Goal: Task Accomplishment & Management: Use online tool/utility

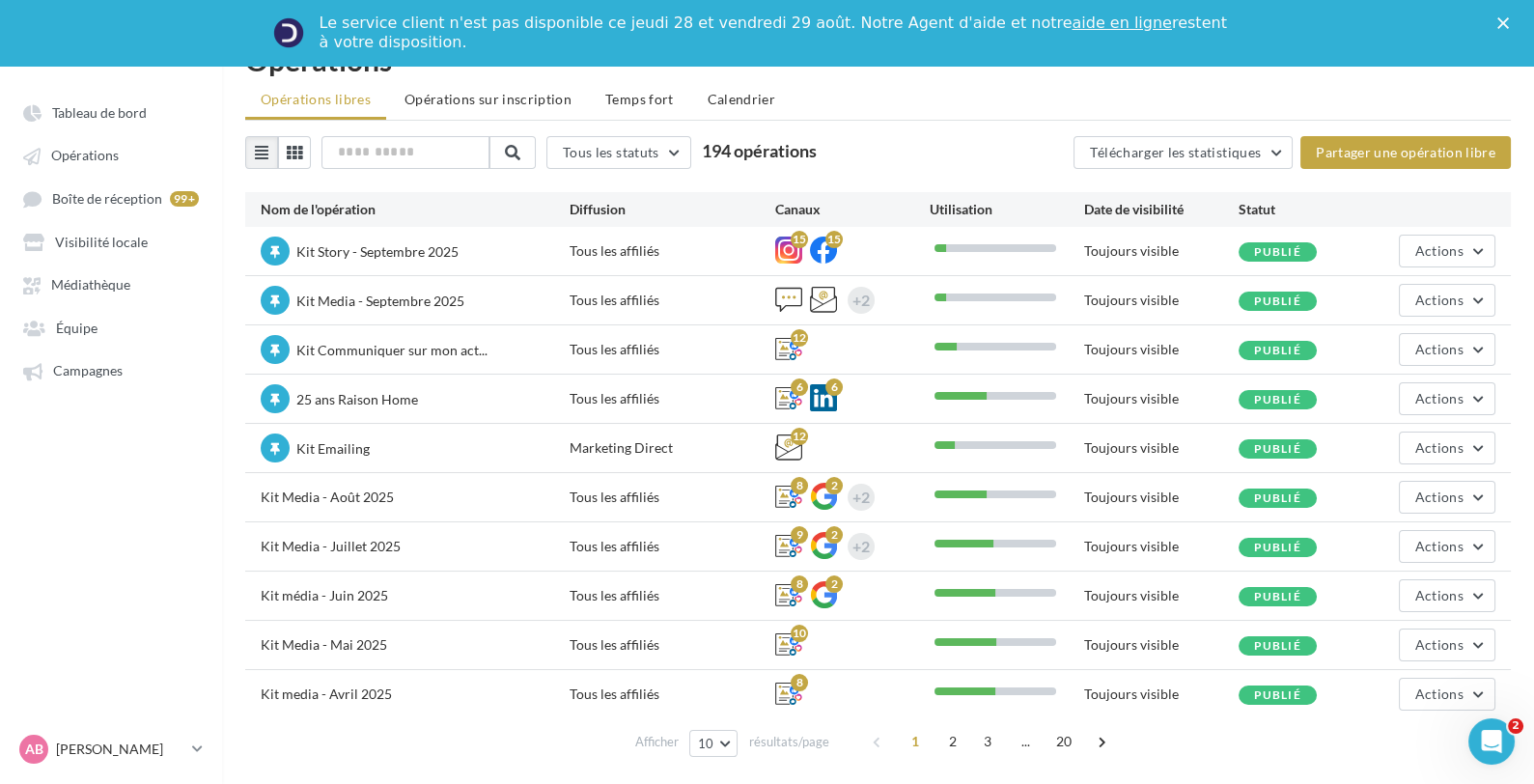
click at [610, 33] on div "Le service client n'est pas disponible [DATE][DATE] et [DATE] Notre Agent d'aid…" at bounding box center [775, 32] width 912 height 38
click at [612, 28] on div "Le service client n'est pas disponible [DATE][DATE] et [DATE] Notre Agent d'aid…" at bounding box center [775, 32] width 912 height 38
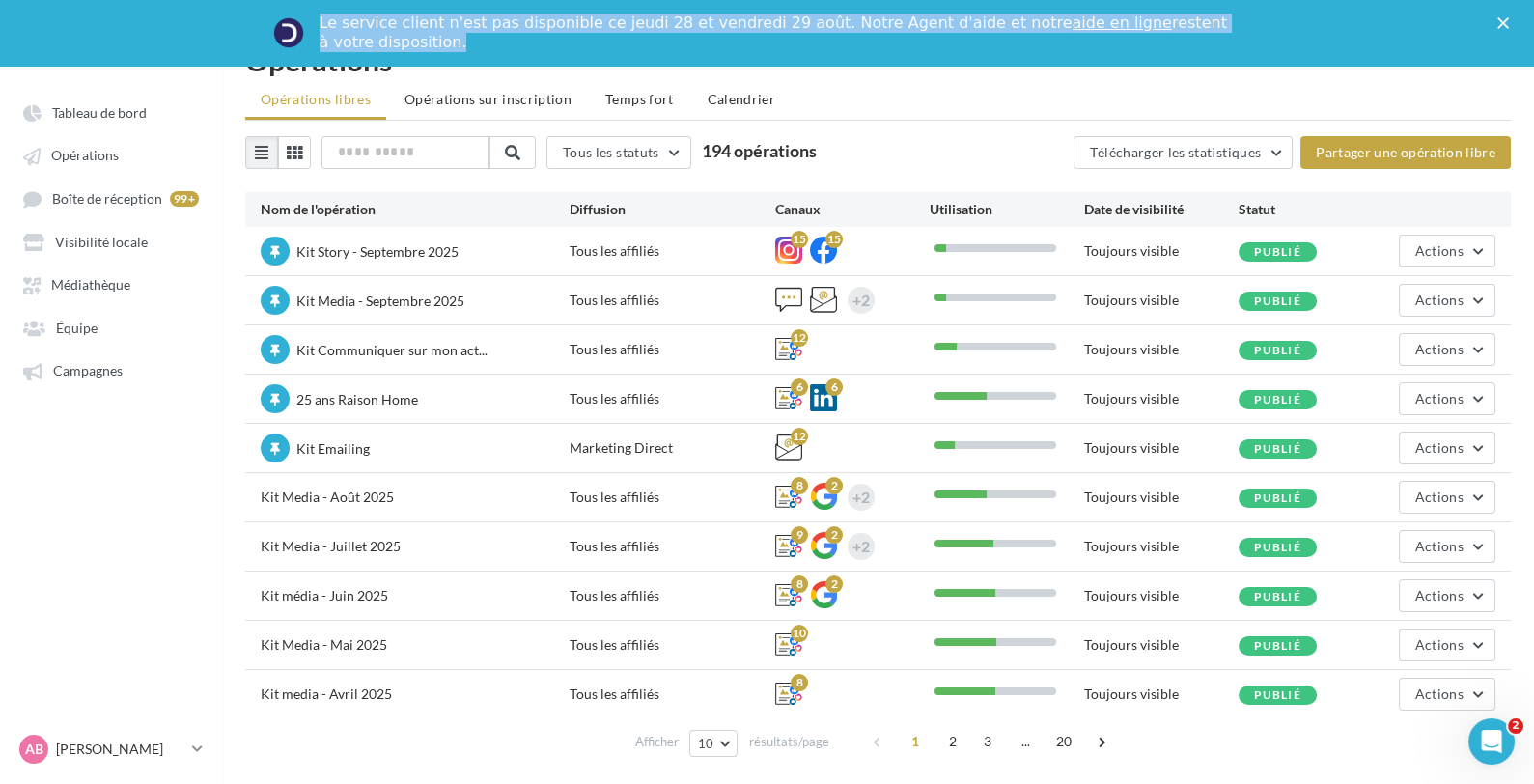
click at [612, 28] on div "Le service client n'est pas disponible [DATE][DATE] et [DATE] Notre Agent d'aid…" at bounding box center [775, 32] width 912 height 38
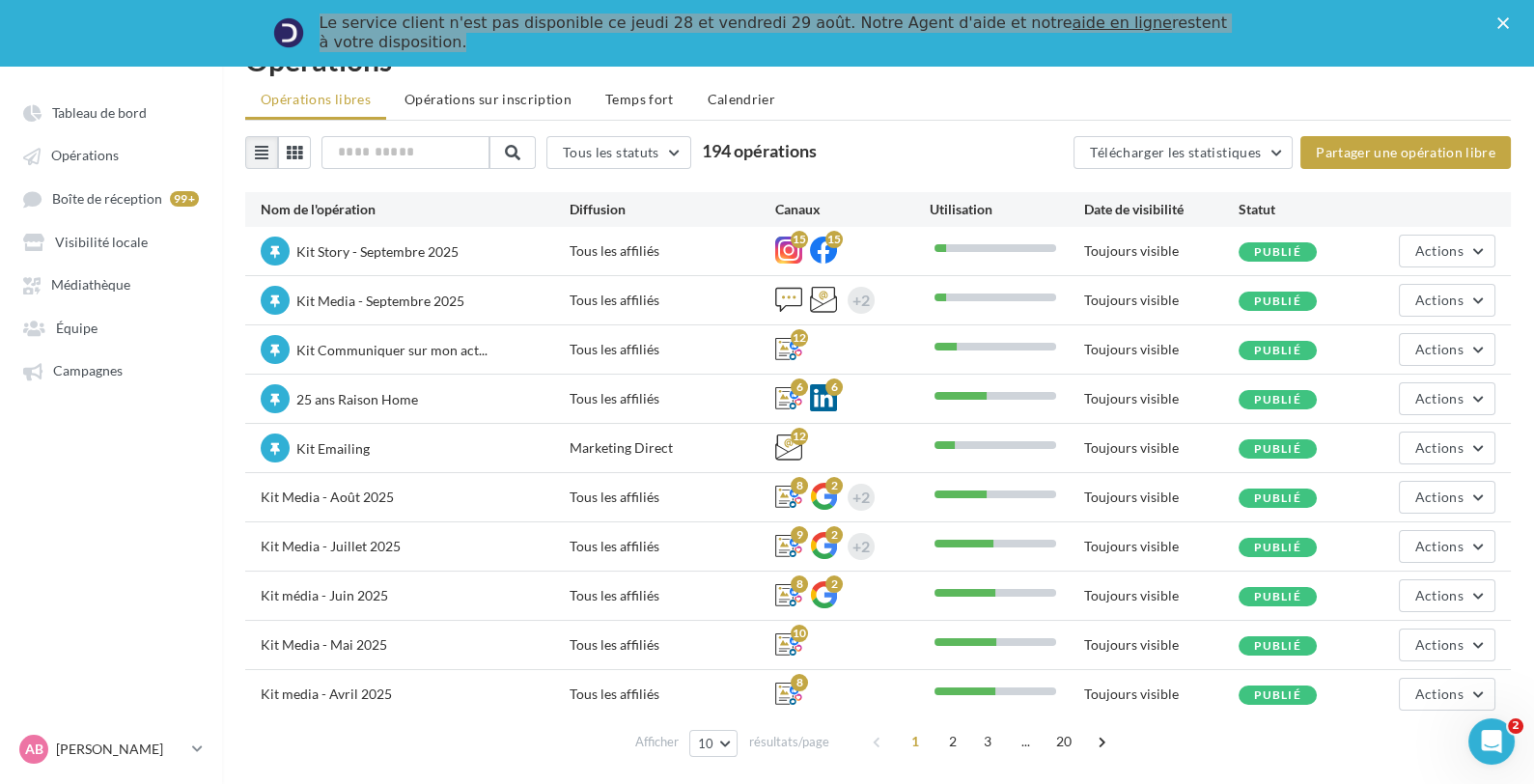
click at [1016, 98] on ul "Opérations libres Opérations sur inscription Temps fort Calendrier" at bounding box center [877, 101] width 1265 height 38
click at [1449, 259] on button "Actions" at bounding box center [1447, 250] width 96 height 32
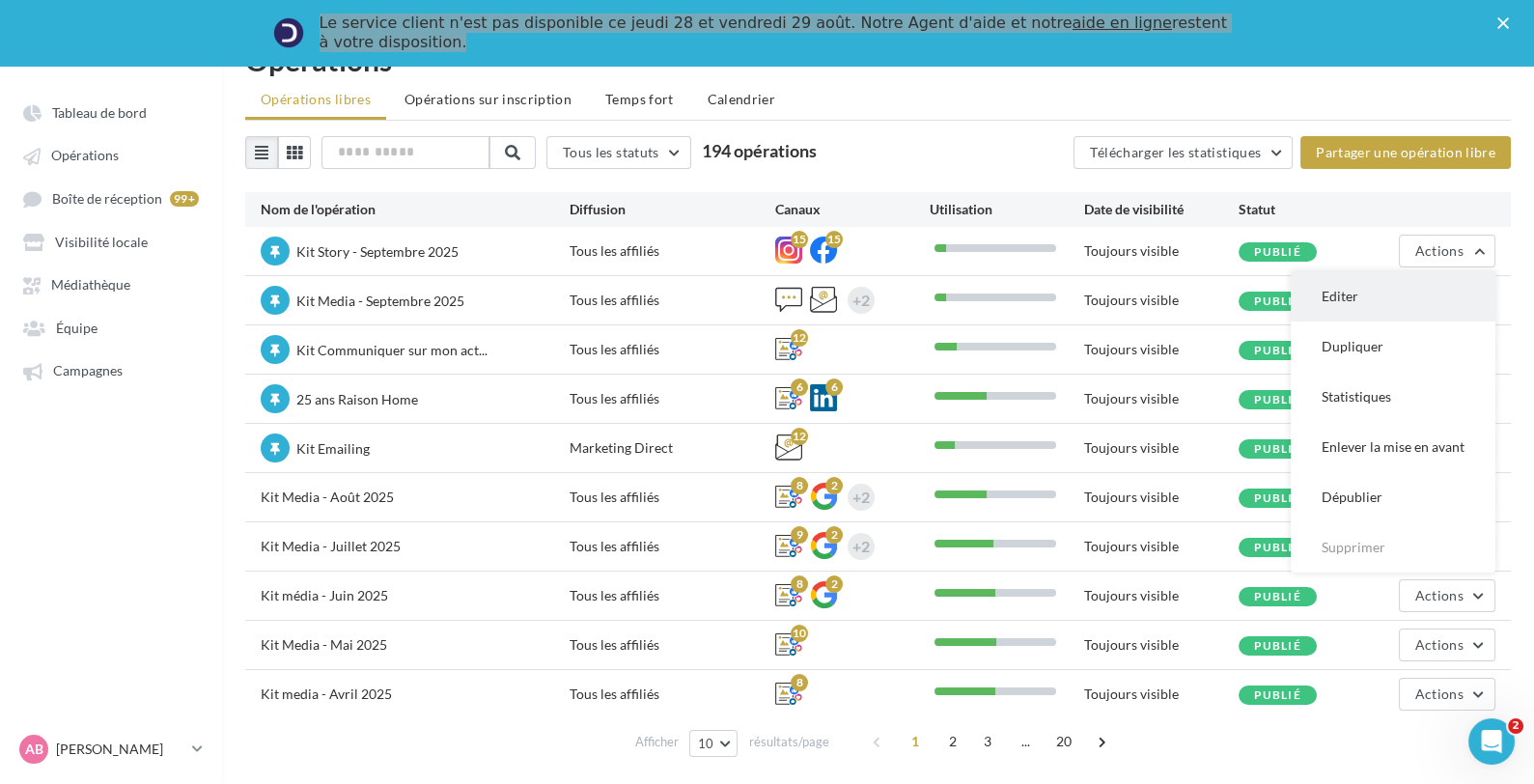
click at [1379, 302] on button "Editer" at bounding box center [1393, 296] width 205 height 50
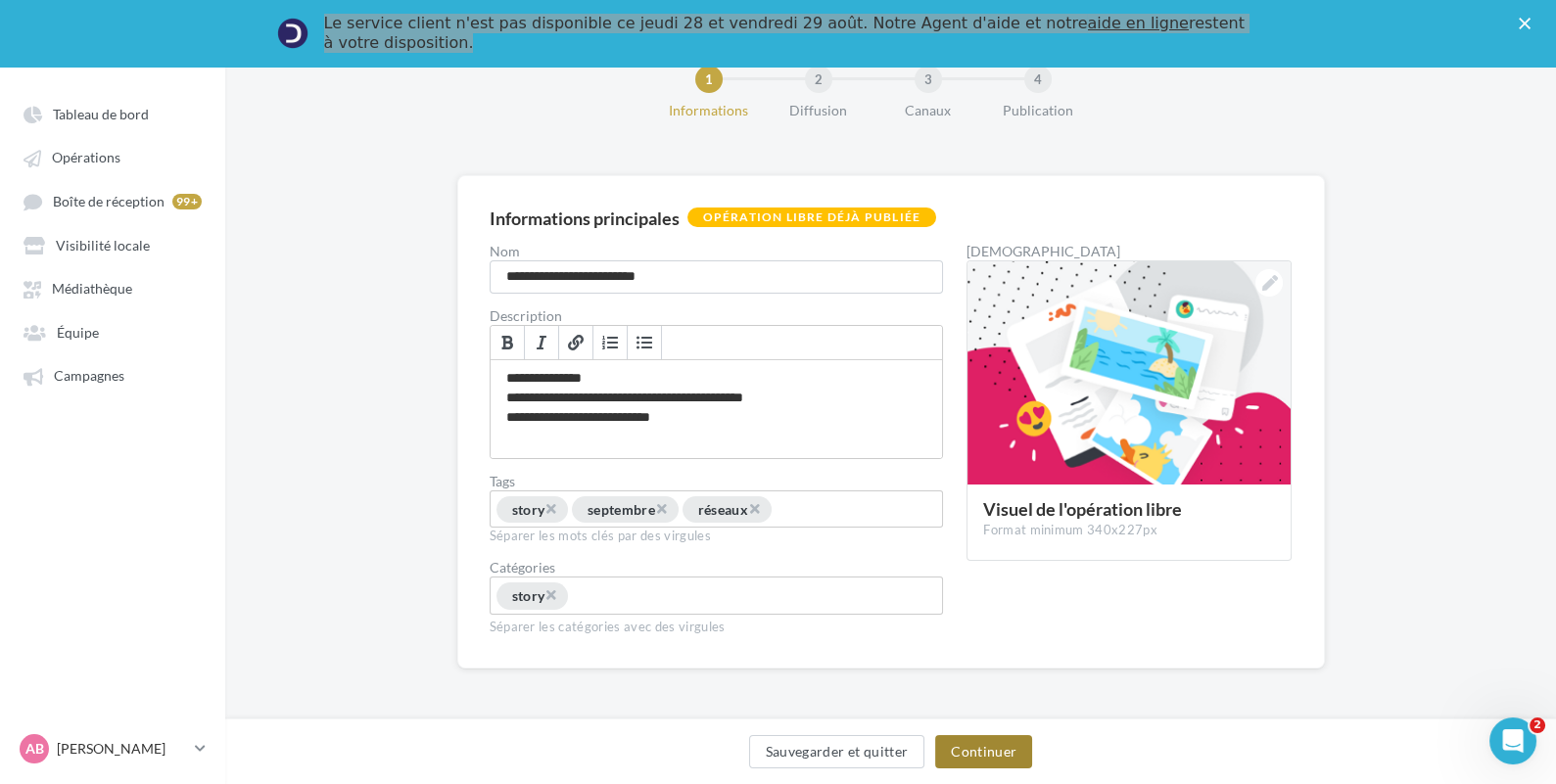
click at [1002, 759] on button "Continuer" at bounding box center [984, 751] width 97 height 33
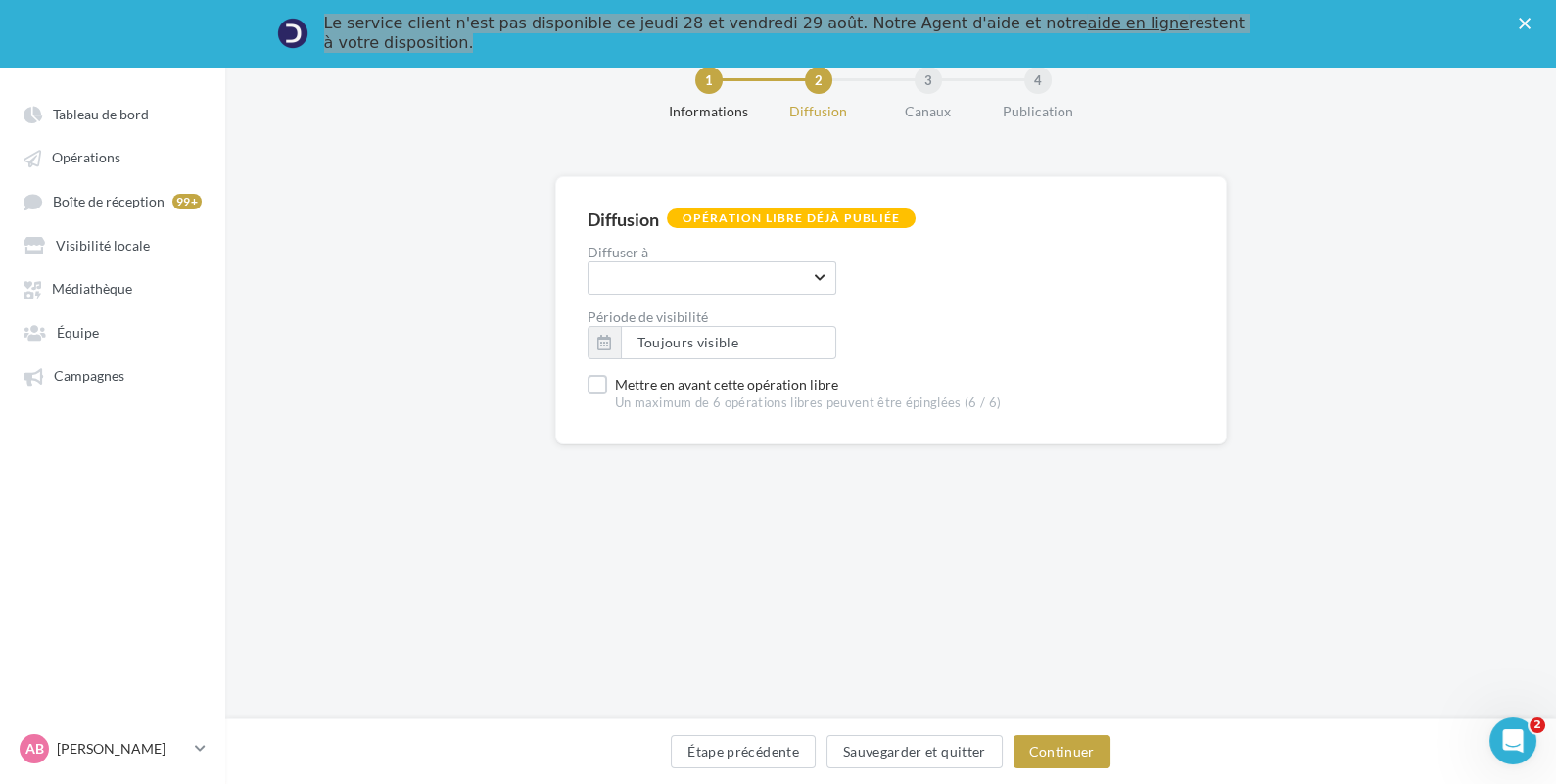
scroll to position [66, 0]
click at [1057, 754] on button "Continuer" at bounding box center [1062, 751] width 97 height 33
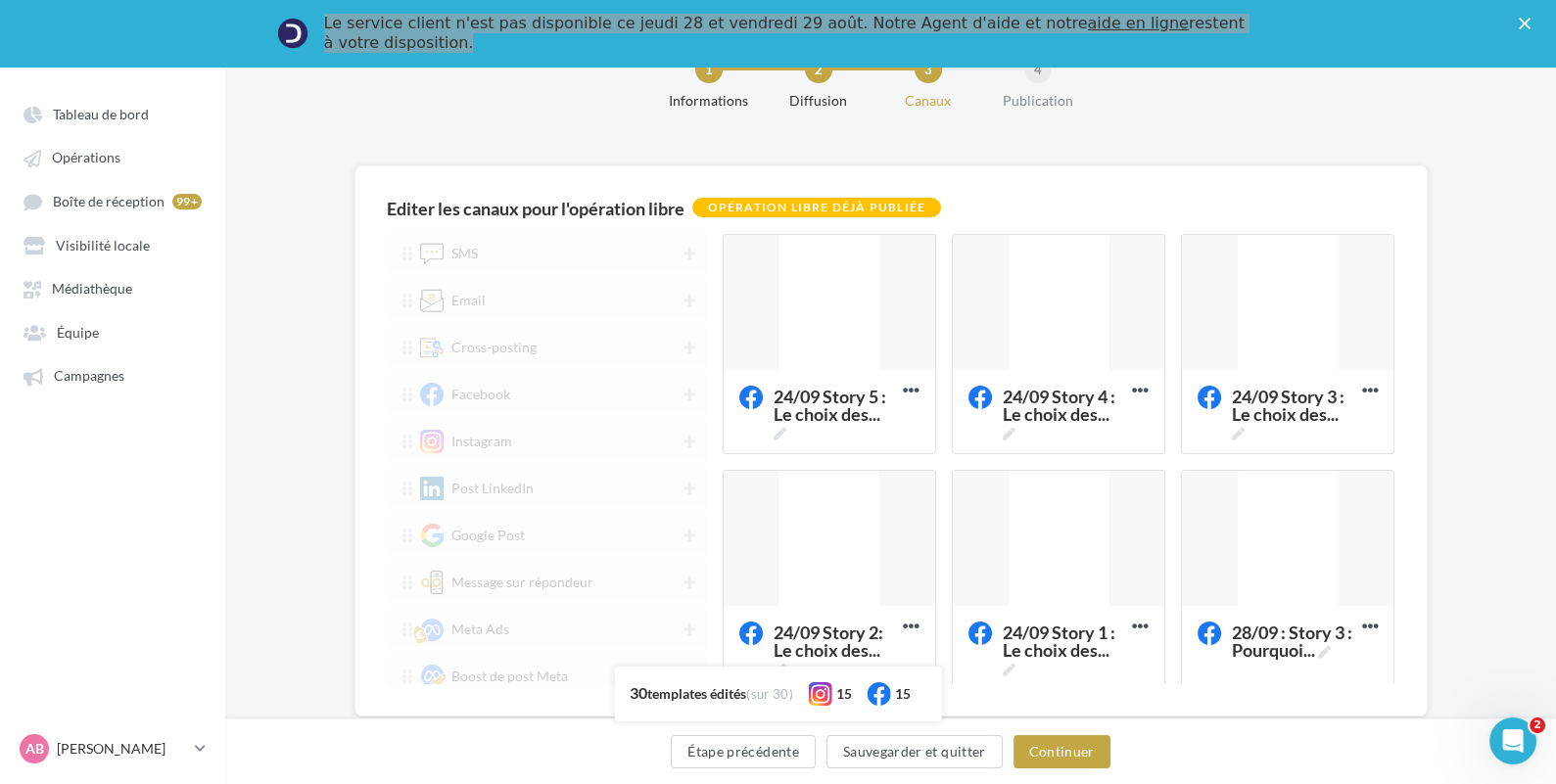
scroll to position [67, 0]
click at [821, 311] on div at bounding box center [829, 302] width 212 height 137
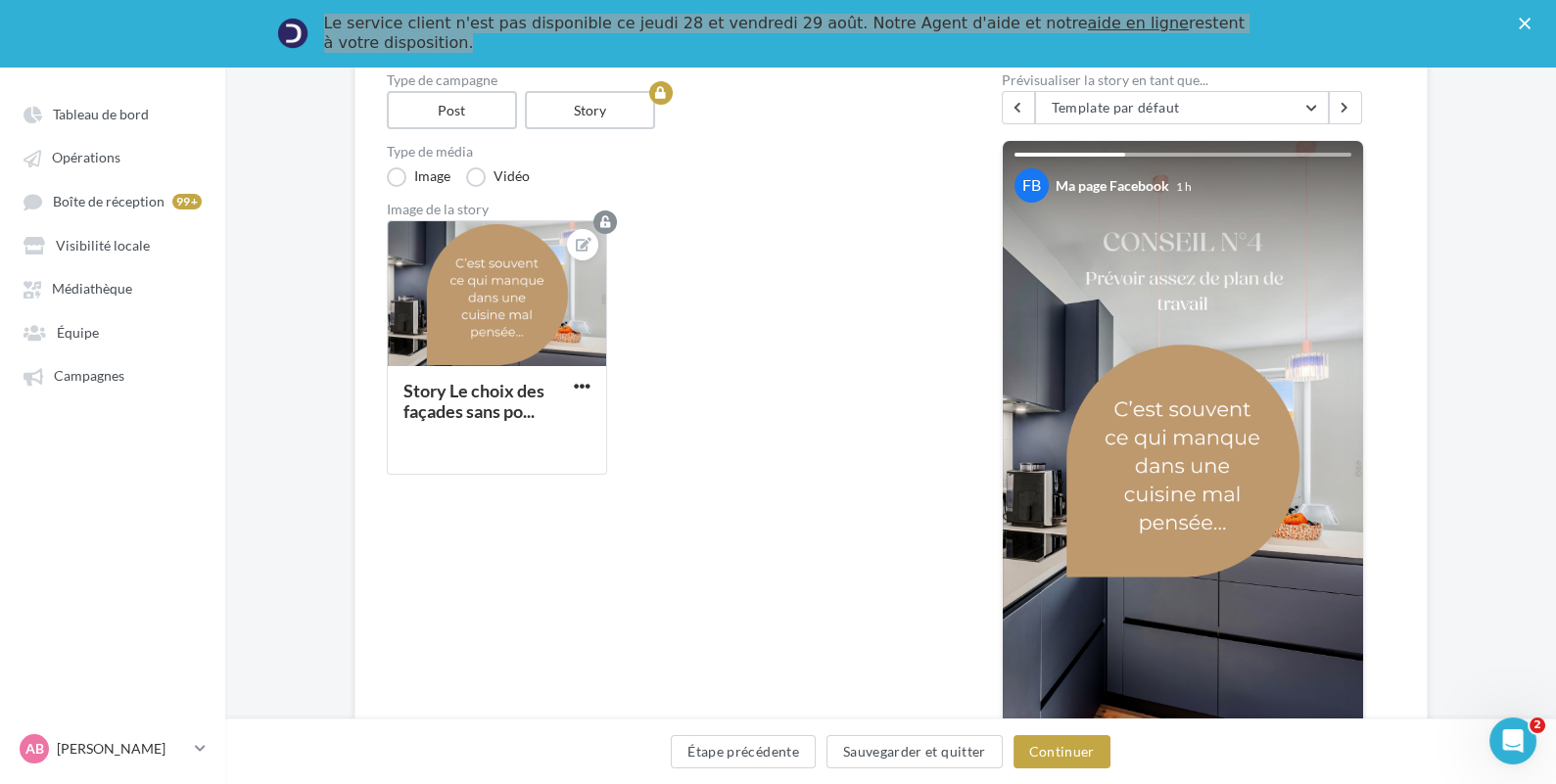
scroll to position [224, 0]
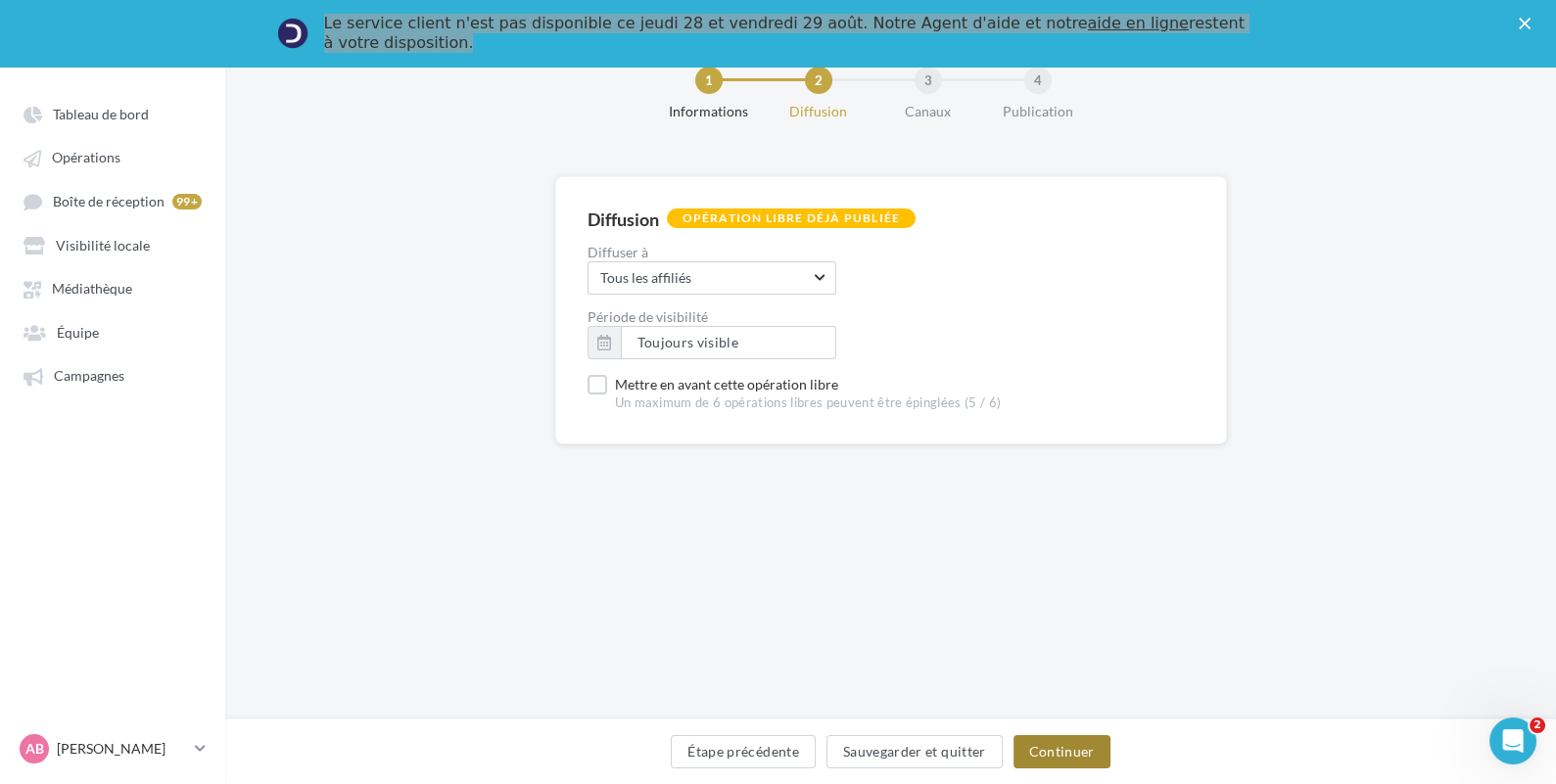
click at [1064, 749] on button "Continuer" at bounding box center [1062, 751] width 97 height 33
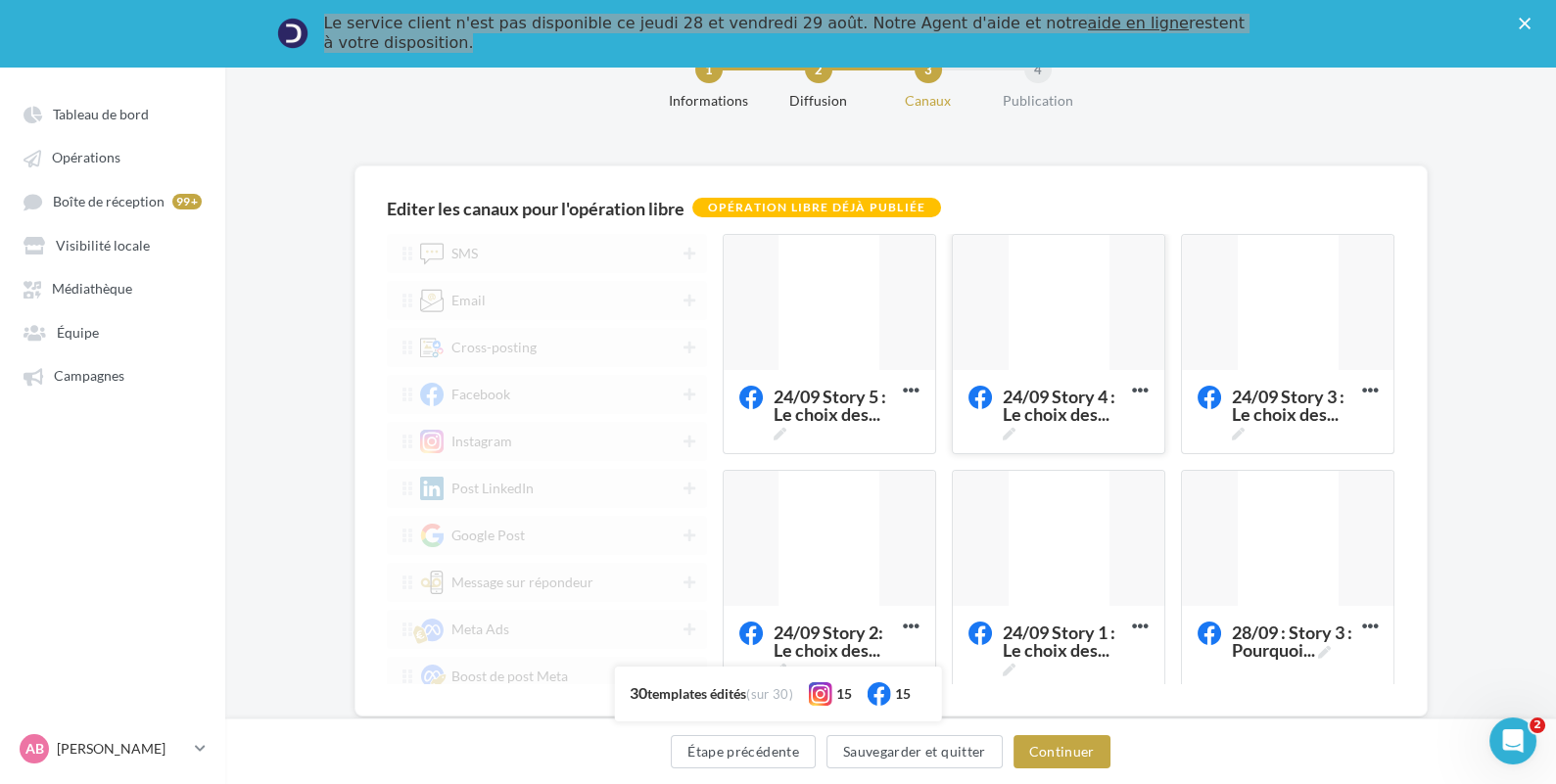
click at [1070, 307] on div at bounding box center [1058, 303] width 212 height 137
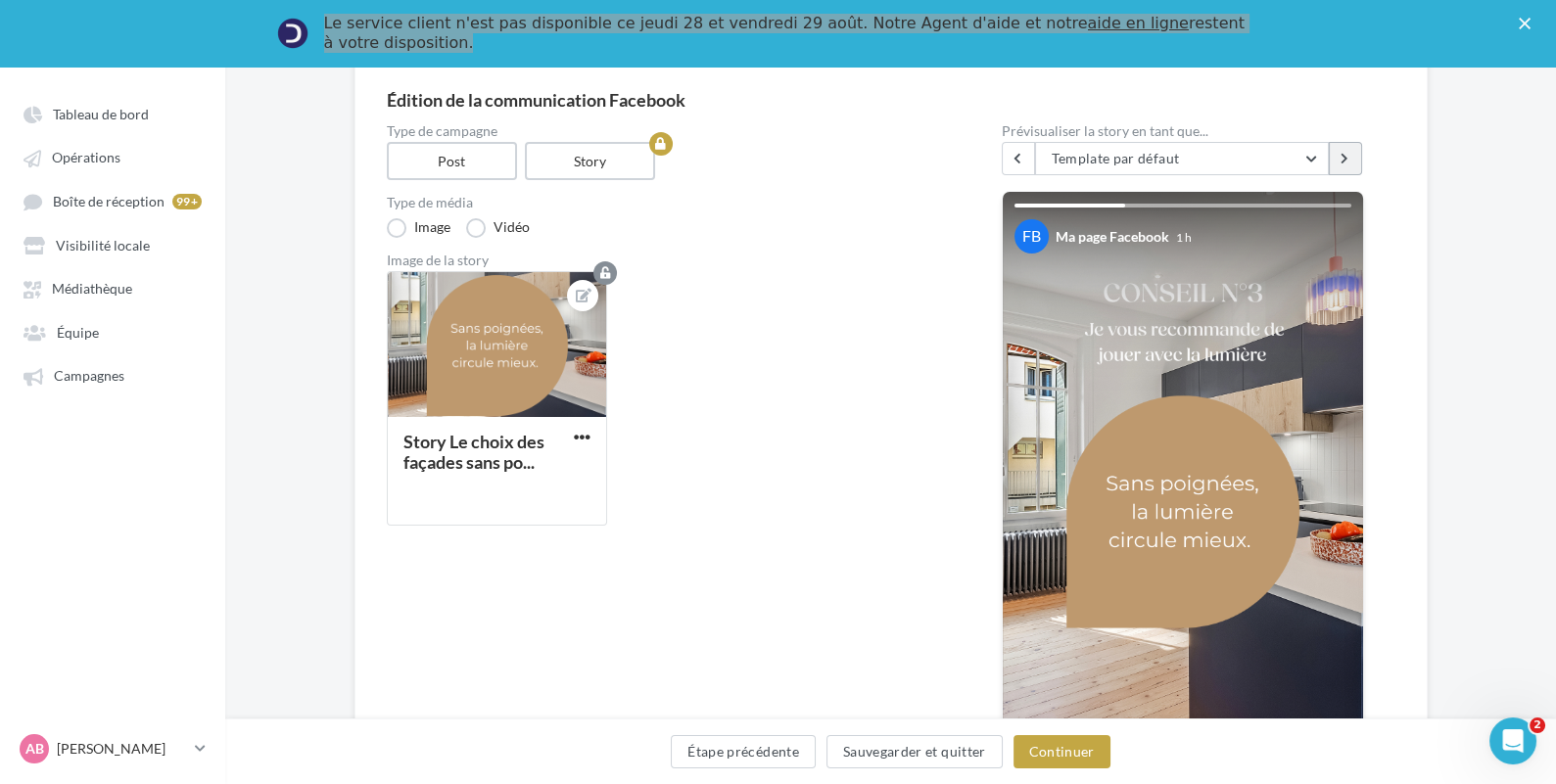
scroll to position [173, 0]
click at [1347, 160] on icon at bounding box center [1344, 158] width 8 height 12
click at [1352, 153] on button at bounding box center [1345, 157] width 33 height 33
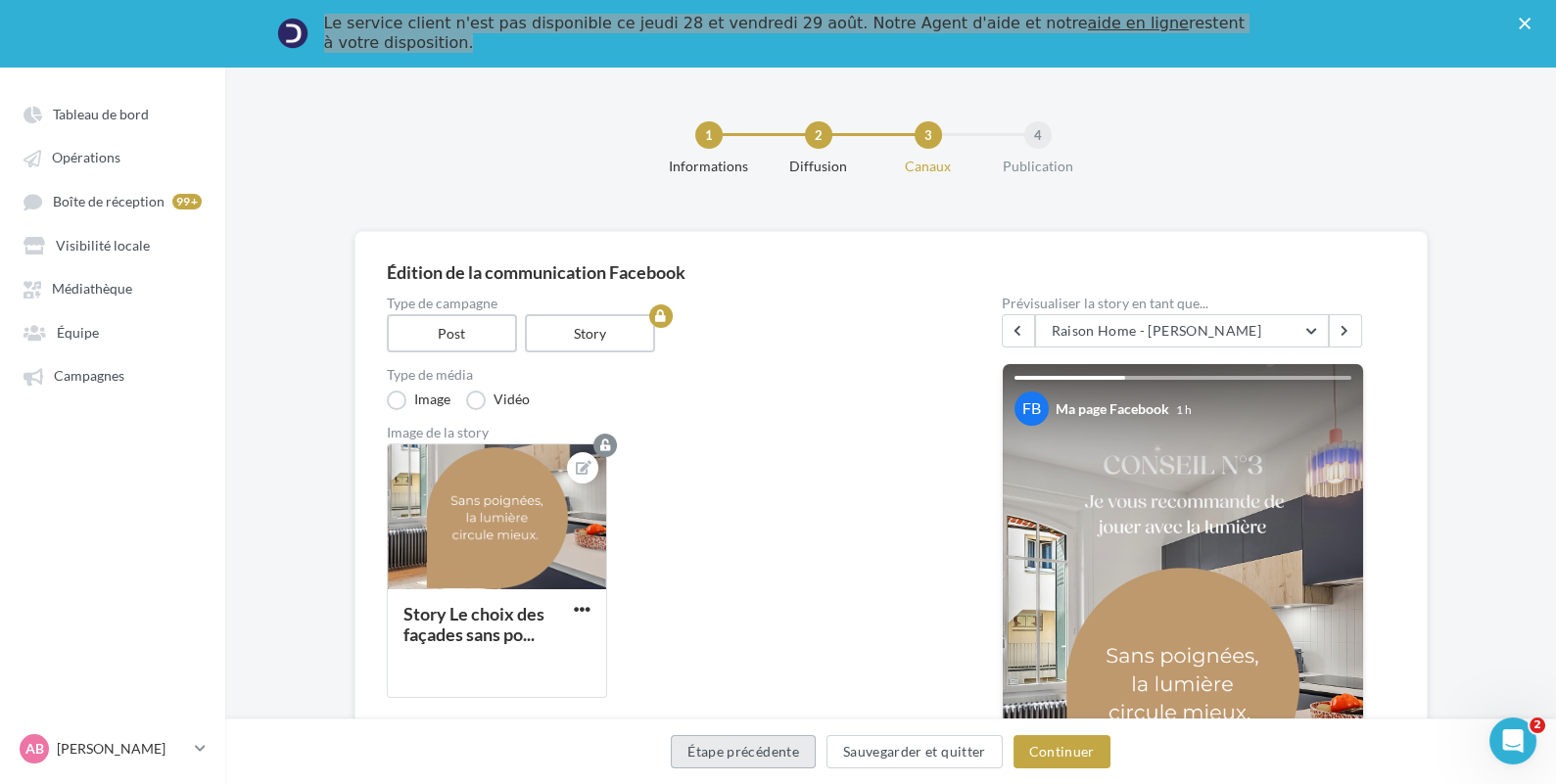
click at [738, 756] on button "Étape précédente" at bounding box center [744, 751] width 145 height 33
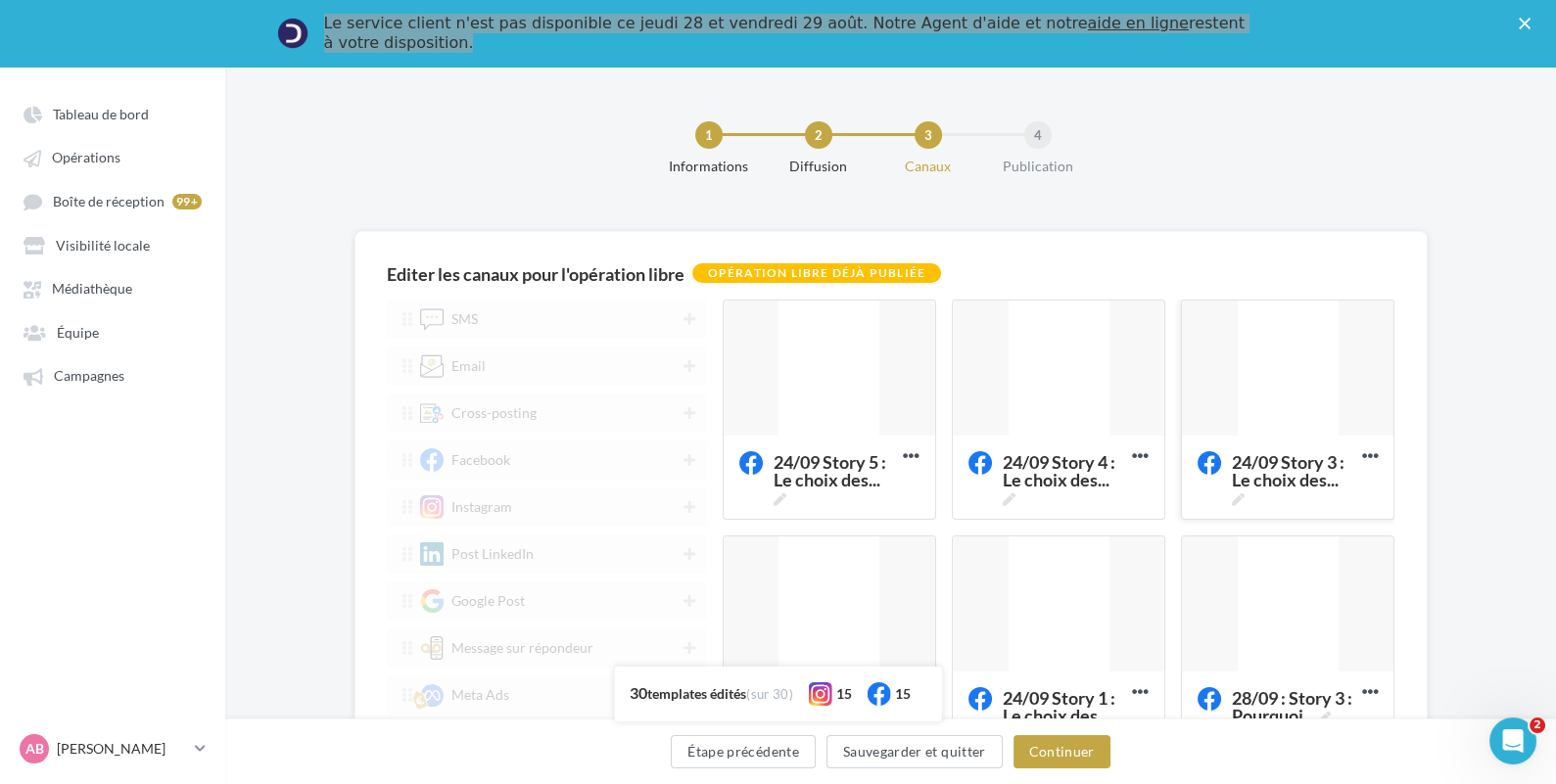
click at [1305, 360] on div at bounding box center [1288, 369] width 212 height 137
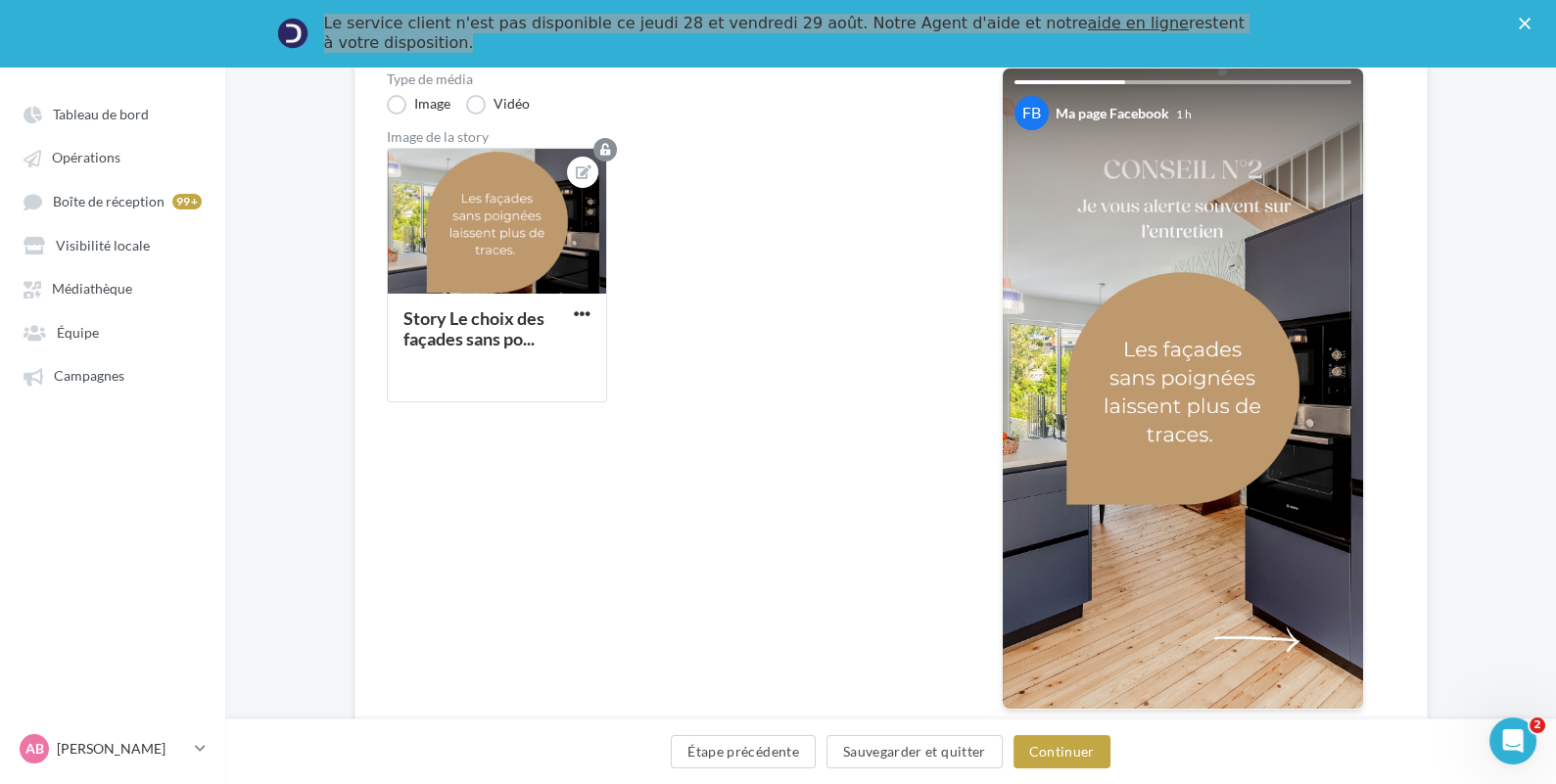
scroll to position [290, 0]
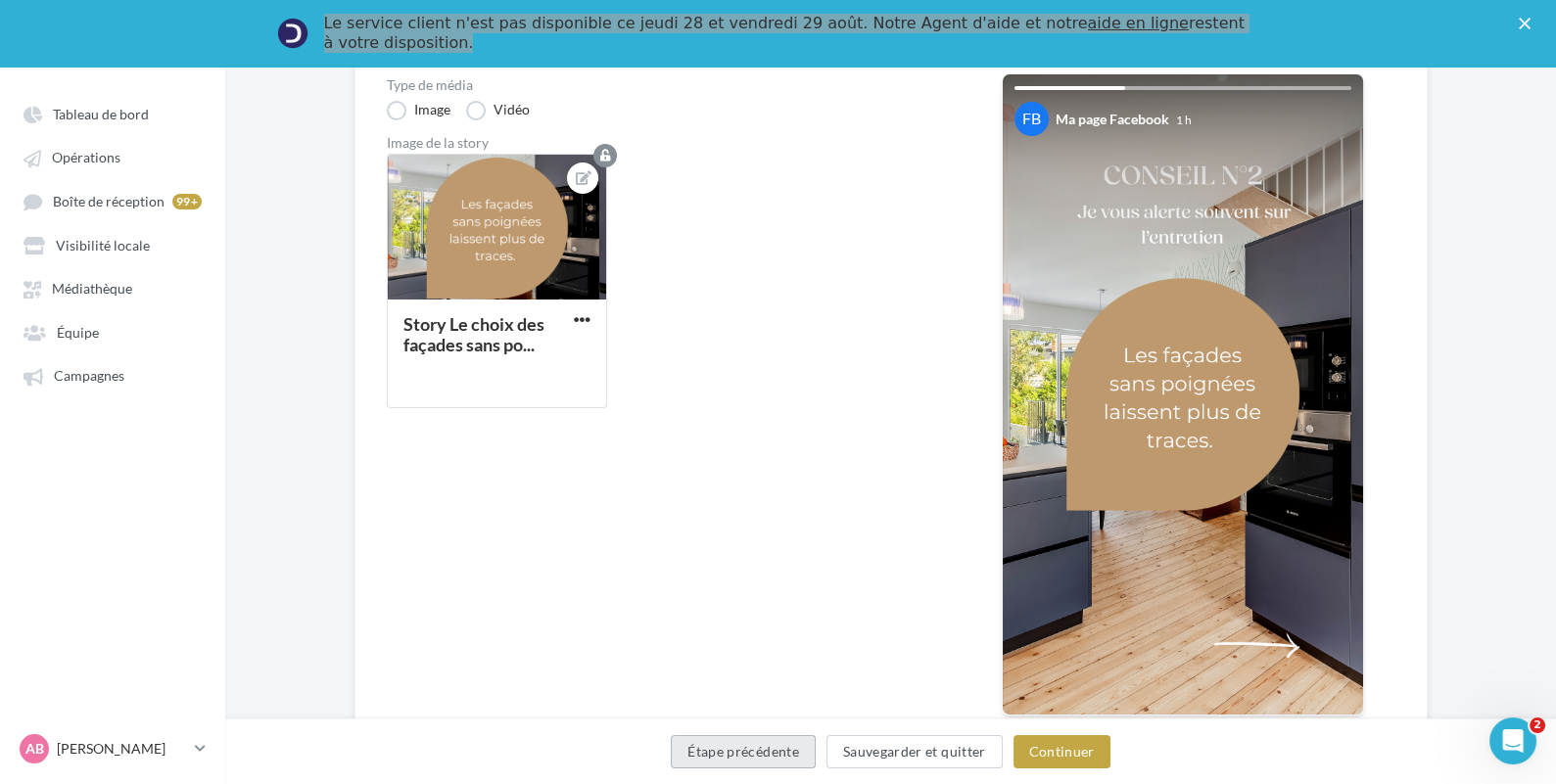
drag, startPoint x: 720, startPoint y: 761, endPoint x: 882, endPoint y: 791, distance: 164.8
click at [722, 761] on button "Étape précédente" at bounding box center [744, 751] width 145 height 33
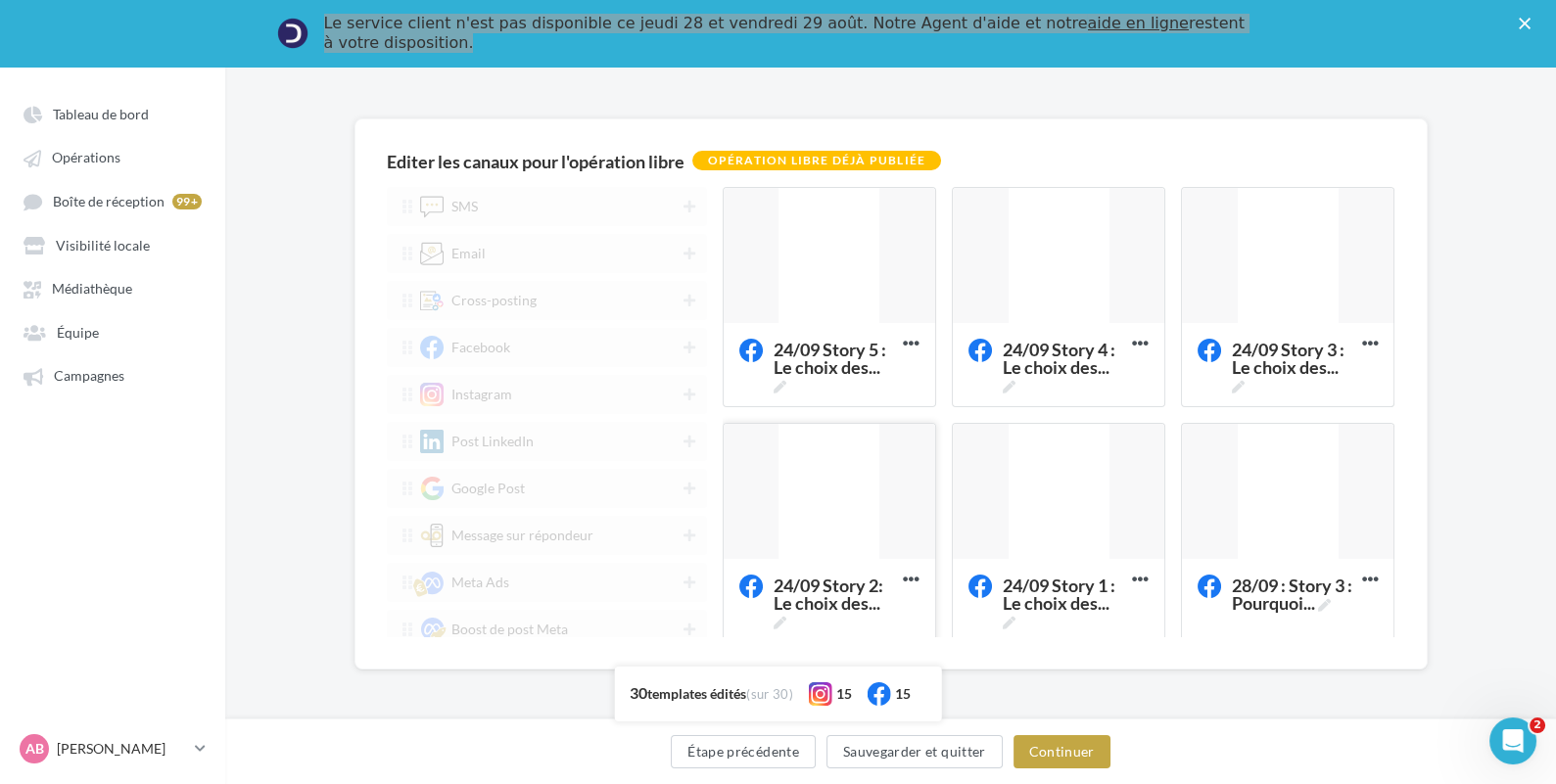
click at [803, 504] on div at bounding box center [829, 493] width 212 height 137
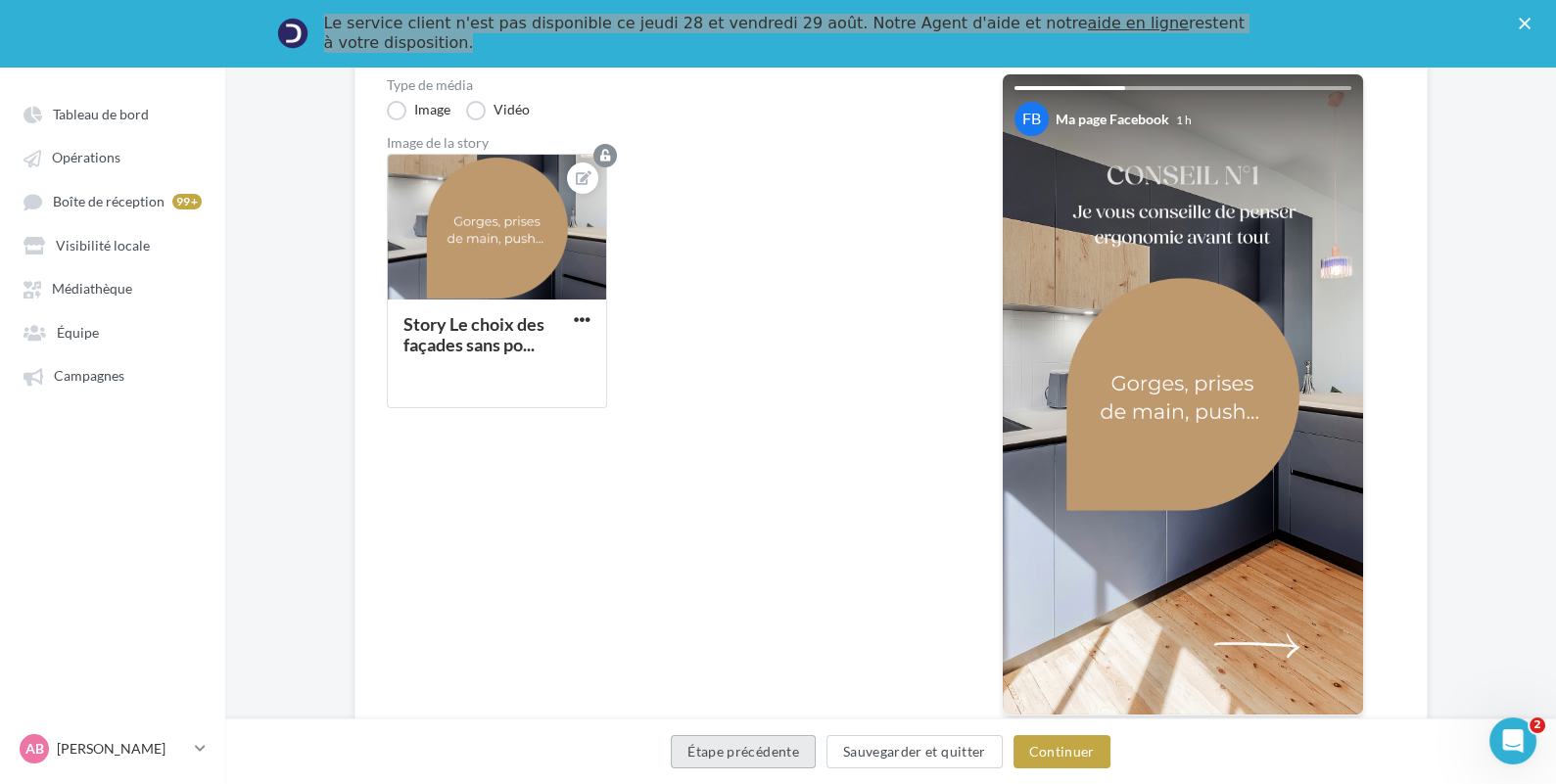
click at [776, 738] on button "Étape précédente" at bounding box center [744, 751] width 145 height 33
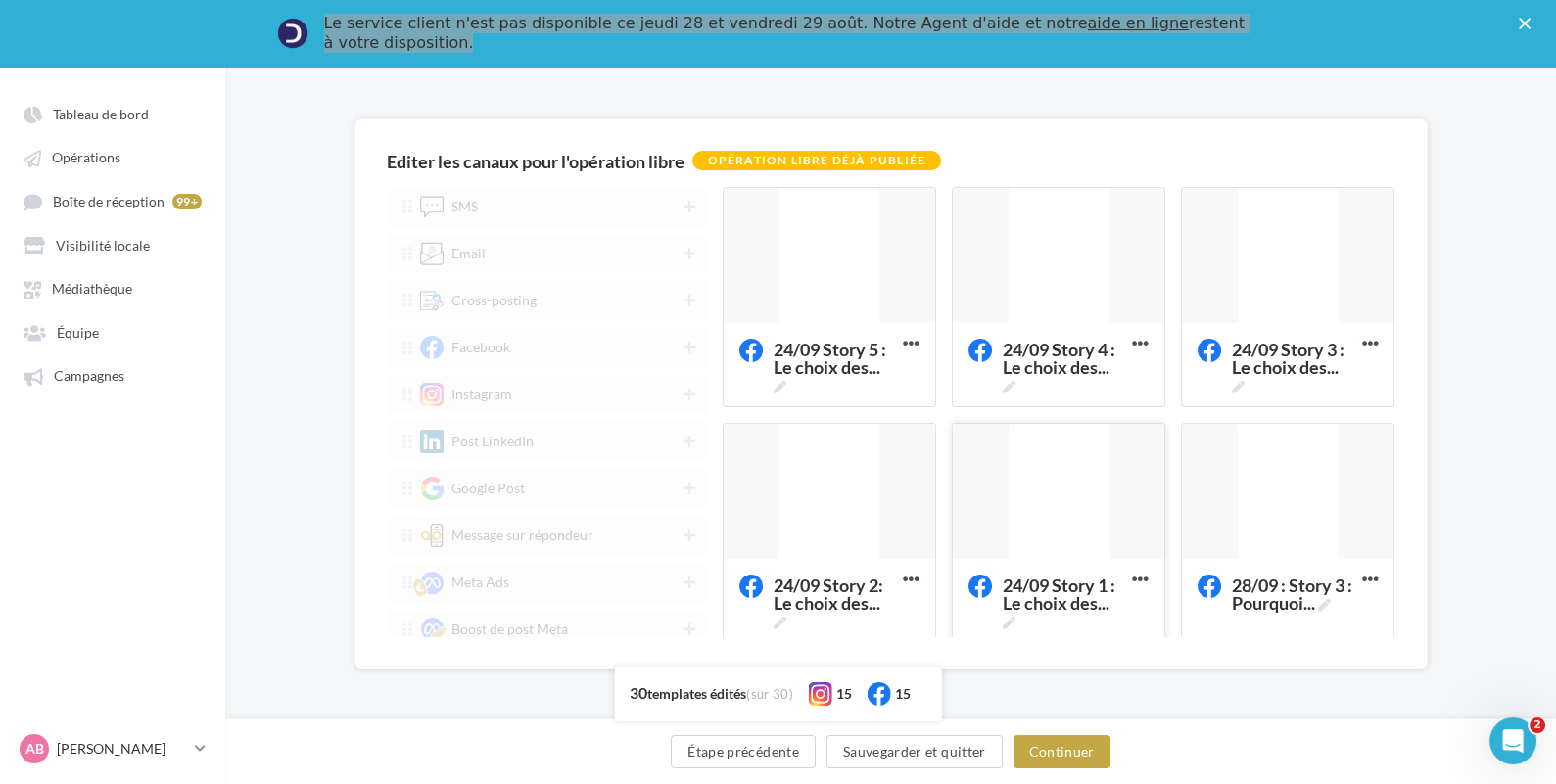
click at [1102, 487] on div at bounding box center [1058, 493] width 212 height 137
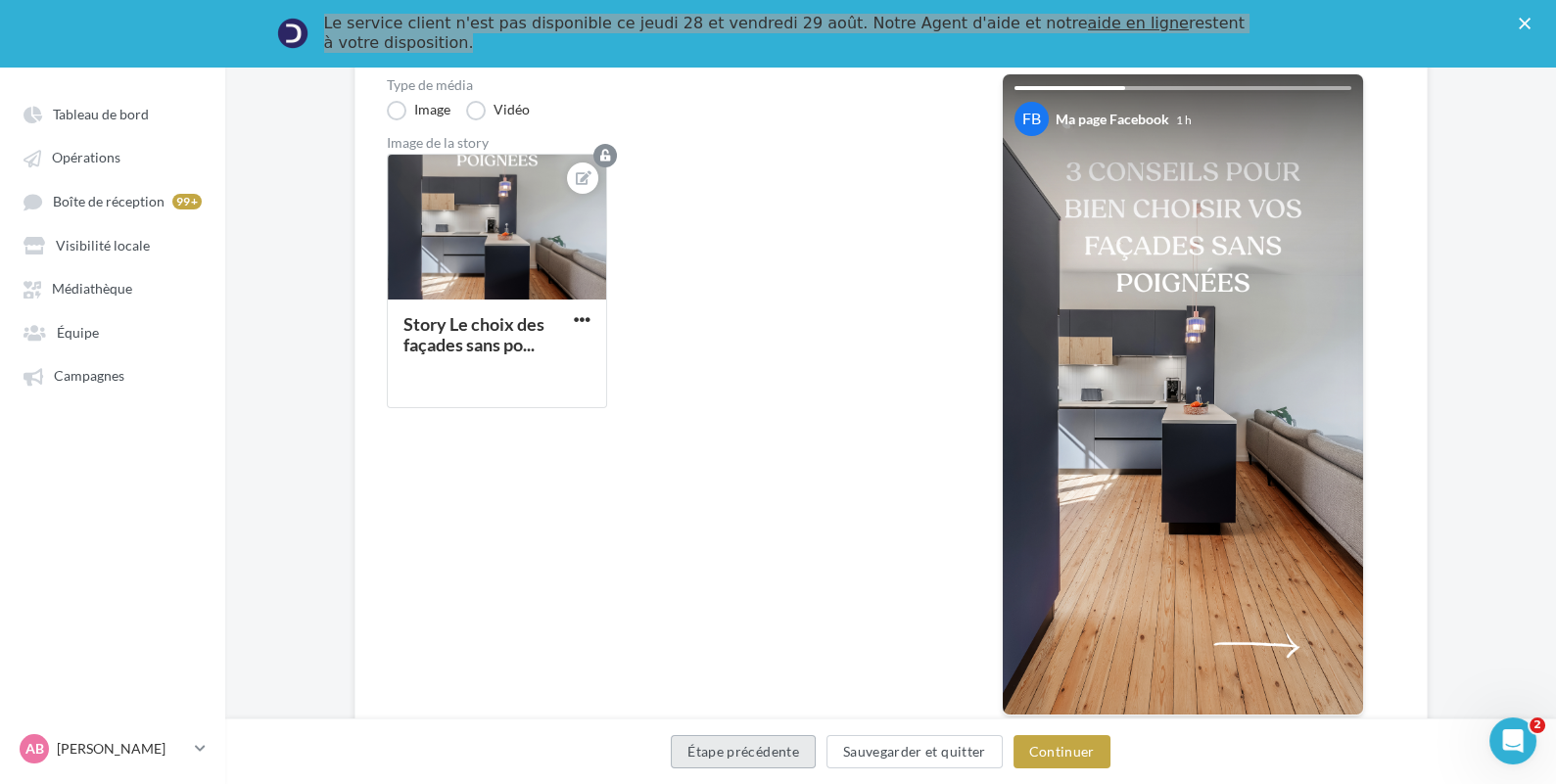
click at [747, 751] on button "Étape précédente" at bounding box center [744, 751] width 145 height 33
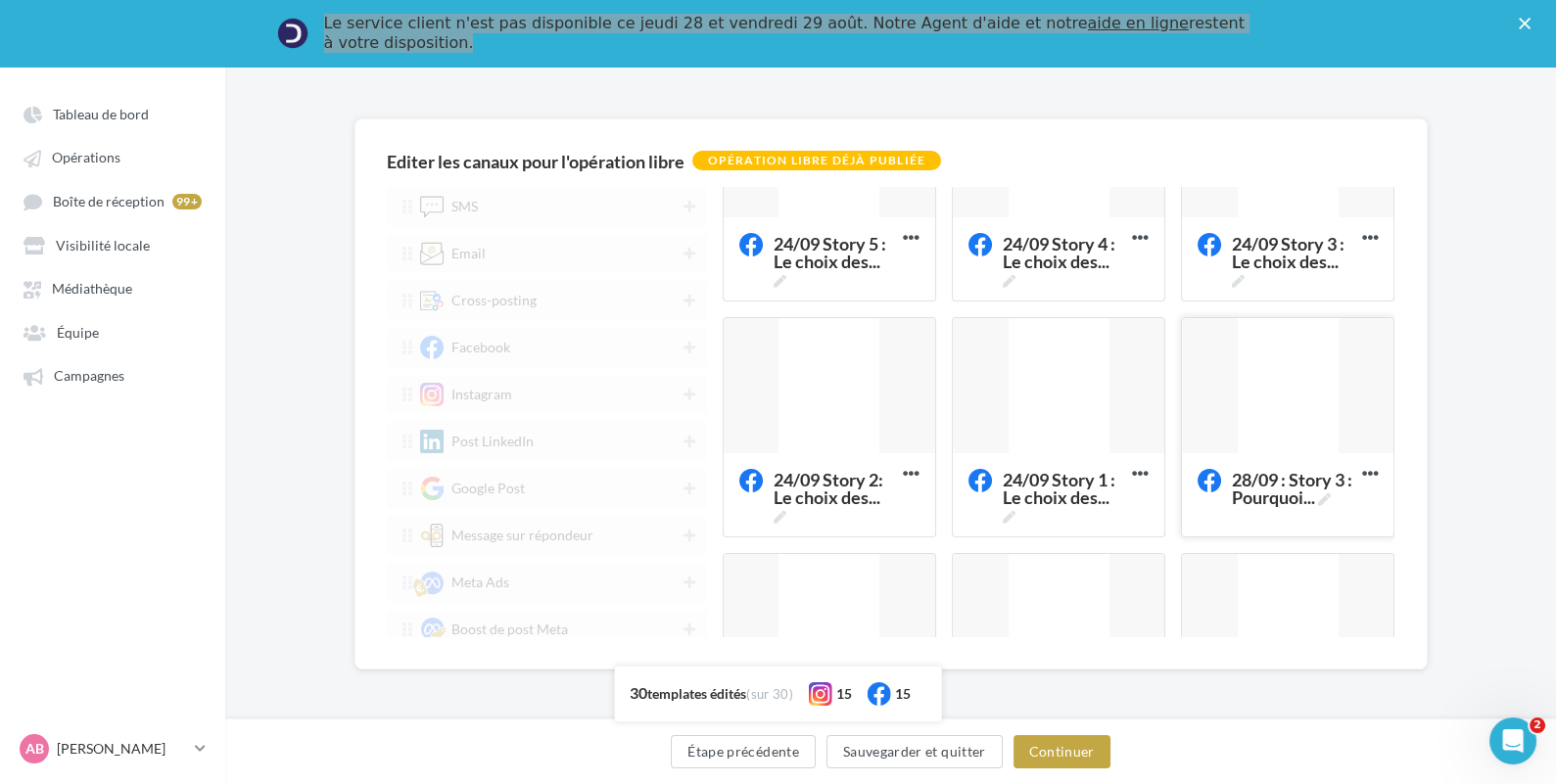
scroll to position [106, 0]
click at [1285, 345] on div at bounding box center [1288, 386] width 212 height 137
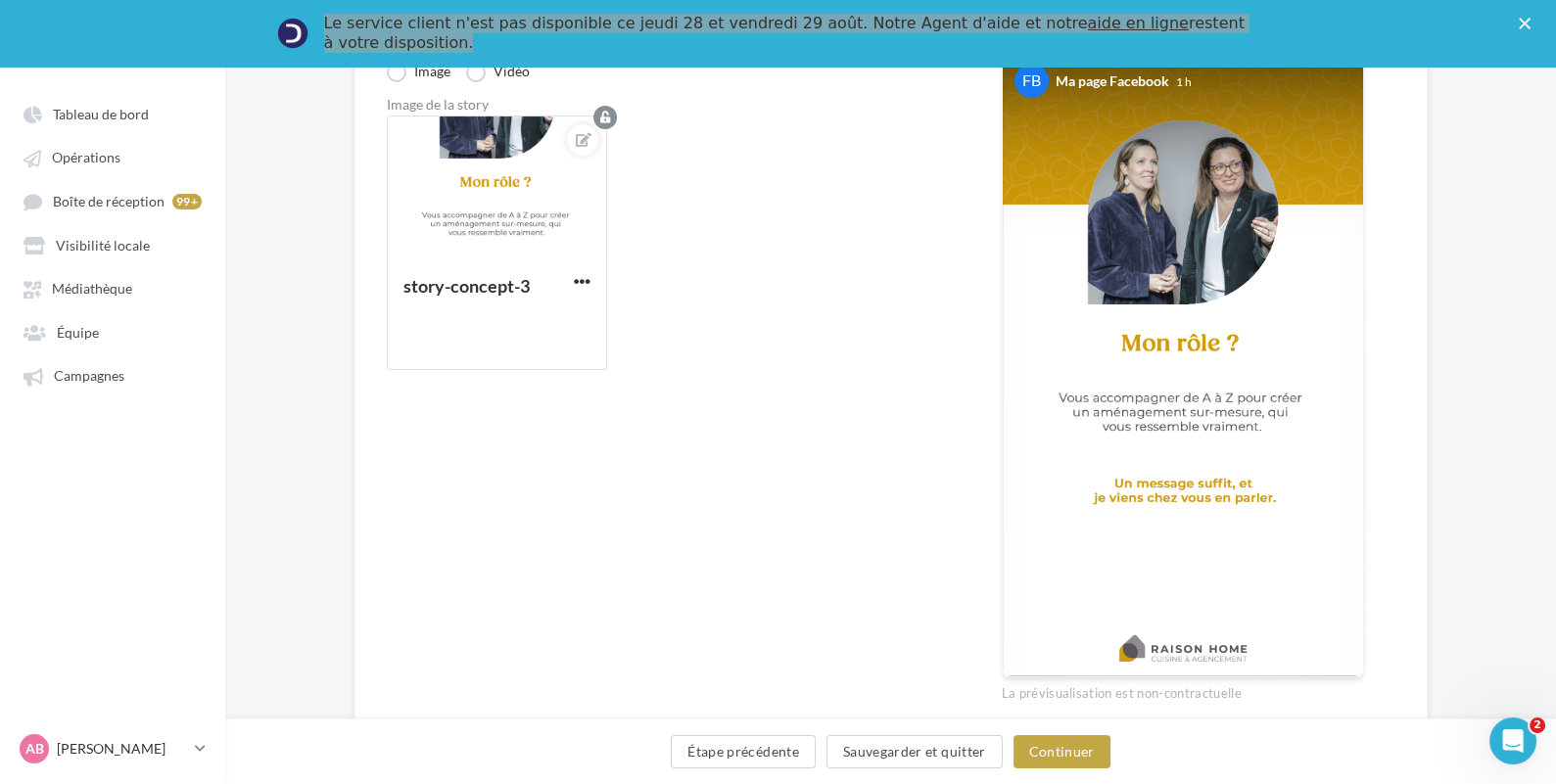
scroll to position [329, 0]
click at [736, 753] on button "Étape précédente" at bounding box center [744, 751] width 145 height 33
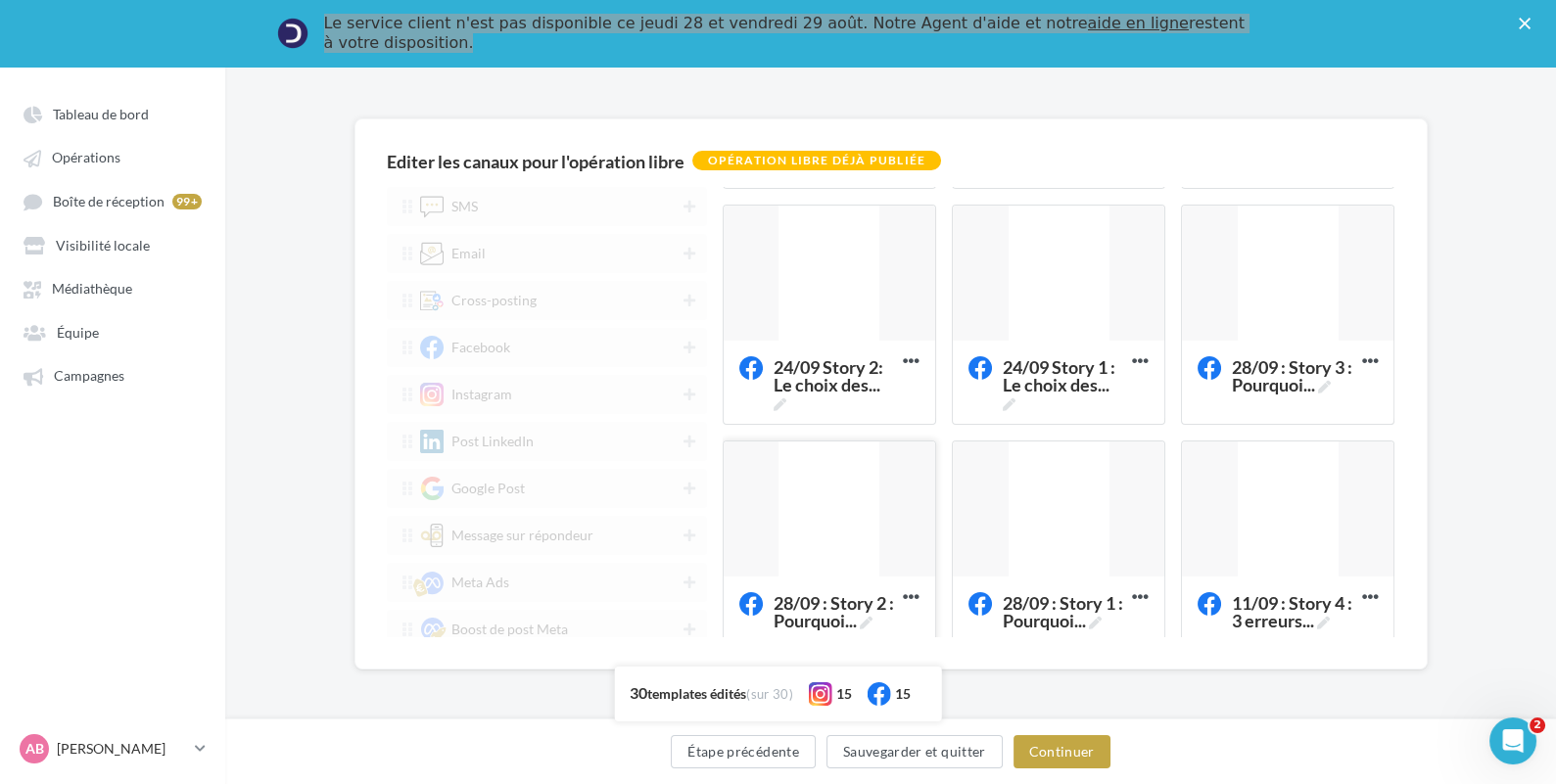
scroll to position [219, 0]
click at [828, 490] on div at bounding box center [829, 510] width 212 height 137
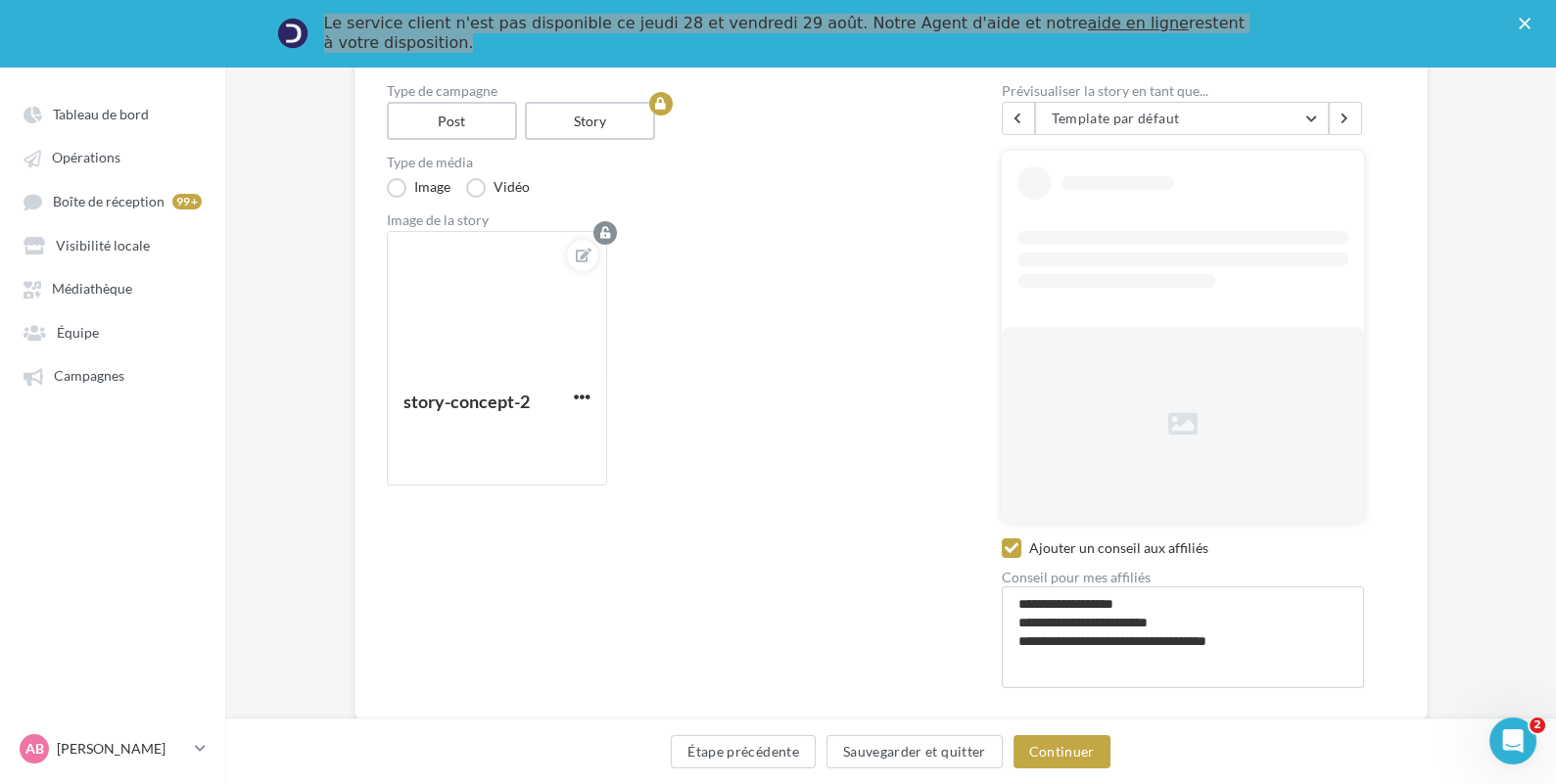
scroll to position [221, 0]
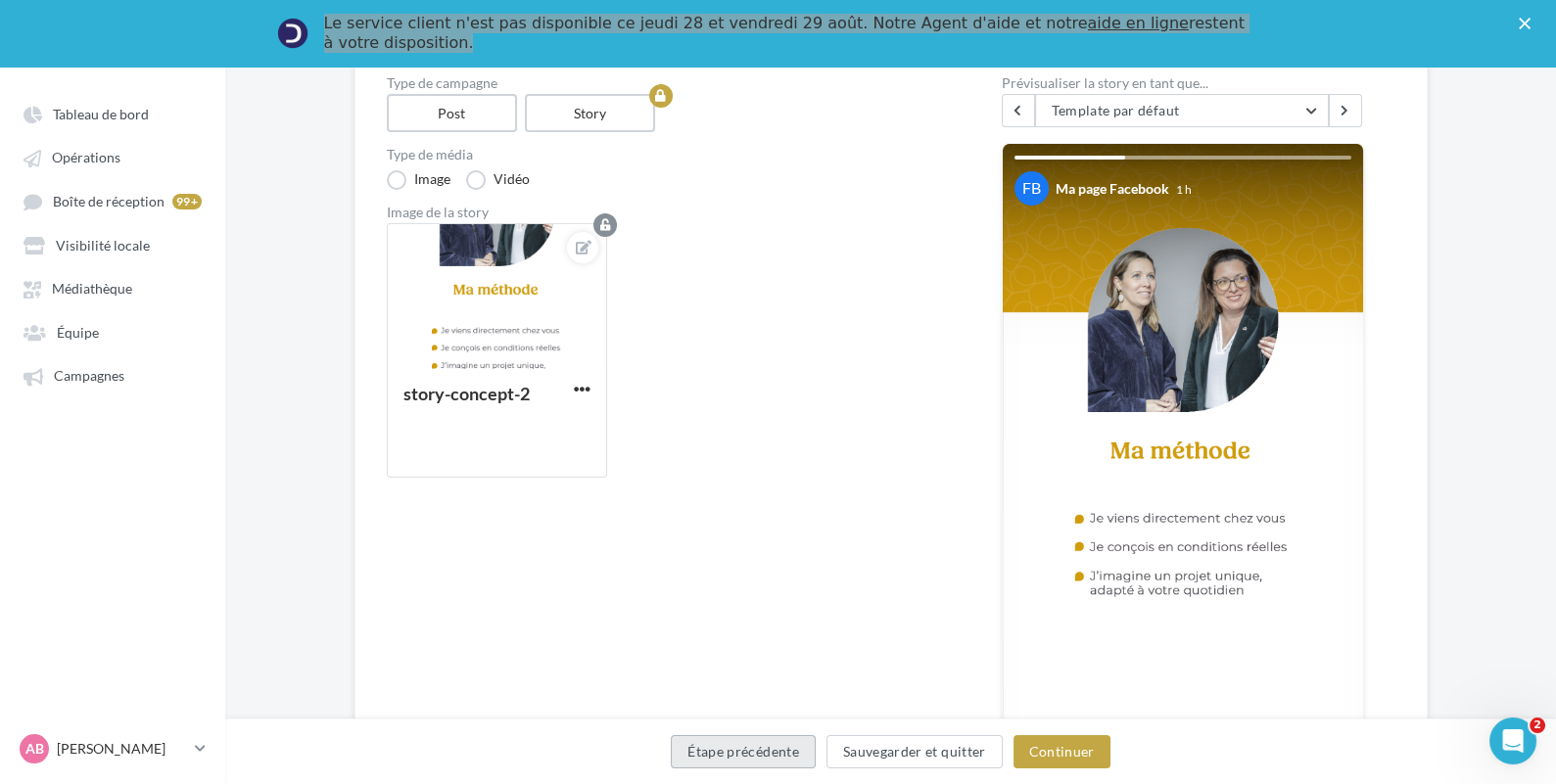
click at [698, 750] on button "Étape précédente" at bounding box center [744, 751] width 145 height 33
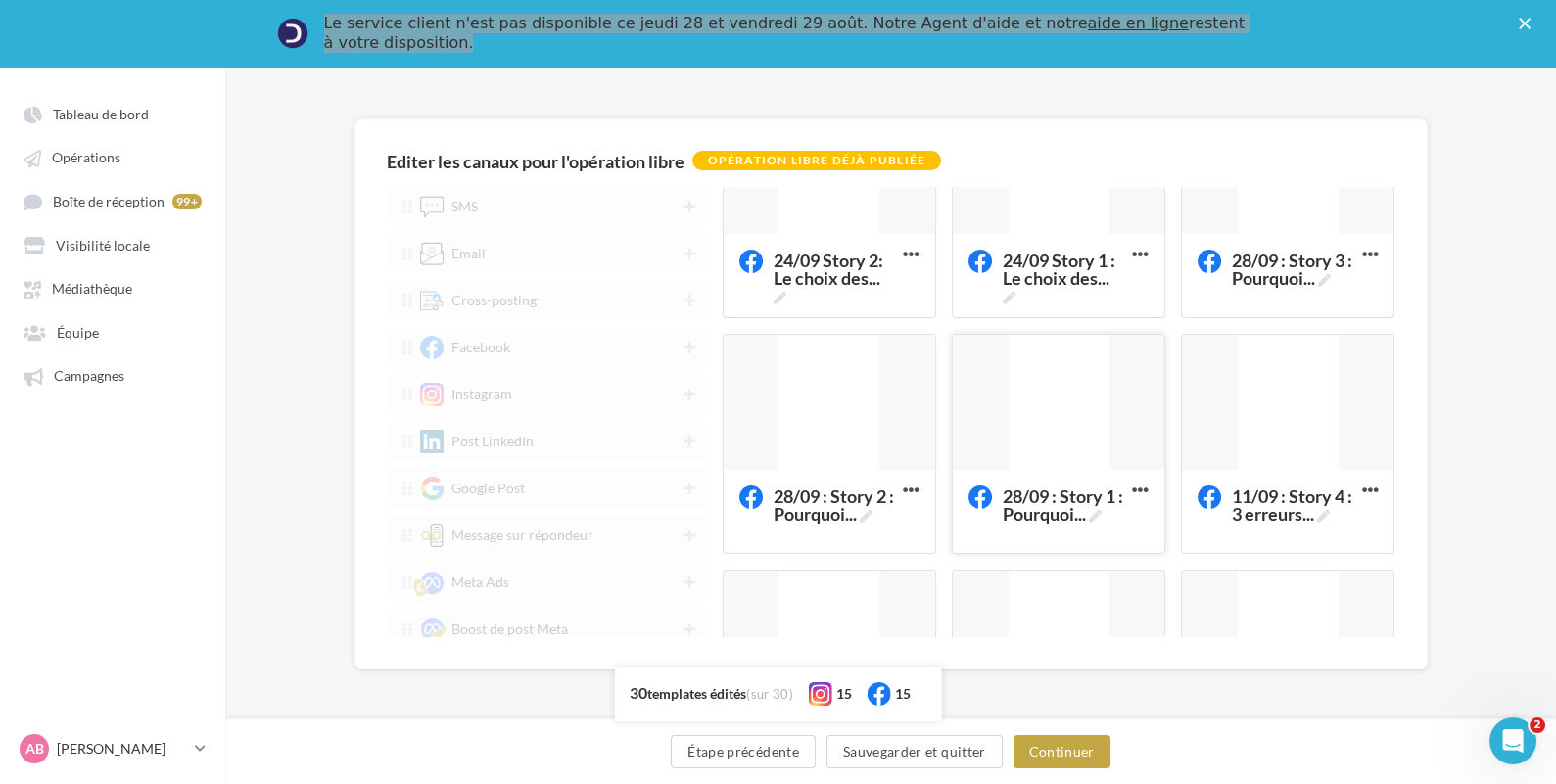
scroll to position [326, 0]
click at [1269, 384] on div at bounding box center [1288, 402] width 212 height 137
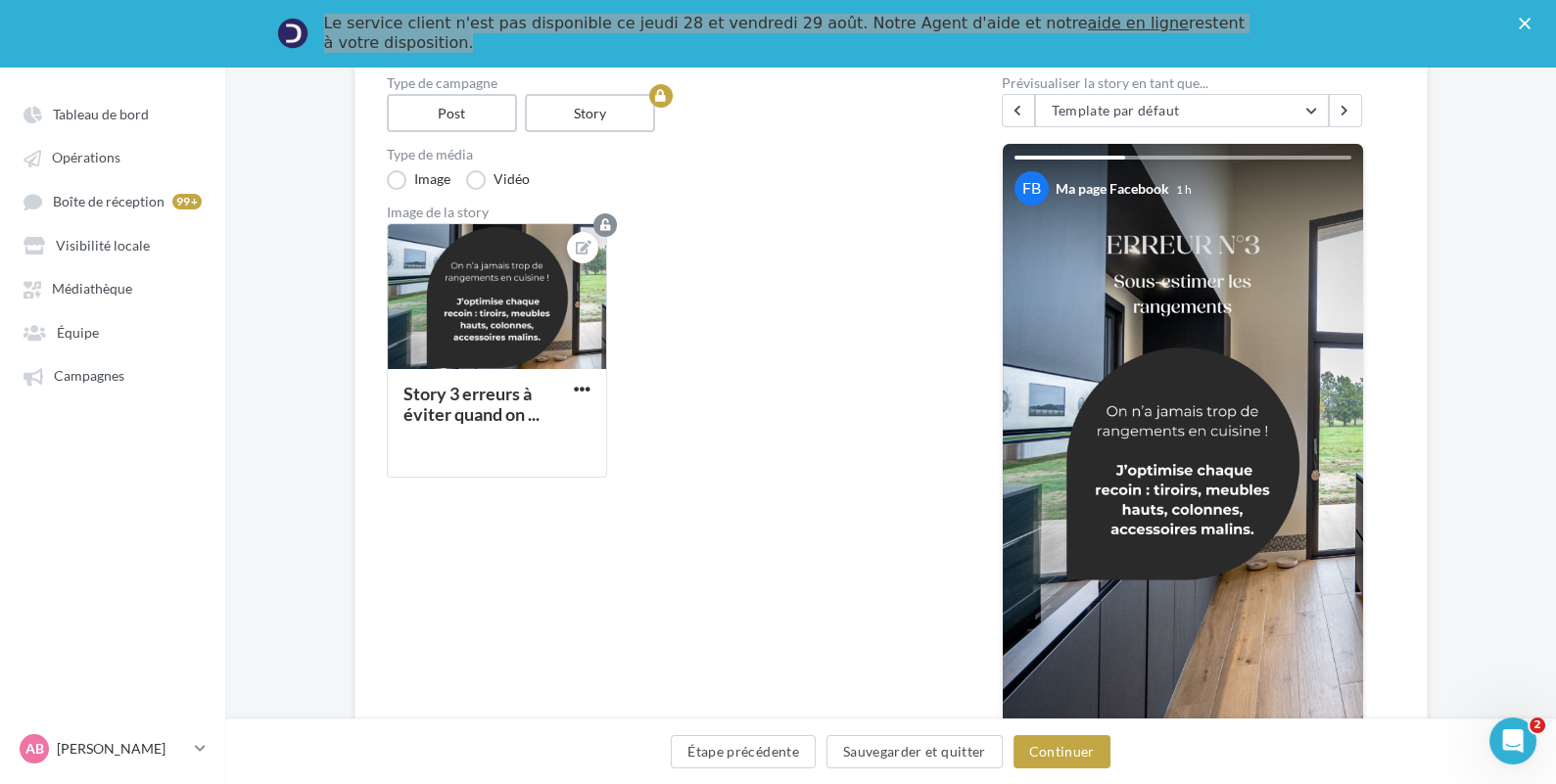
scroll to position [221, 0]
click at [747, 750] on button "Étape précédente" at bounding box center [744, 751] width 145 height 33
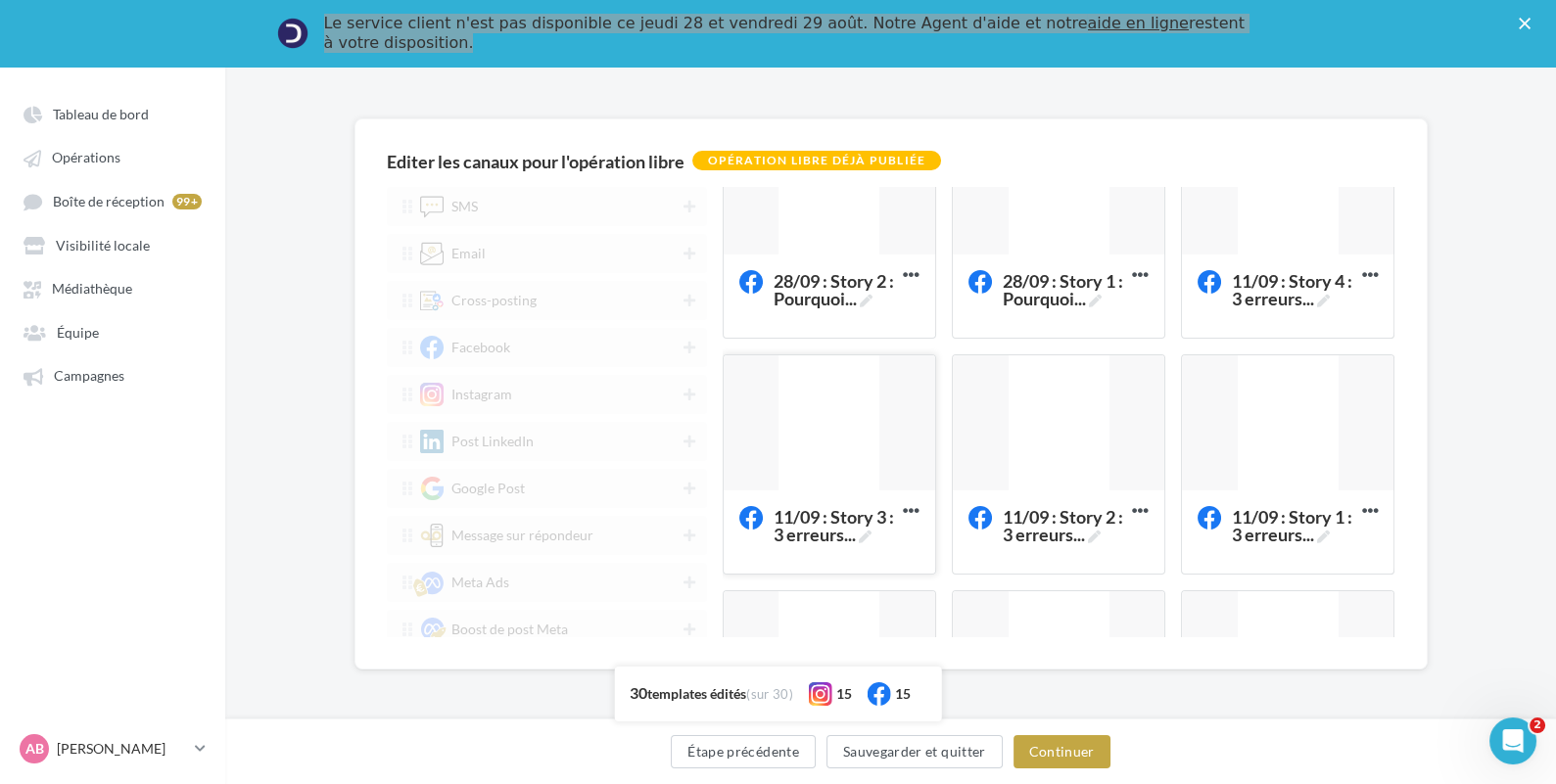
scroll to position [543, 0]
click at [838, 471] on div at bounding box center [829, 422] width 212 height 137
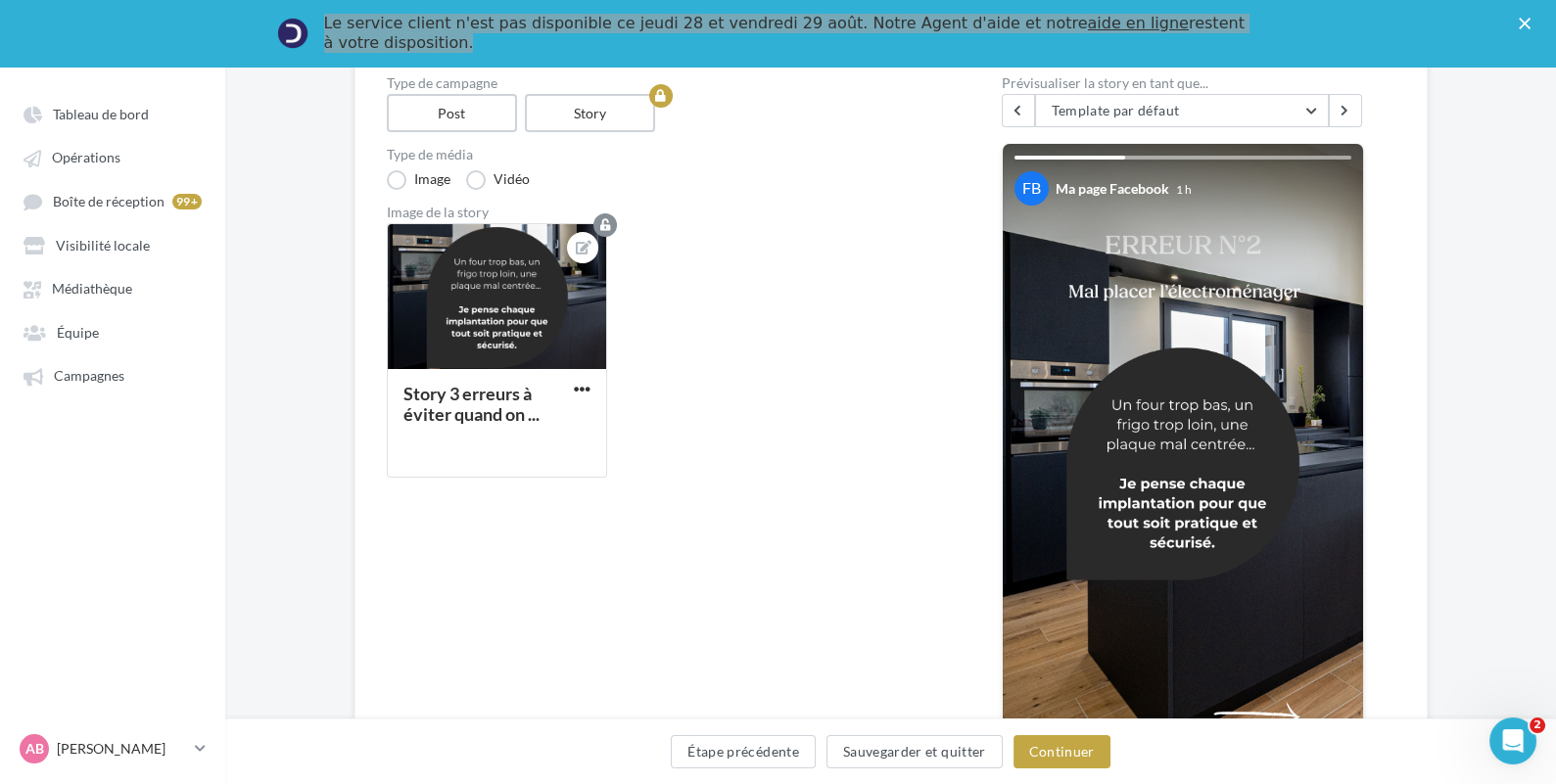
scroll to position [221, 0]
click at [701, 758] on button "Étape précédente" at bounding box center [744, 751] width 145 height 33
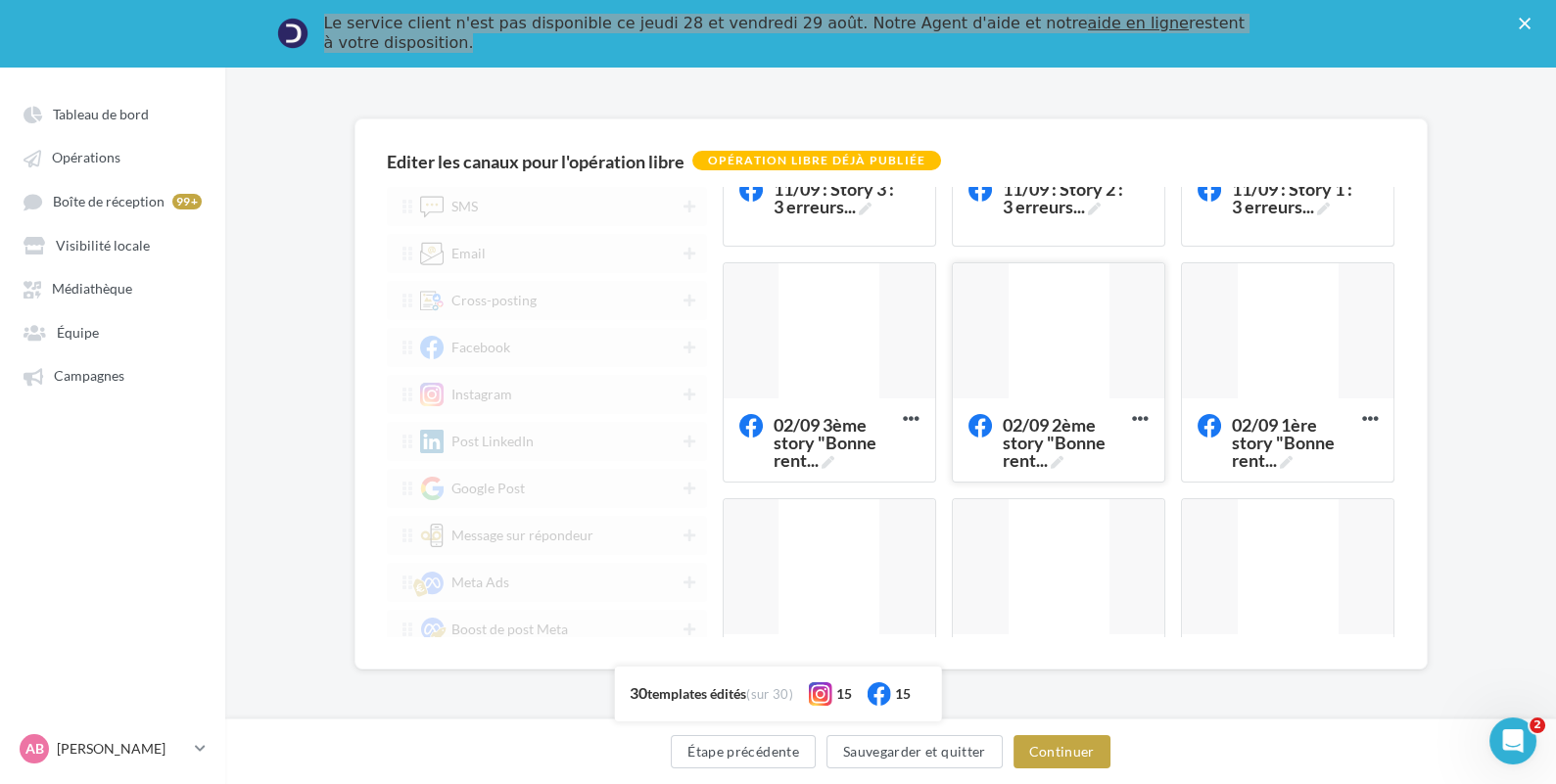
scroll to position [869, 0]
click at [1045, 303] on div at bounding box center [1058, 331] width 212 height 137
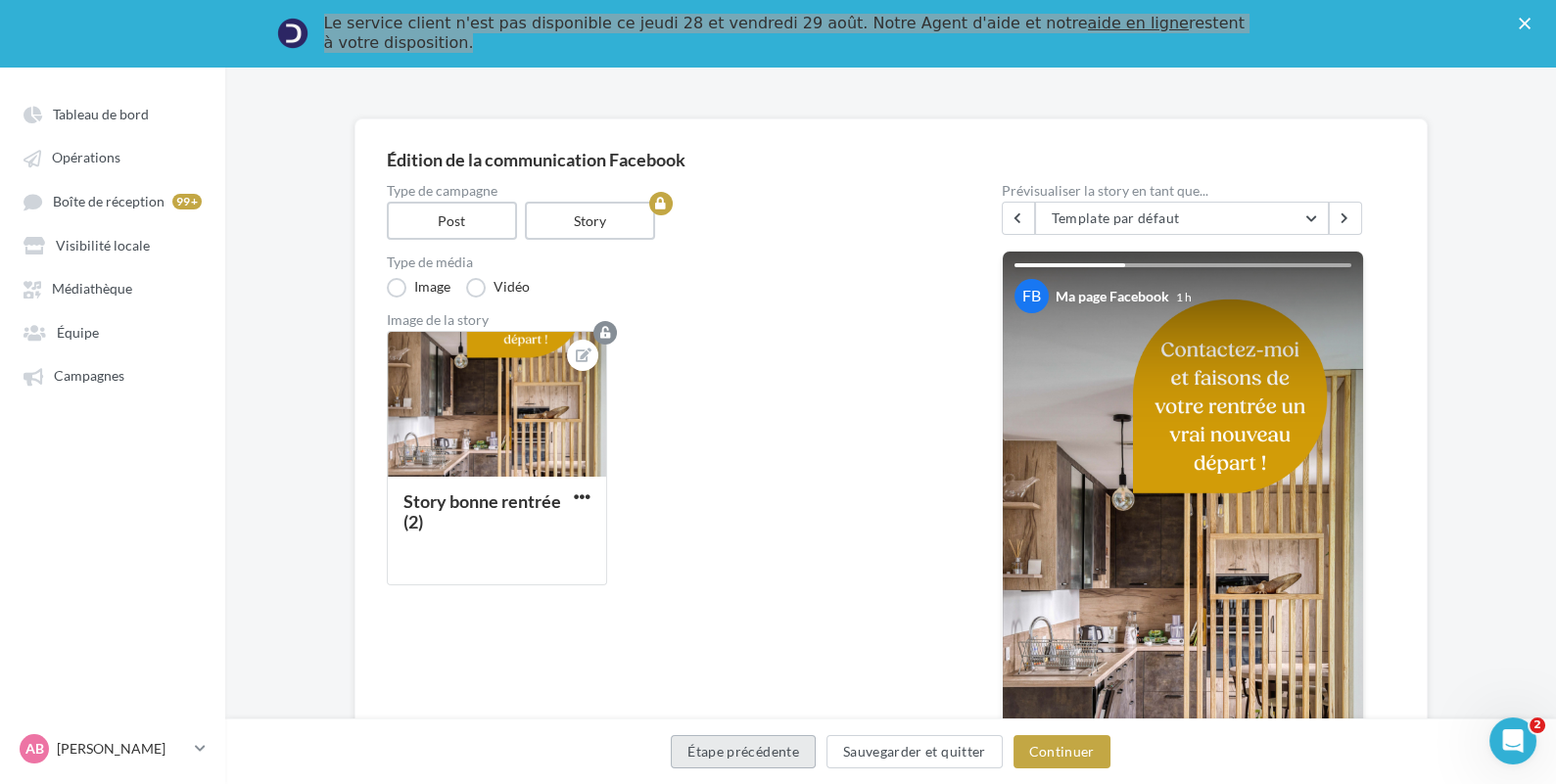
click at [717, 745] on button "Étape précédente" at bounding box center [744, 751] width 145 height 33
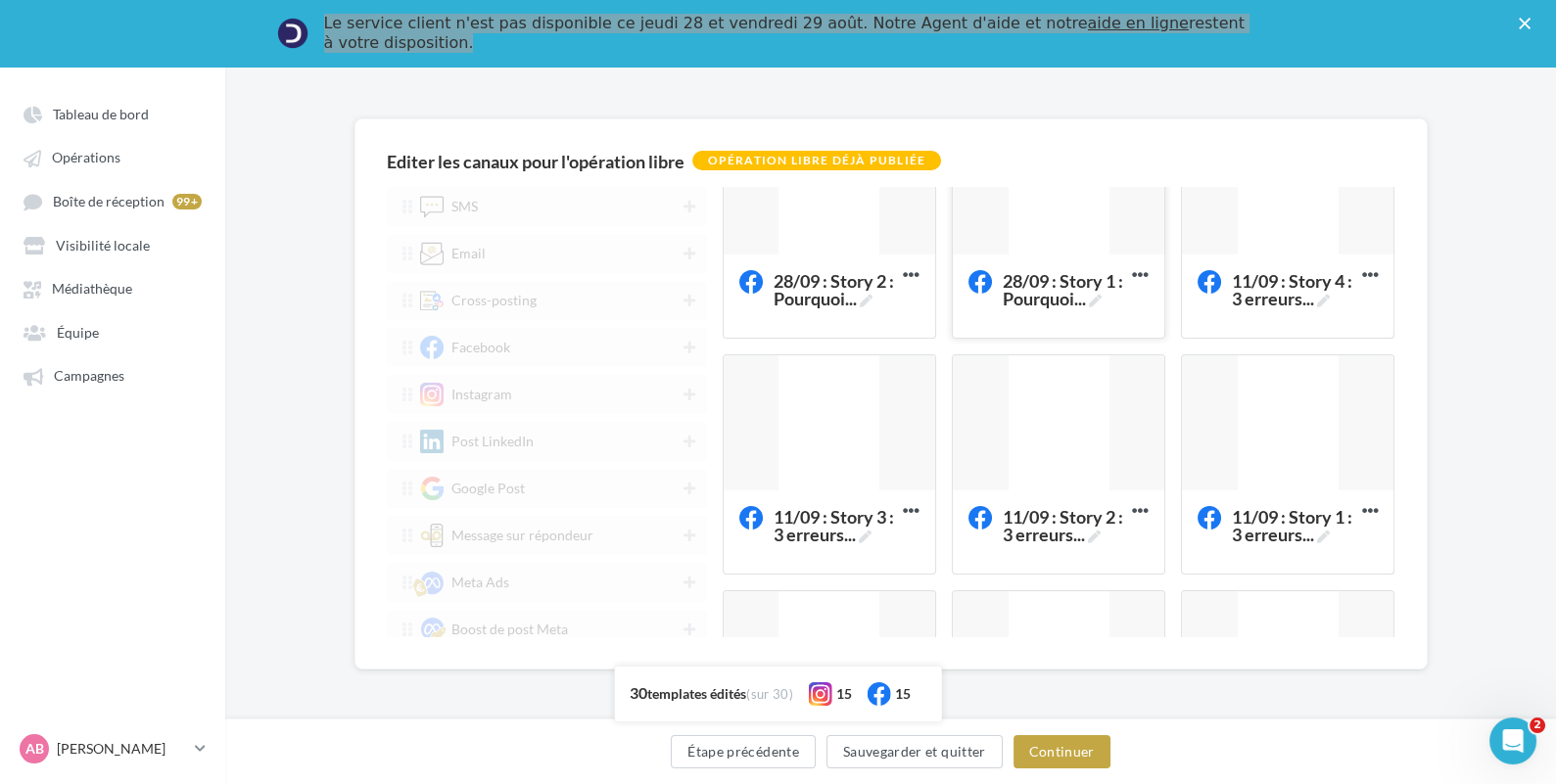
scroll to position [542, 0]
click at [1275, 382] on div at bounding box center [1288, 423] width 212 height 137
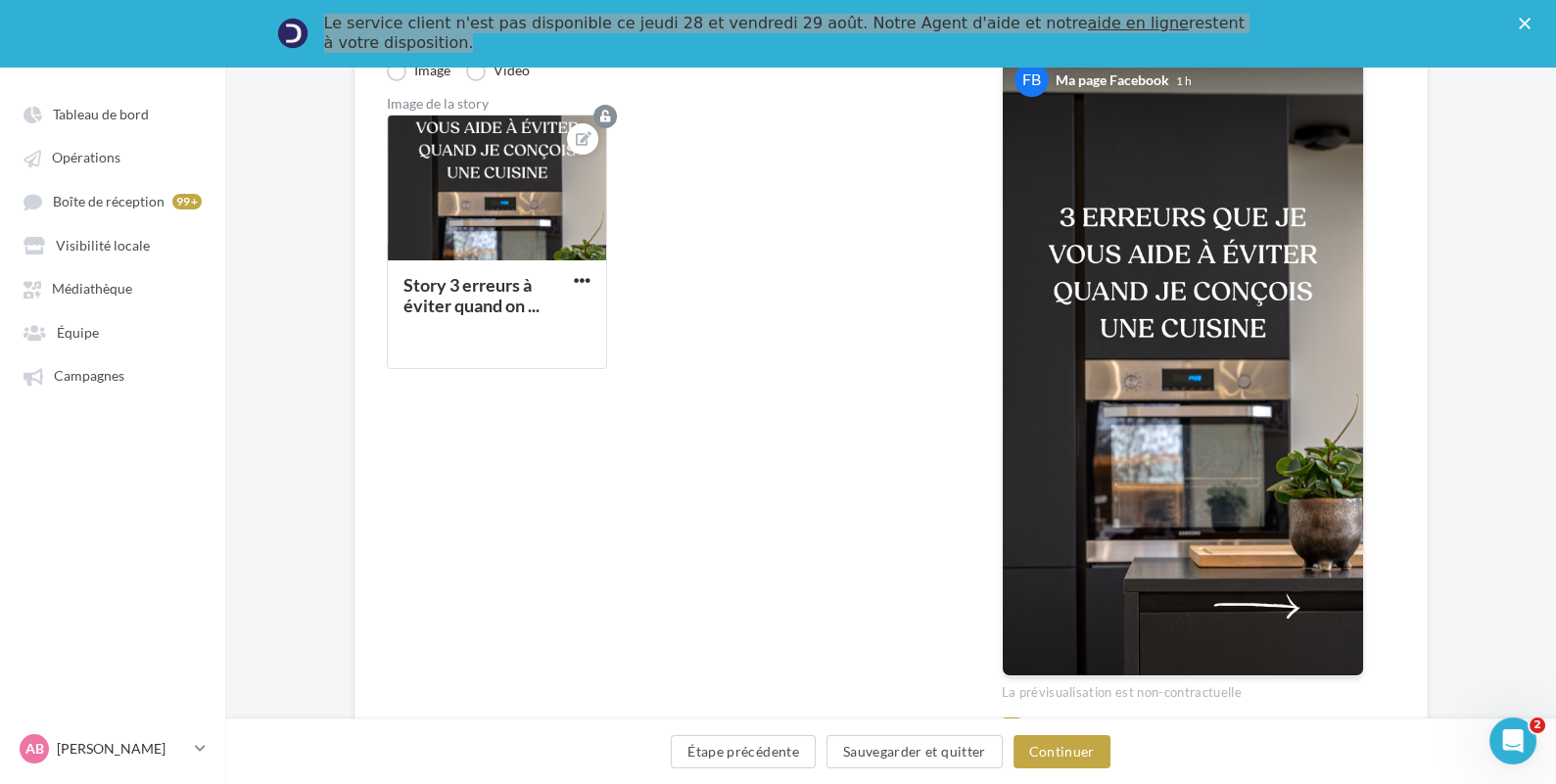
scroll to position [329, 0]
click at [761, 754] on button "Étape précédente" at bounding box center [744, 751] width 145 height 33
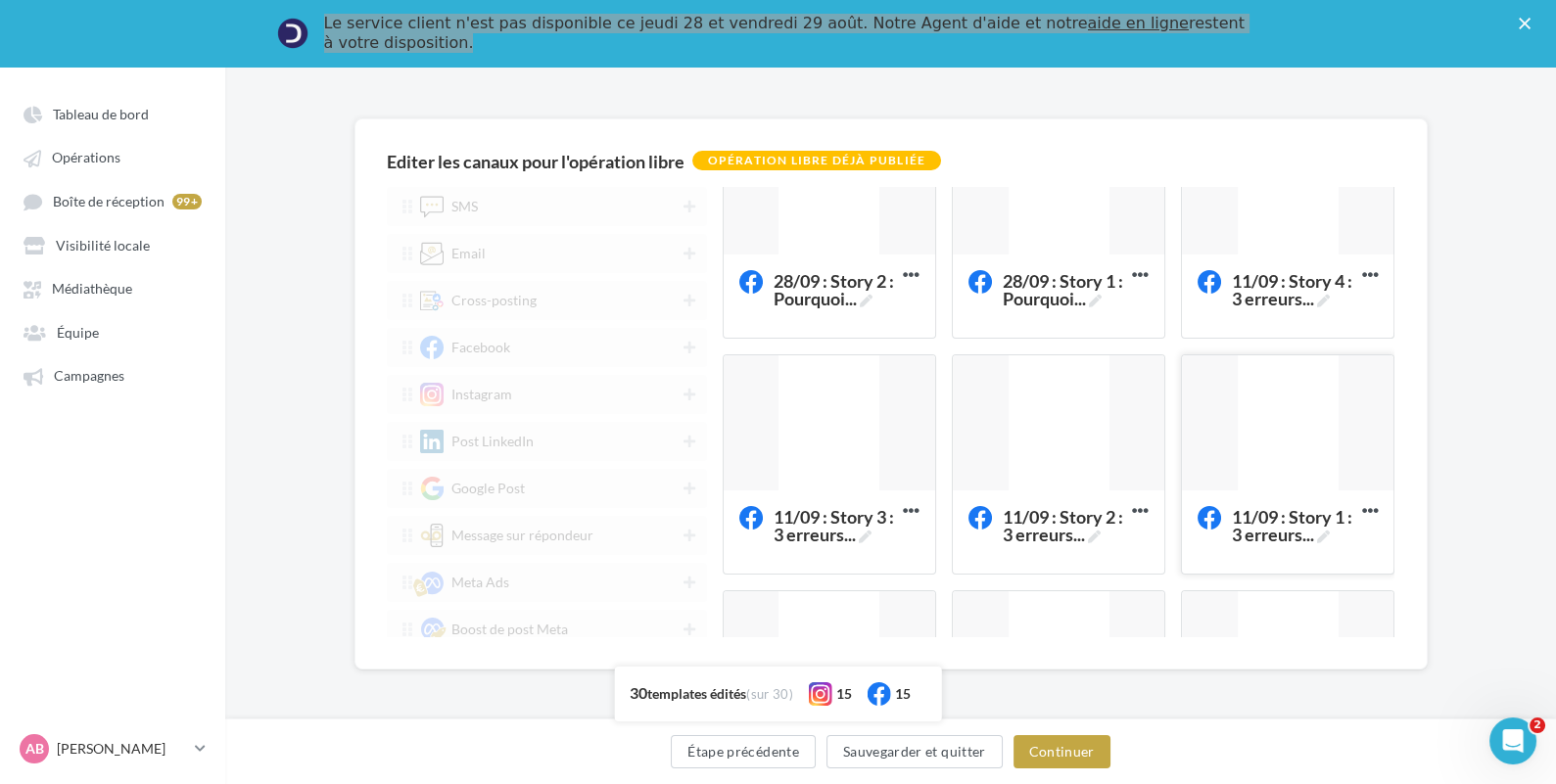
scroll to position [543, 0]
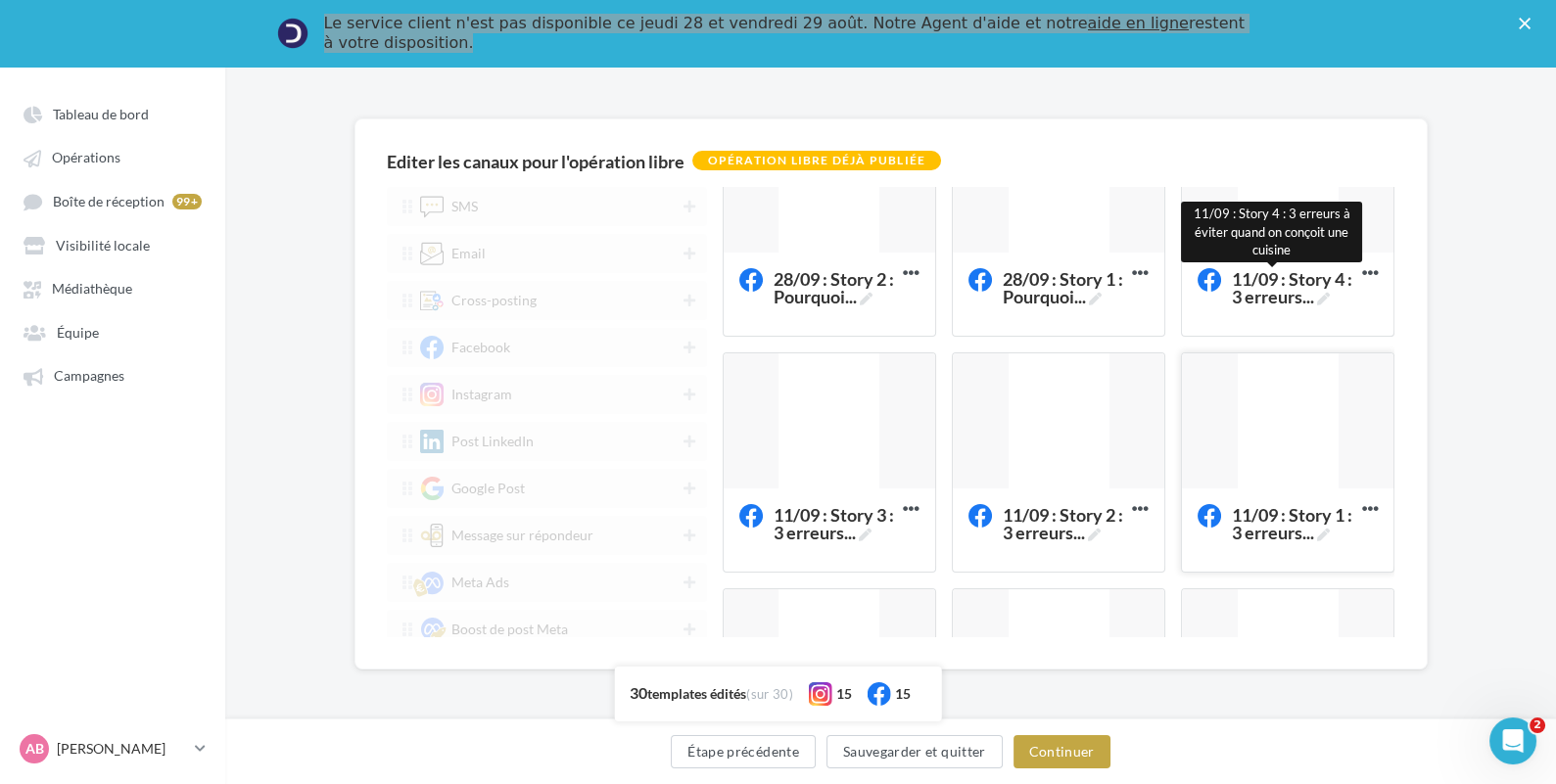
click at [1279, 414] on div at bounding box center [1288, 422] width 212 height 137
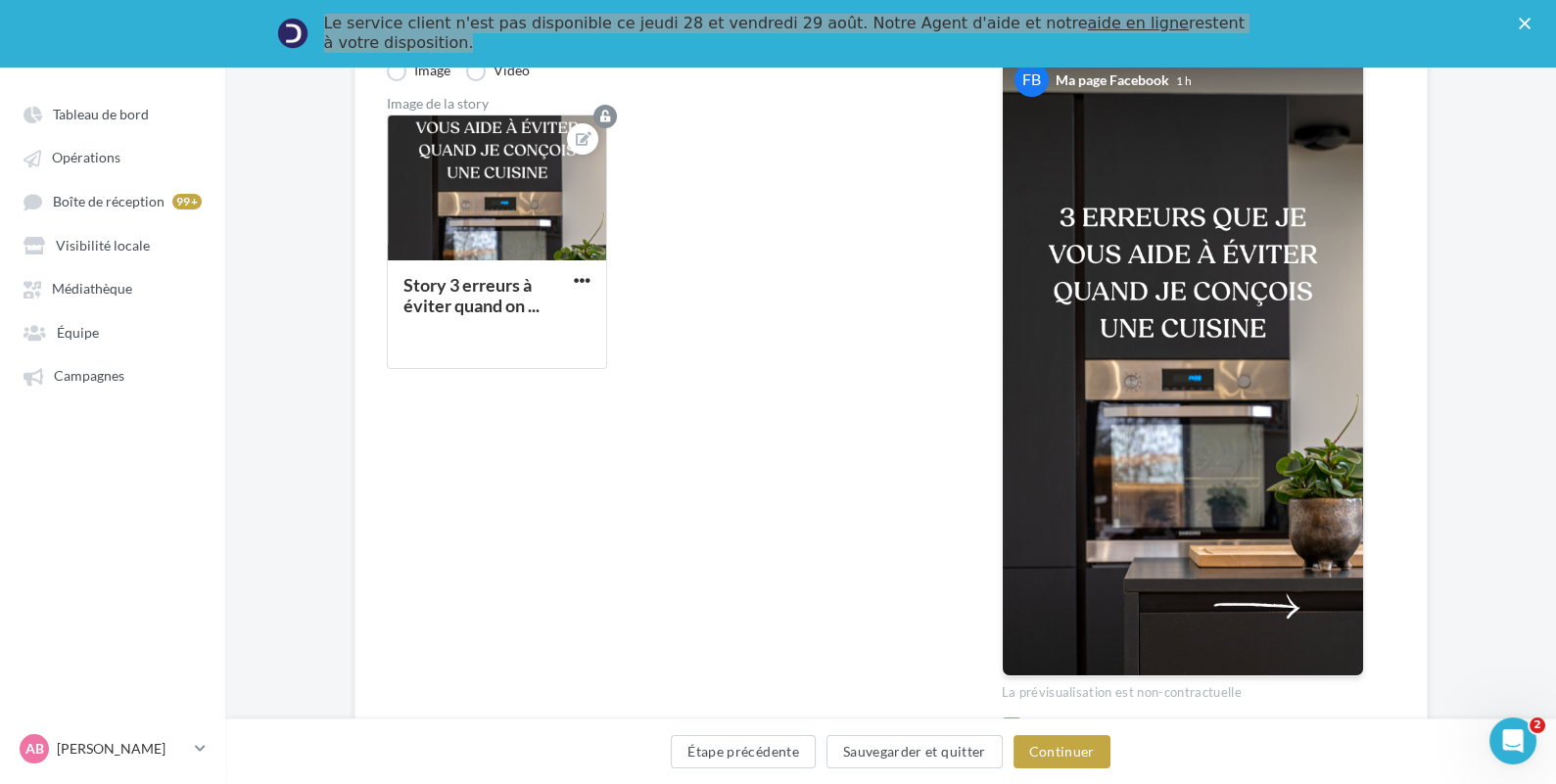
scroll to position [330, 0]
click at [738, 734] on div "Étape précédente Sauvegarder et quitter Continuer" at bounding box center [891, 751] width 1331 height 66
click at [757, 742] on button "Étape précédente" at bounding box center [744, 751] width 145 height 33
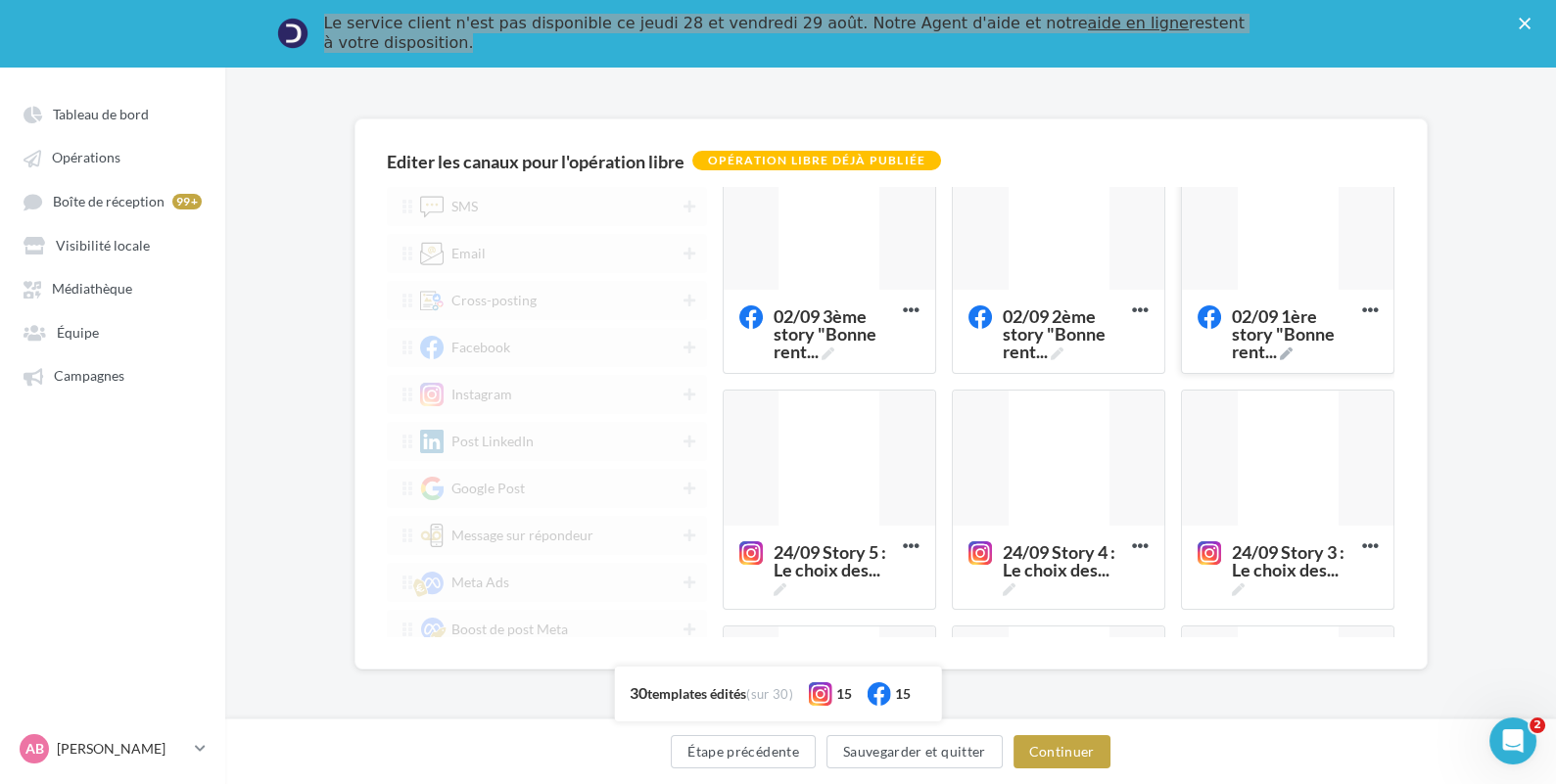
scroll to position [977, 0]
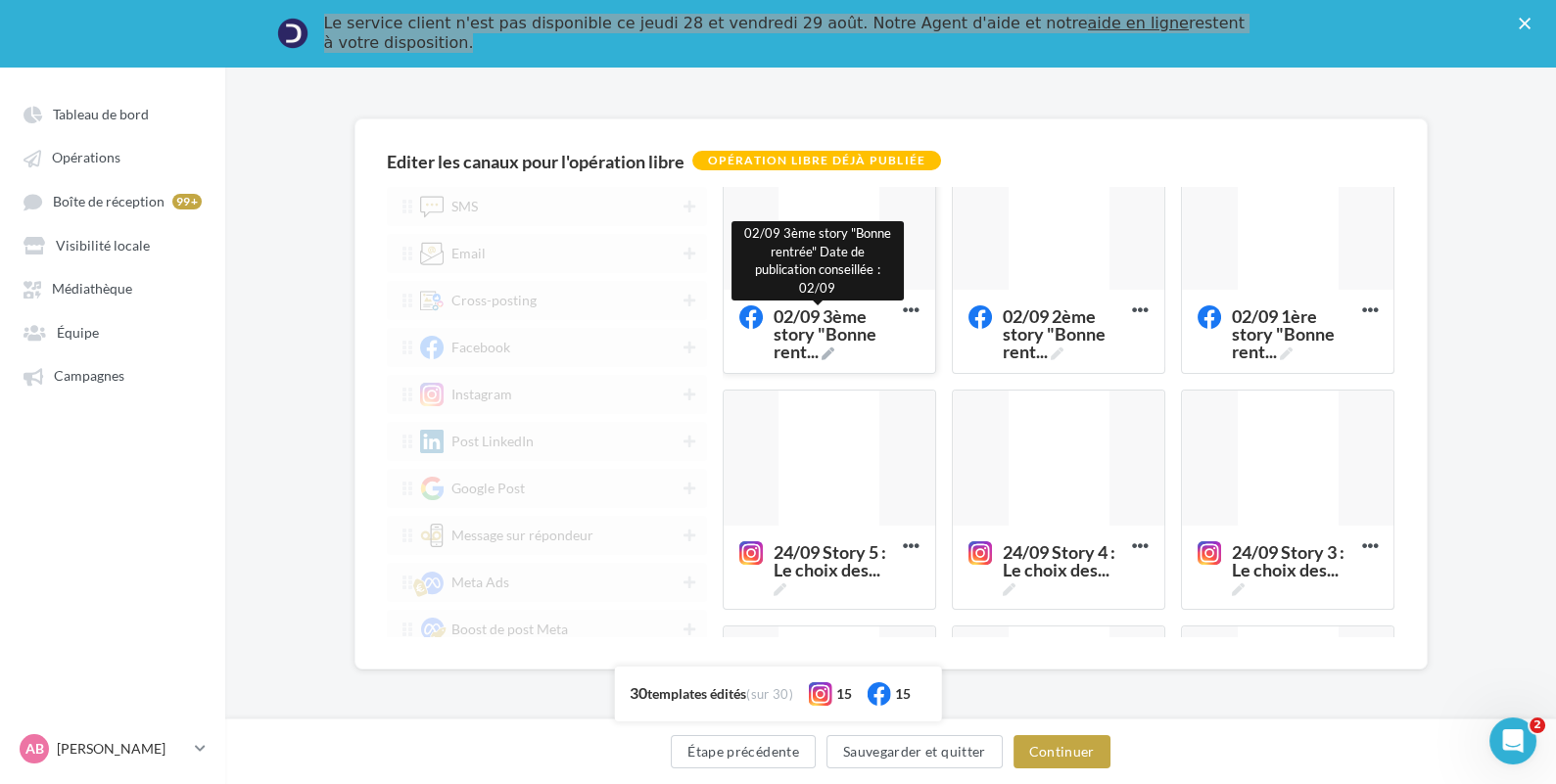
click at [785, 339] on span "02/09 3ème story "Bonne rent ..." at bounding box center [834, 333] width 121 height 53
click at [785, 339] on textarea "02/09 3ème story "Bonne rent ... 02/09 3ème story "Bonne rentrée" Date de publi…" at bounding box center [807, 364] width 156 height 136
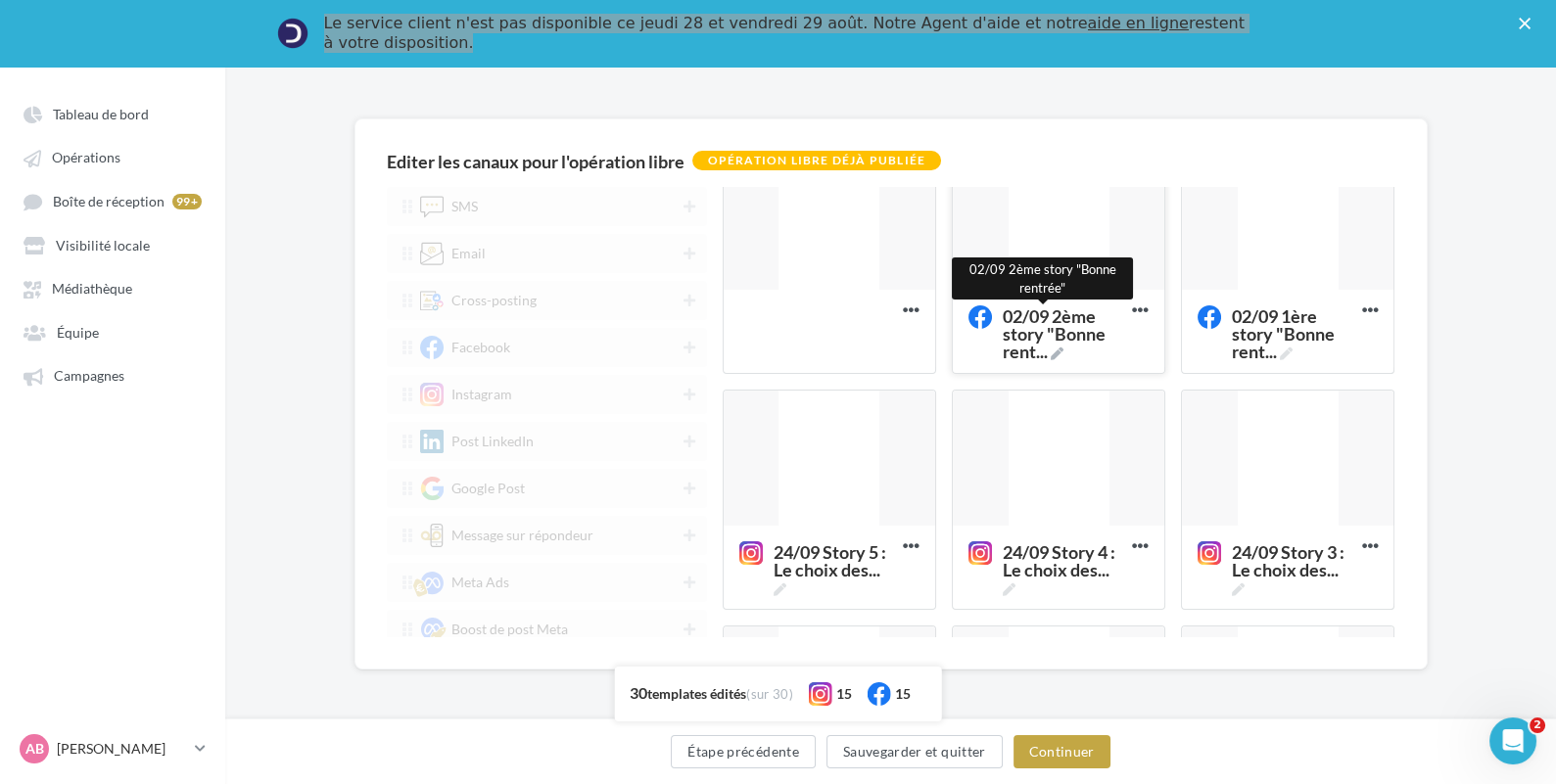
click at [1043, 324] on span "02/09 2ème story "Bonne rent ..." at bounding box center [1064, 333] width 121 height 53
click at [1043, 324] on textarea "02/09 2ème story "Bonne rent ... 02/09 2ème story "Bonne rentrée"" at bounding box center [1036, 334] width 156 height 77
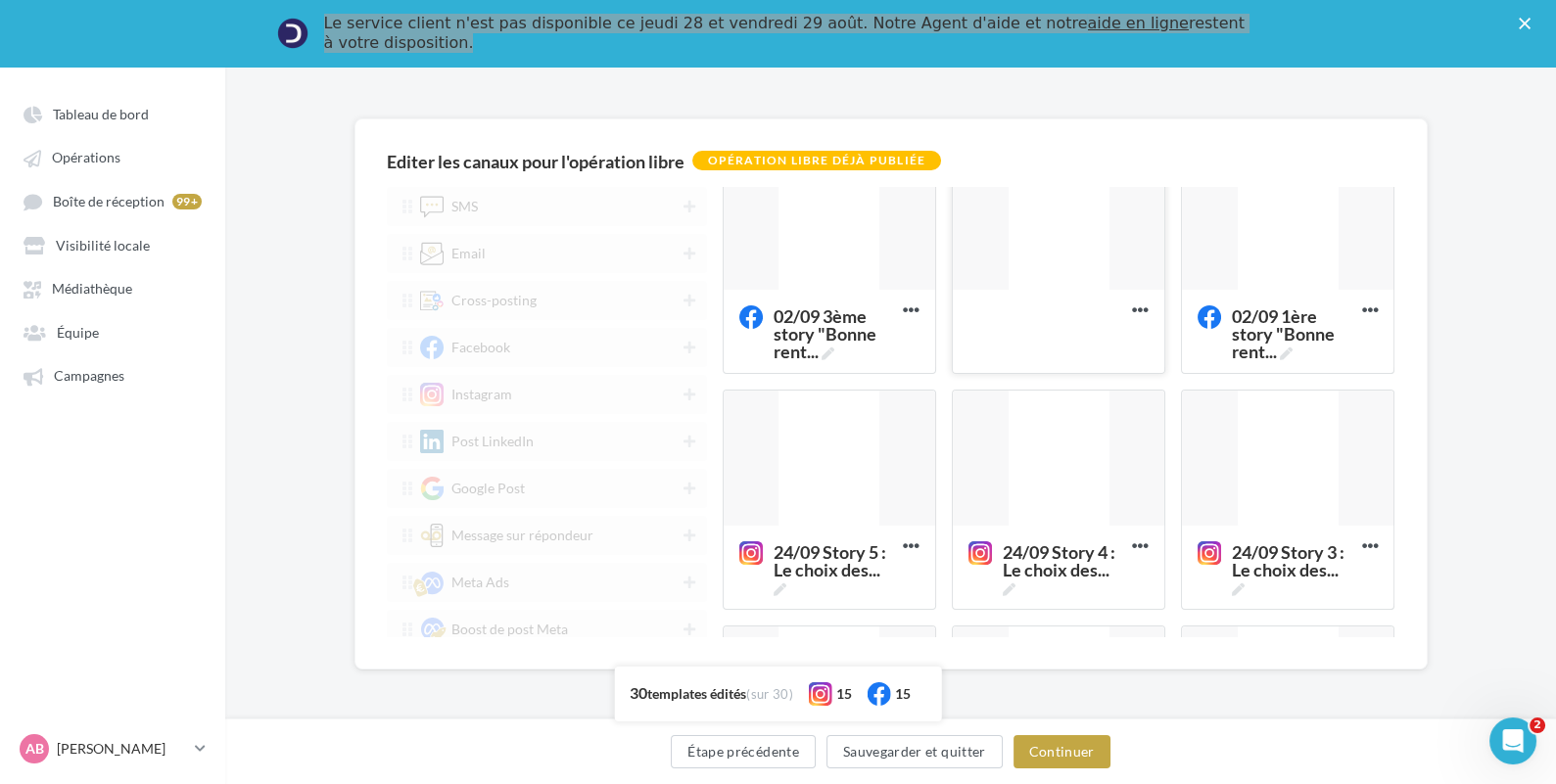
click at [1067, 222] on div at bounding box center [1058, 224] width 212 height 137
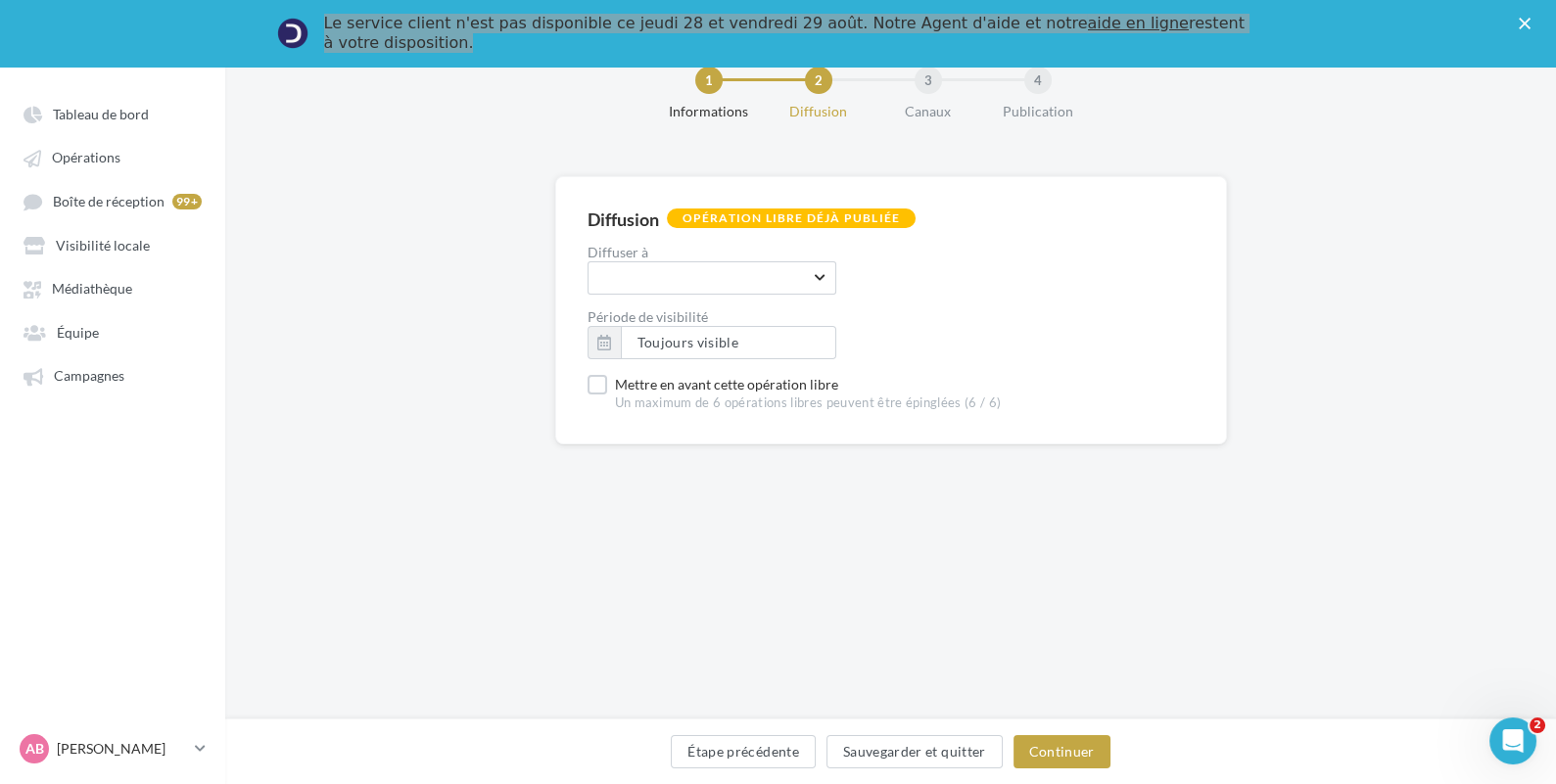
scroll to position [66, 0]
click at [1072, 747] on button "Continuer" at bounding box center [1062, 751] width 97 height 33
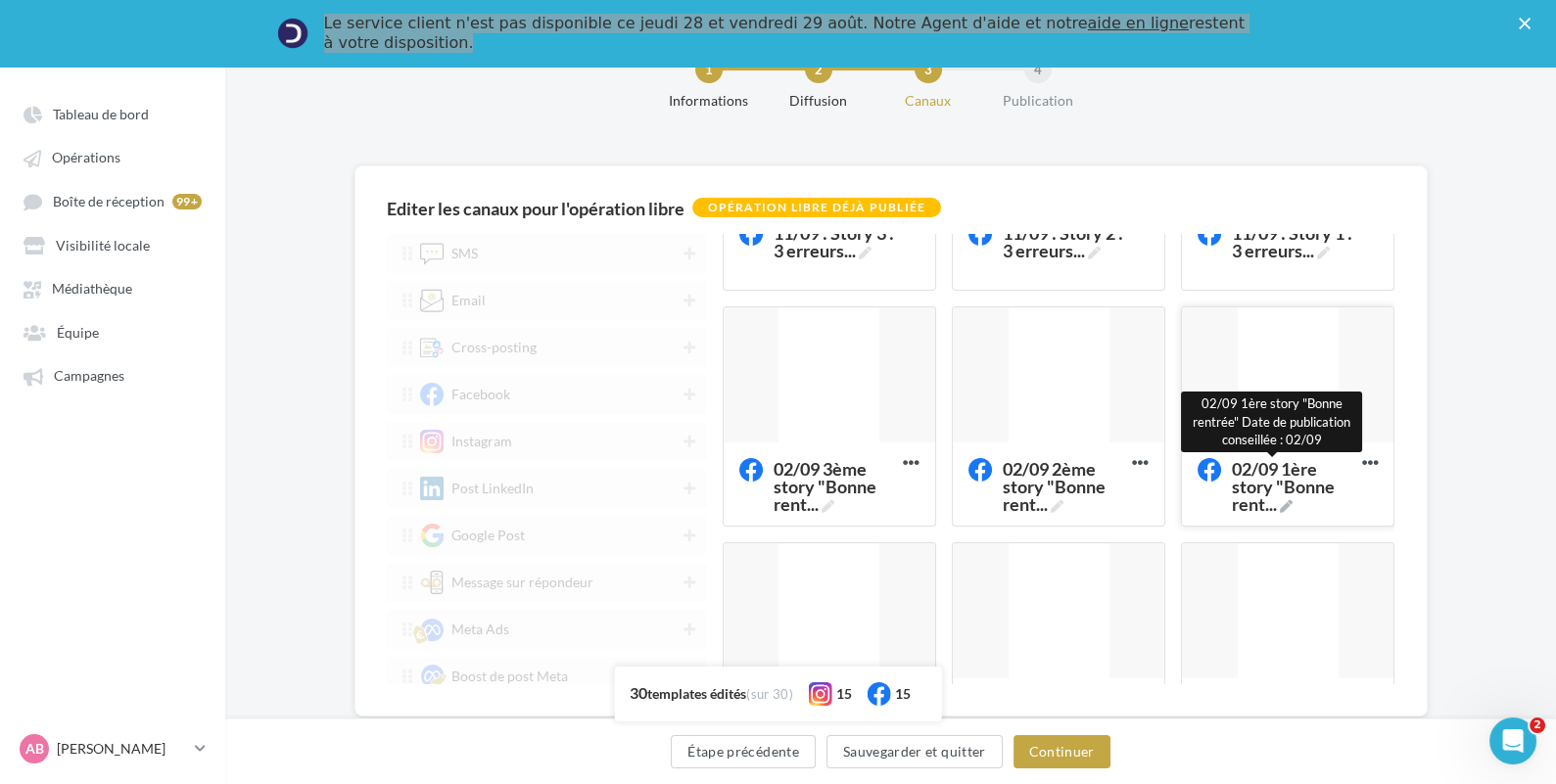
scroll to position [871, 0]
click at [1290, 375] on div at bounding box center [1288, 376] width 212 height 137
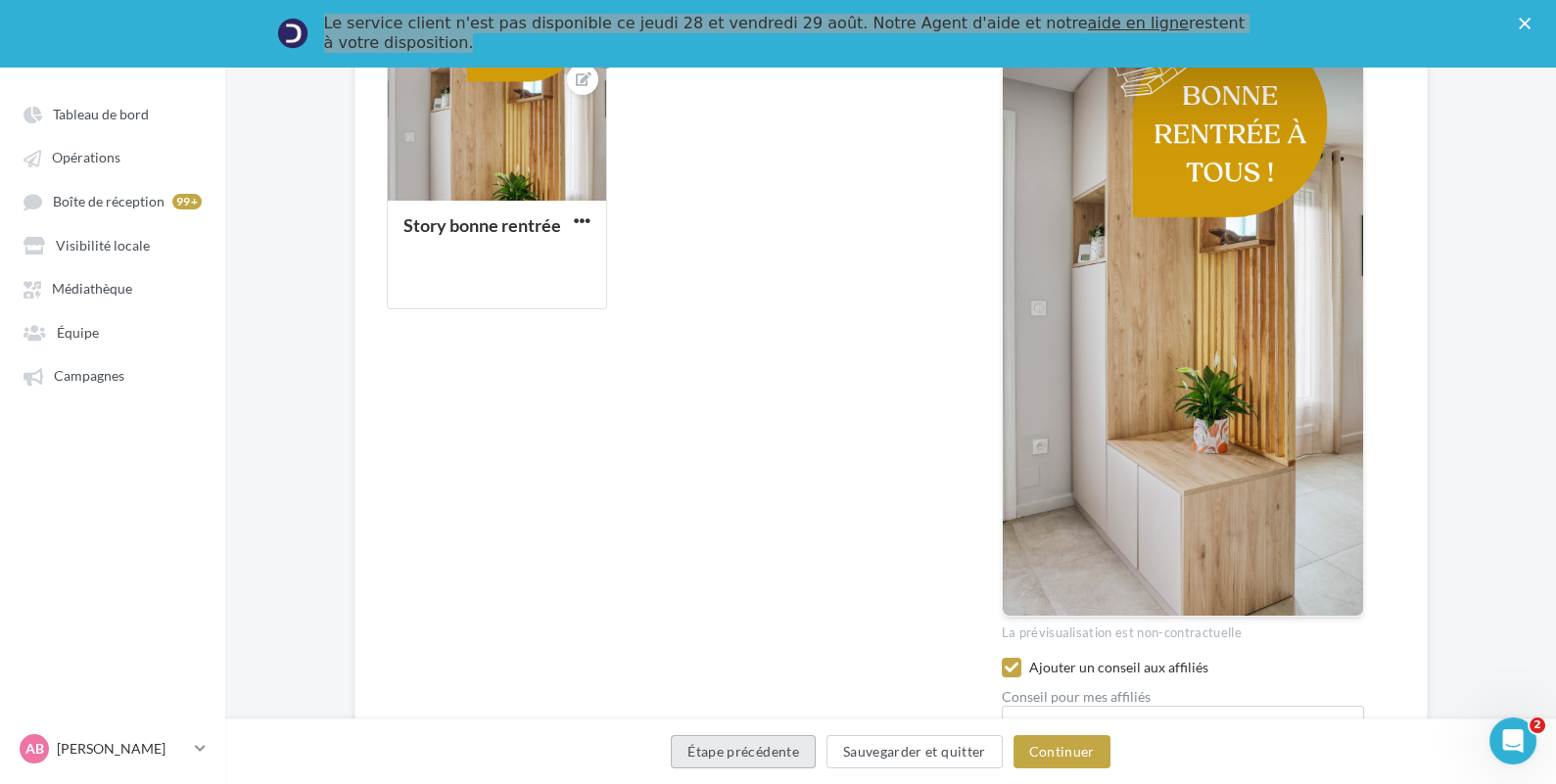
click at [713, 754] on button "Étape précédente" at bounding box center [744, 751] width 145 height 33
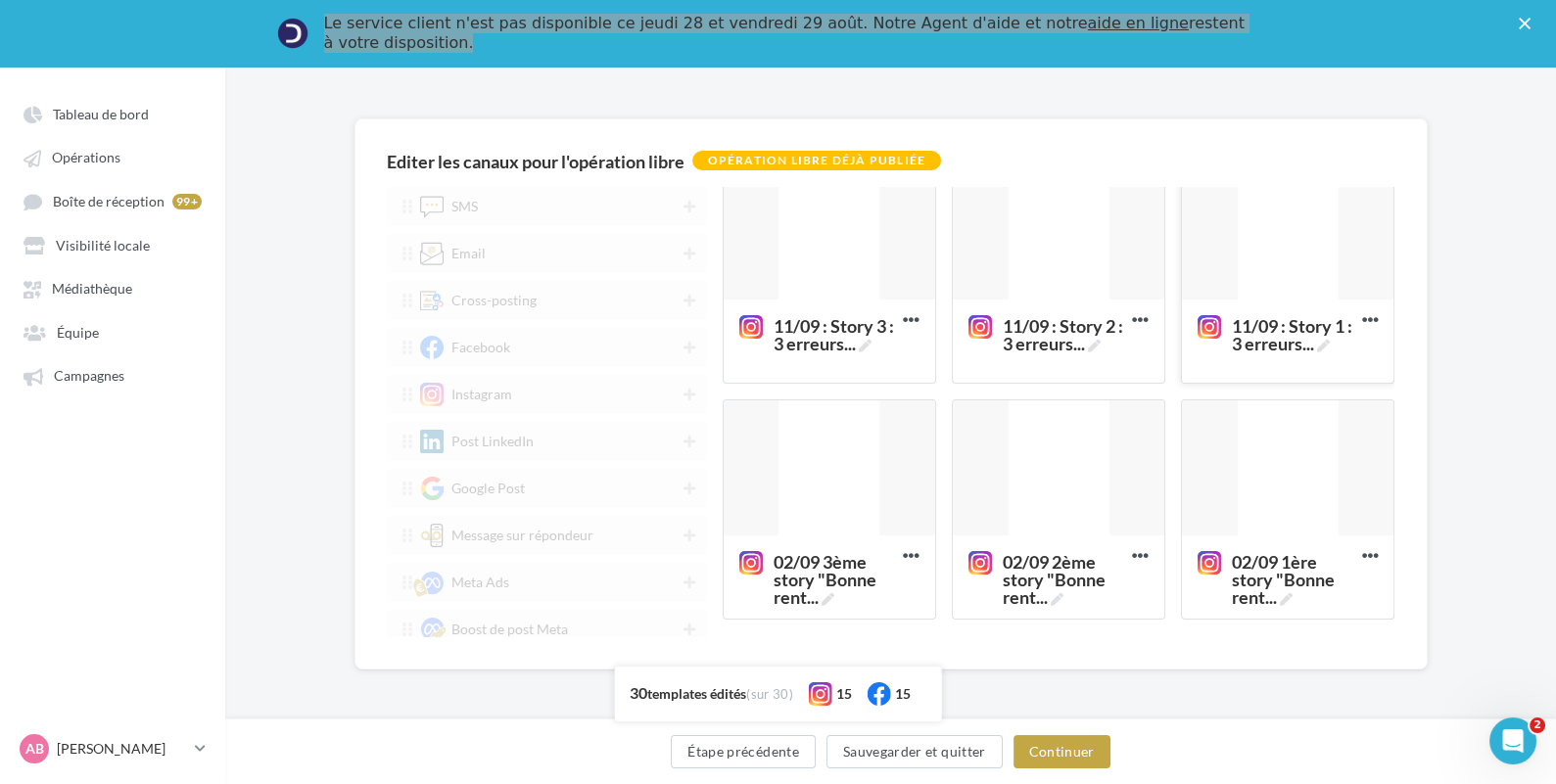
scroll to position [1925, 0]
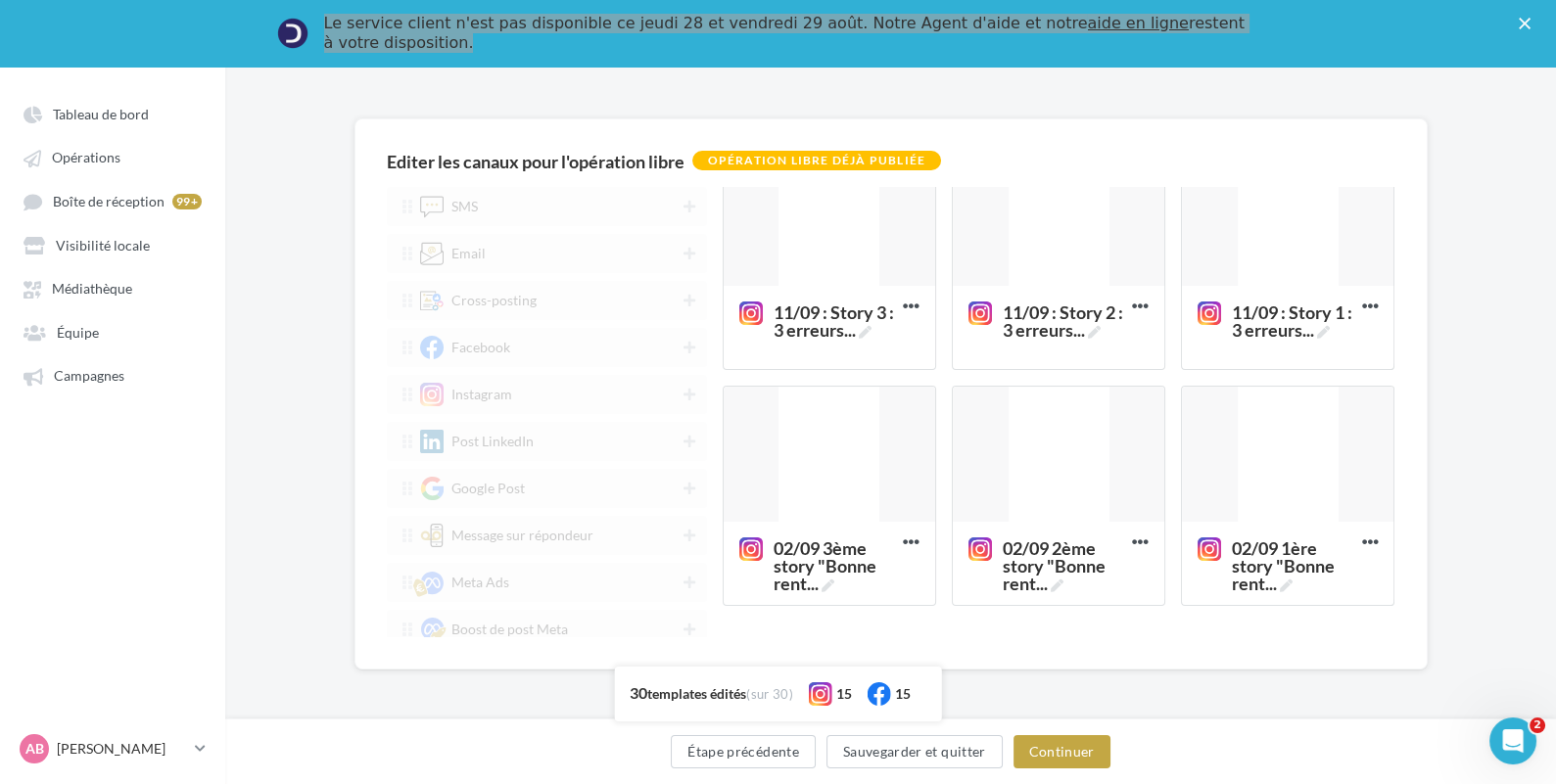
scroll to position [66, 0]
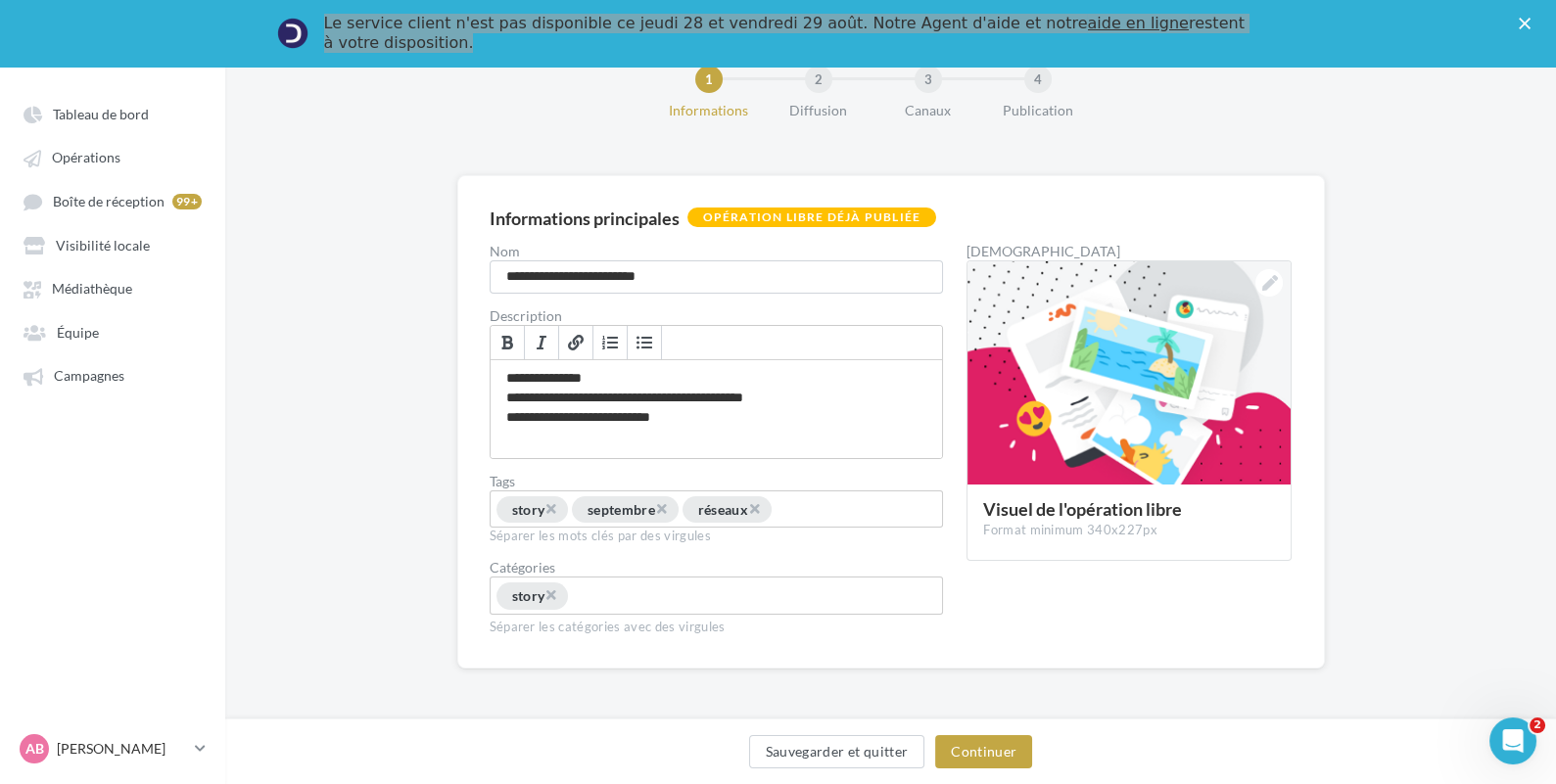
scroll to position [78, 0]
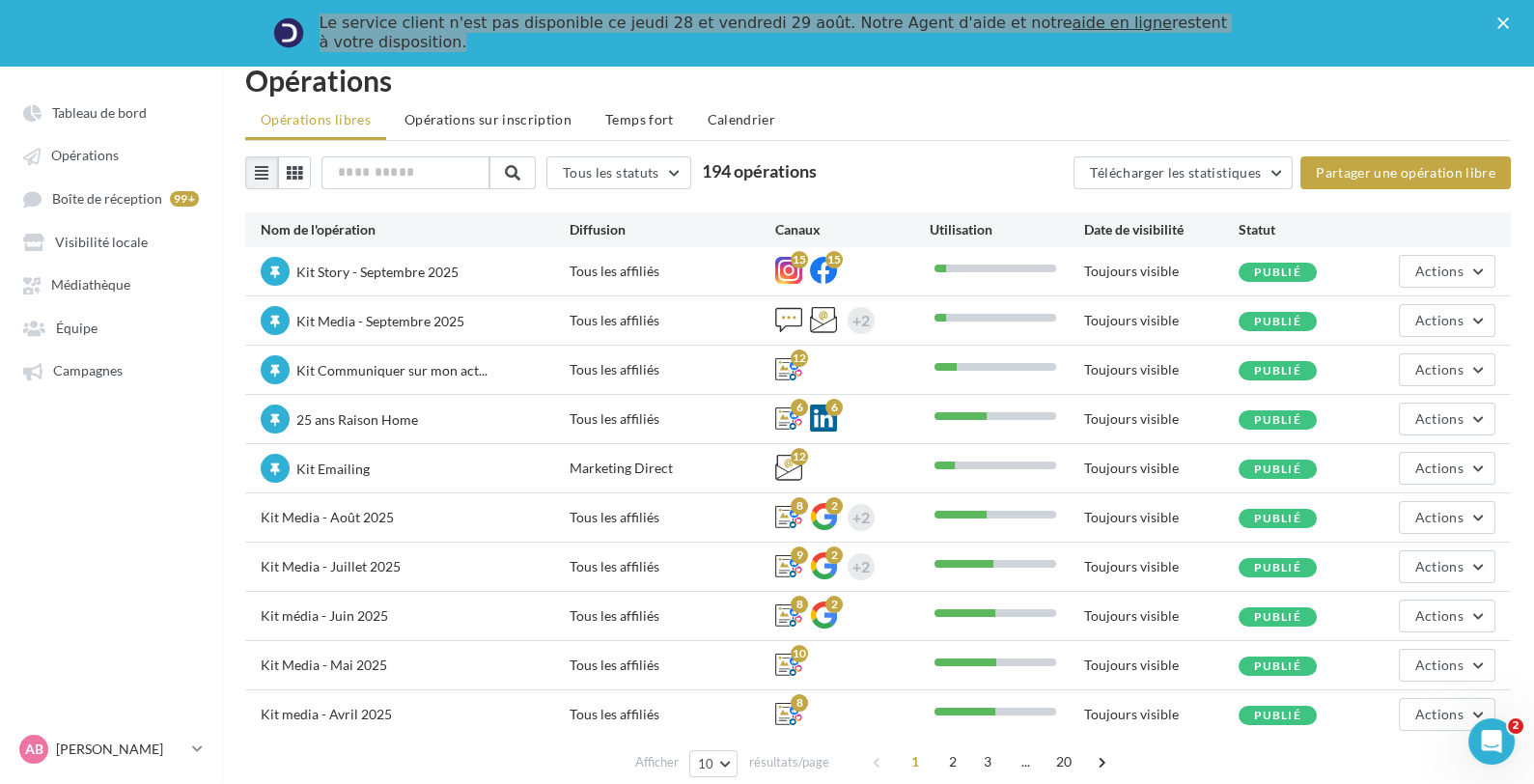
click at [473, 314] on div "Kit Media - Septembre 2025" at bounding box center [415, 321] width 309 height 32
click at [1468, 311] on button "Actions" at bounding box center [1447, 319] width 96 height 32
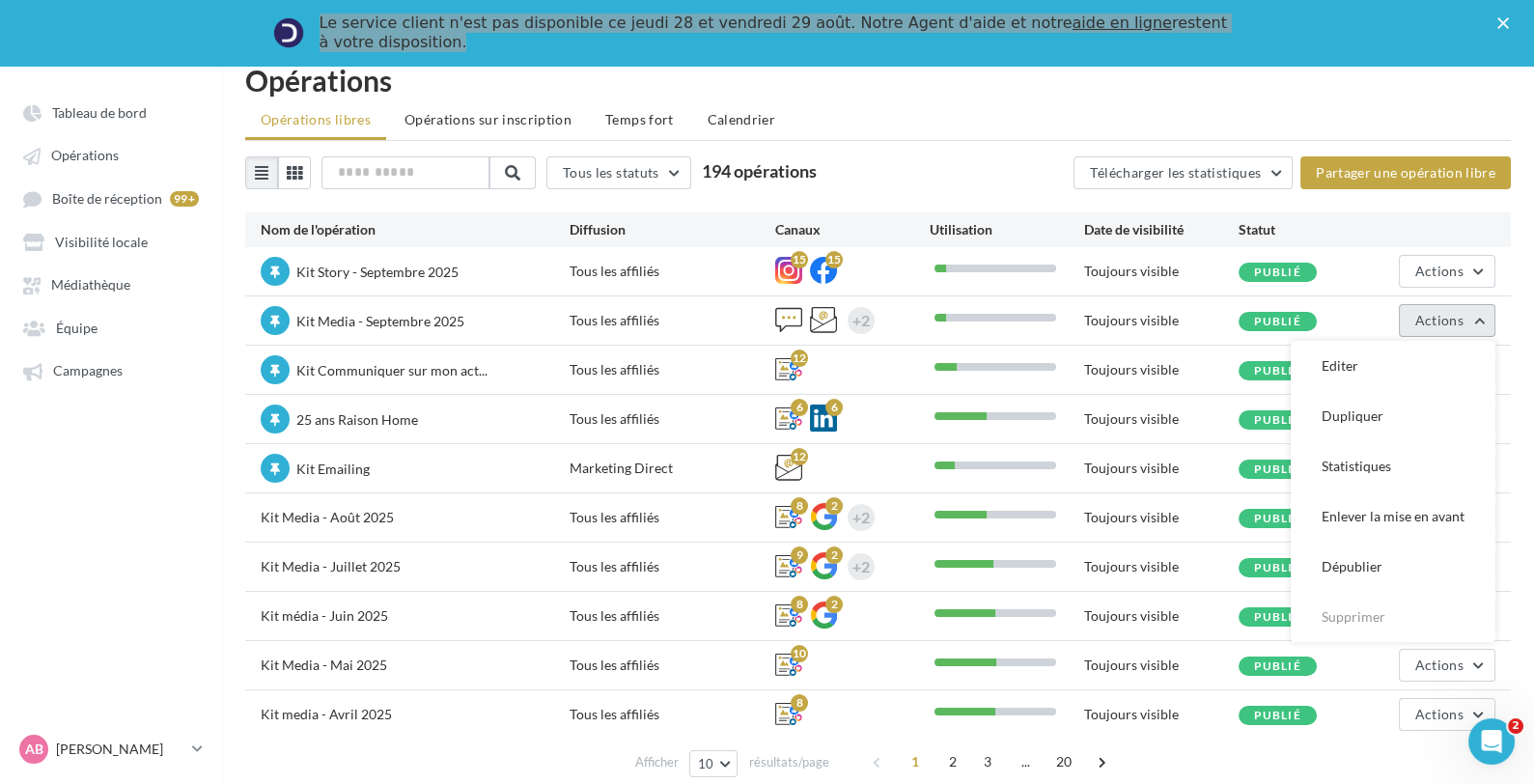
click at [1465, 309] on button "Actions" at bounding box center [1447, 319] width 96 height 32
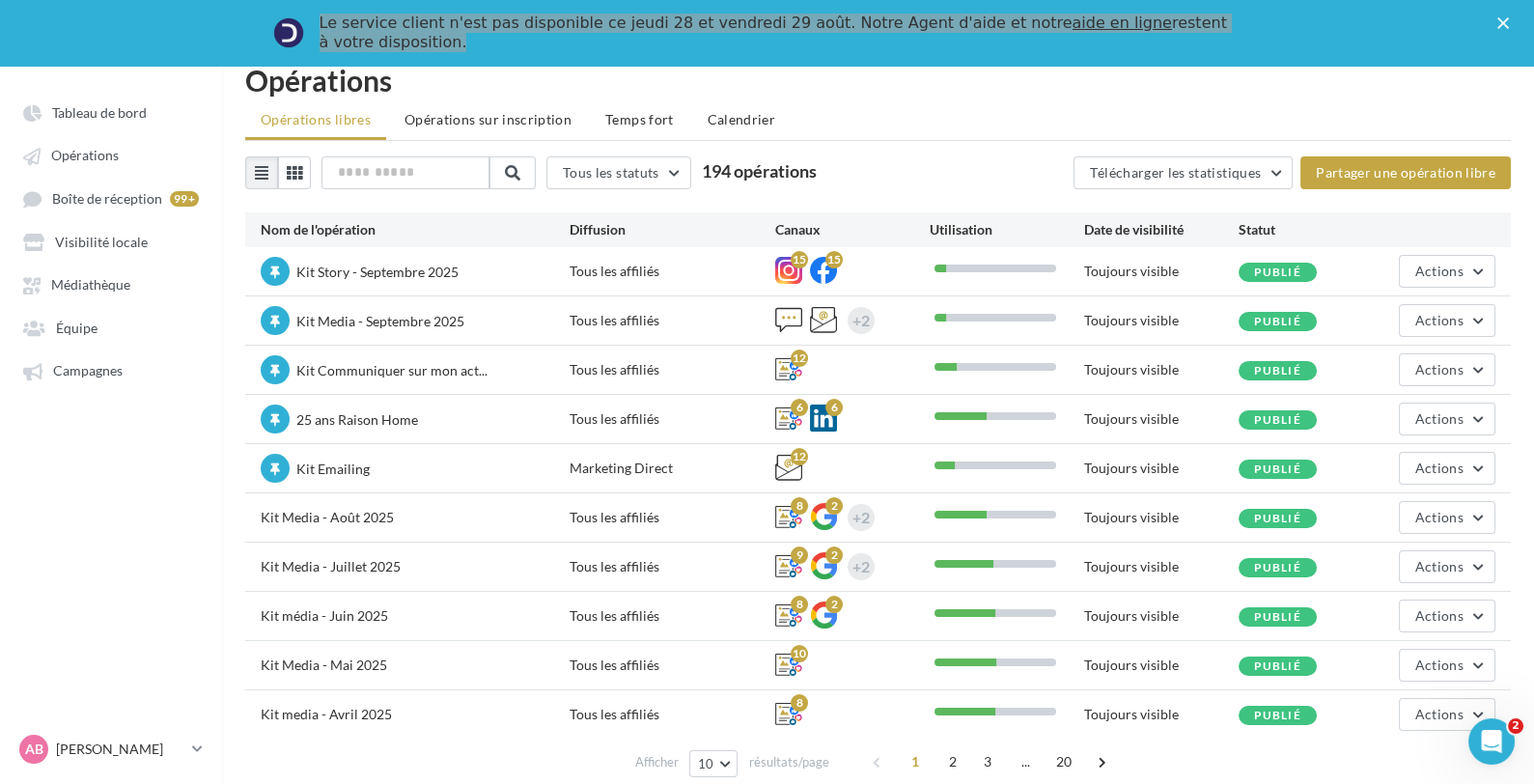
click at [748, 351] on div "Kit Communiquer sur mon act... Tous les affiliés 12 Toujours visible Publié Act…" at bounding box center [877, 369] width 1265 height 48
click at [805, 361] on div "12" at bounding box center [800, 359] width 18 height 18
click at [1490, 318] on button "Actions" at bounding box center [1447, 319] width 96 height 32
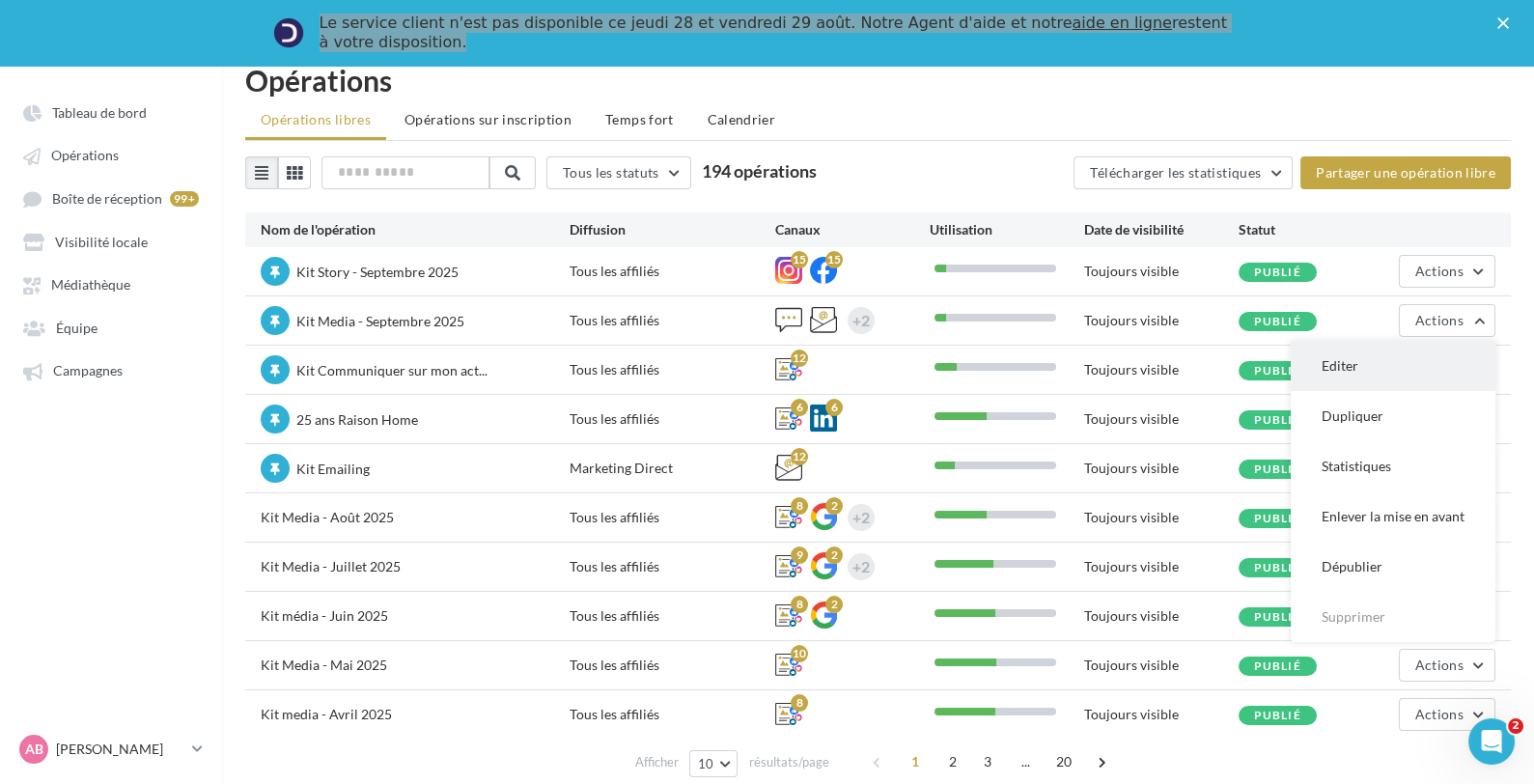
click at [1441, 354] on button "Editer" at bounding box center [1393, 366] width 205 height 50
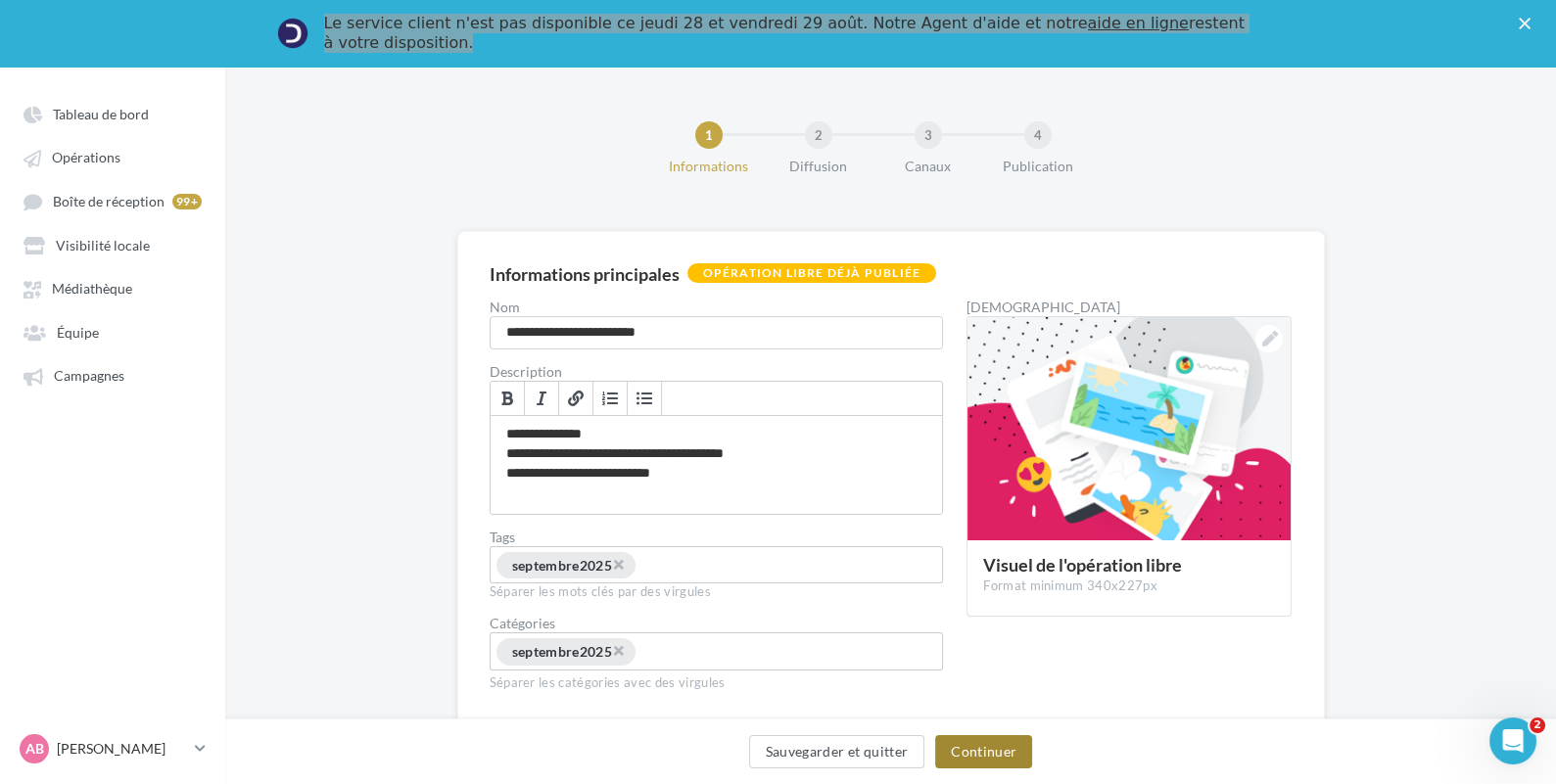
click at [992, 756] on button "Continuer" at bounding box center [984, 751] width 97 height 33
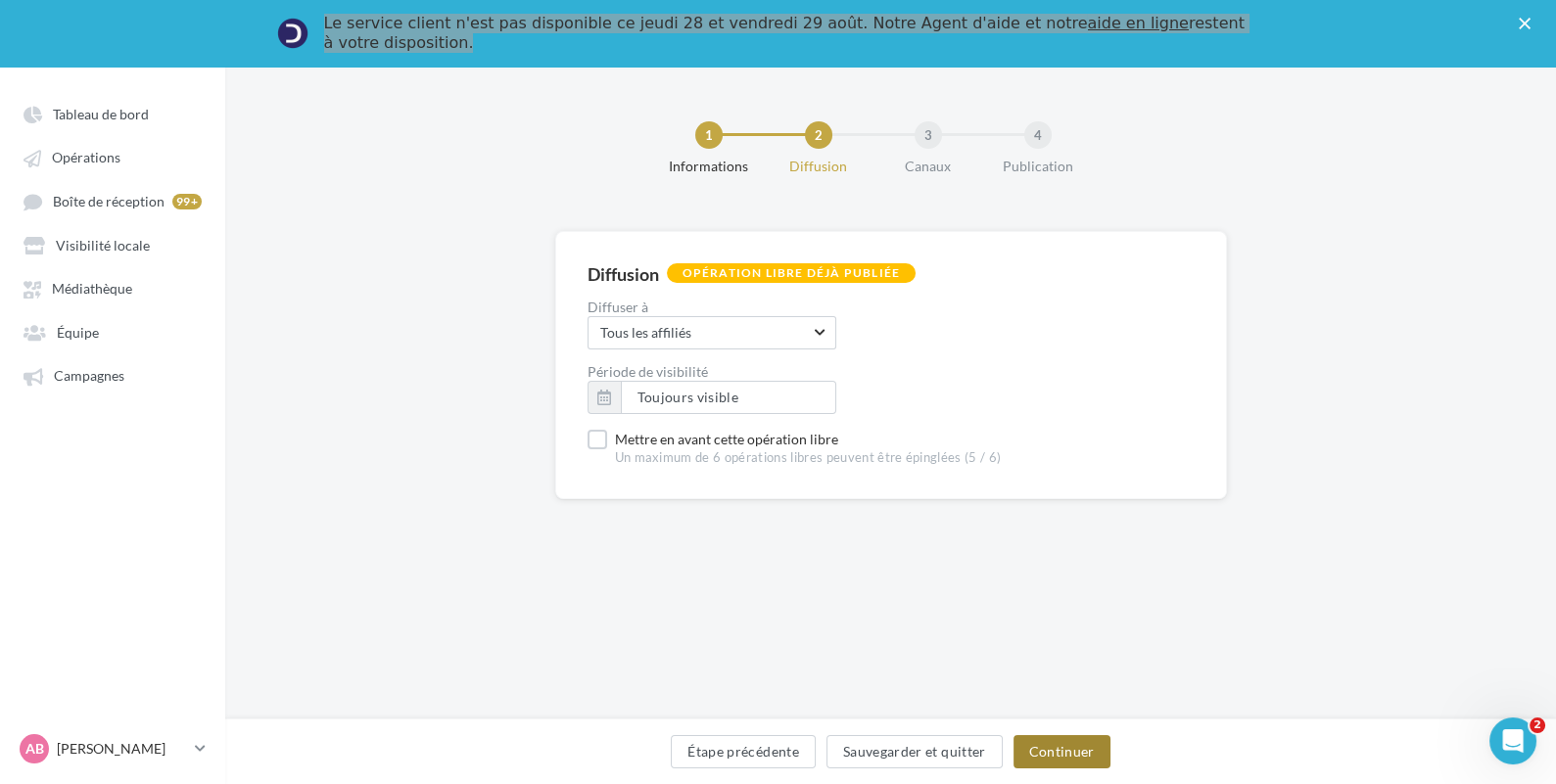
drag, startPoint x: 1083, startPoint y: 758, endPoint x: 1114, endPoint y: 780, distance: 38.0
click at [1084, 759] on button "Continuer" at bounding box center [1062, 751] width 97 height 33
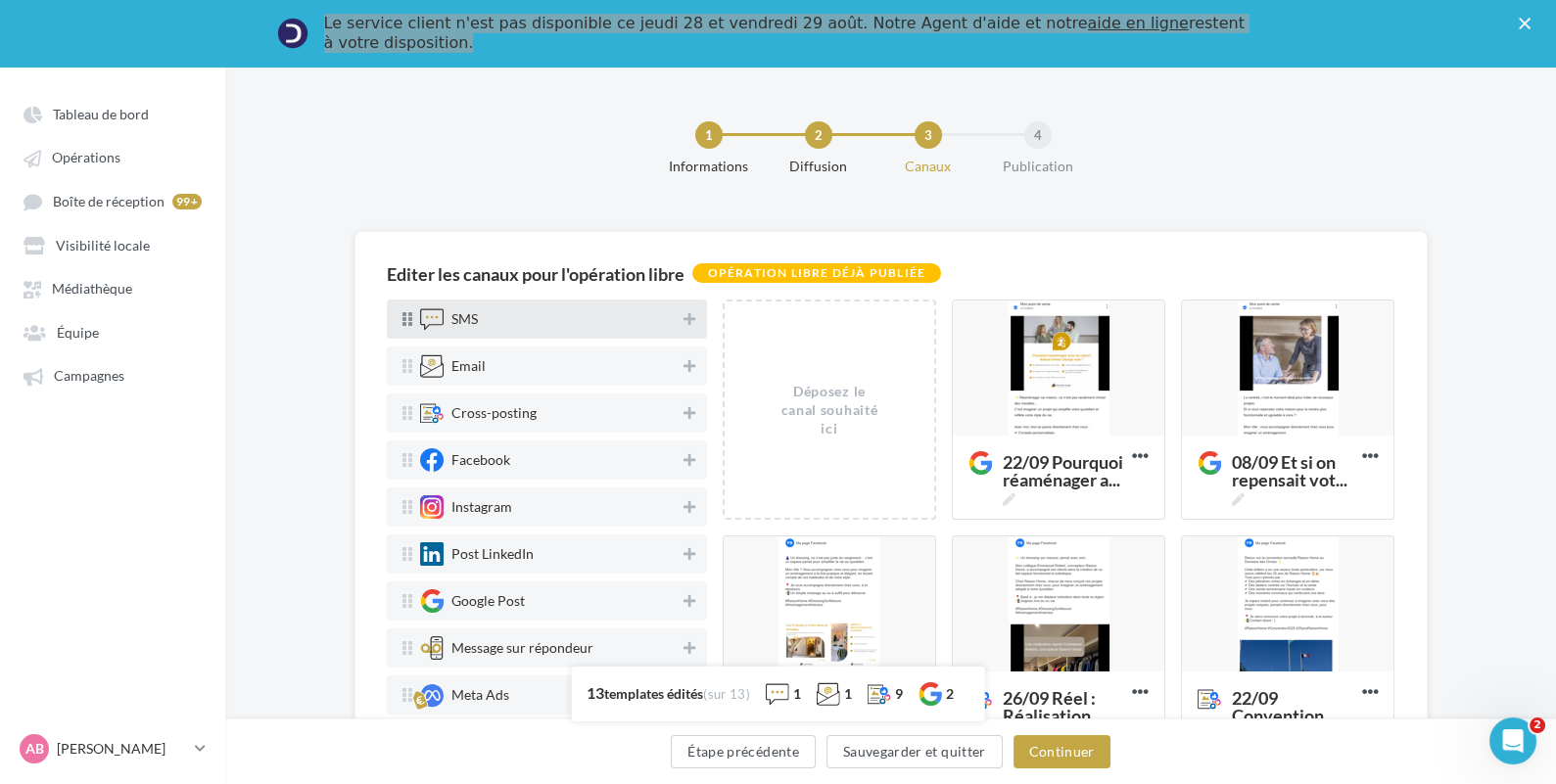
click at [525, 320] on div "SMS" at bounding box center [549, 319] width 257 height 24
click at [683, 318] on icon at bounding box center [689, 319] width 12 height 14
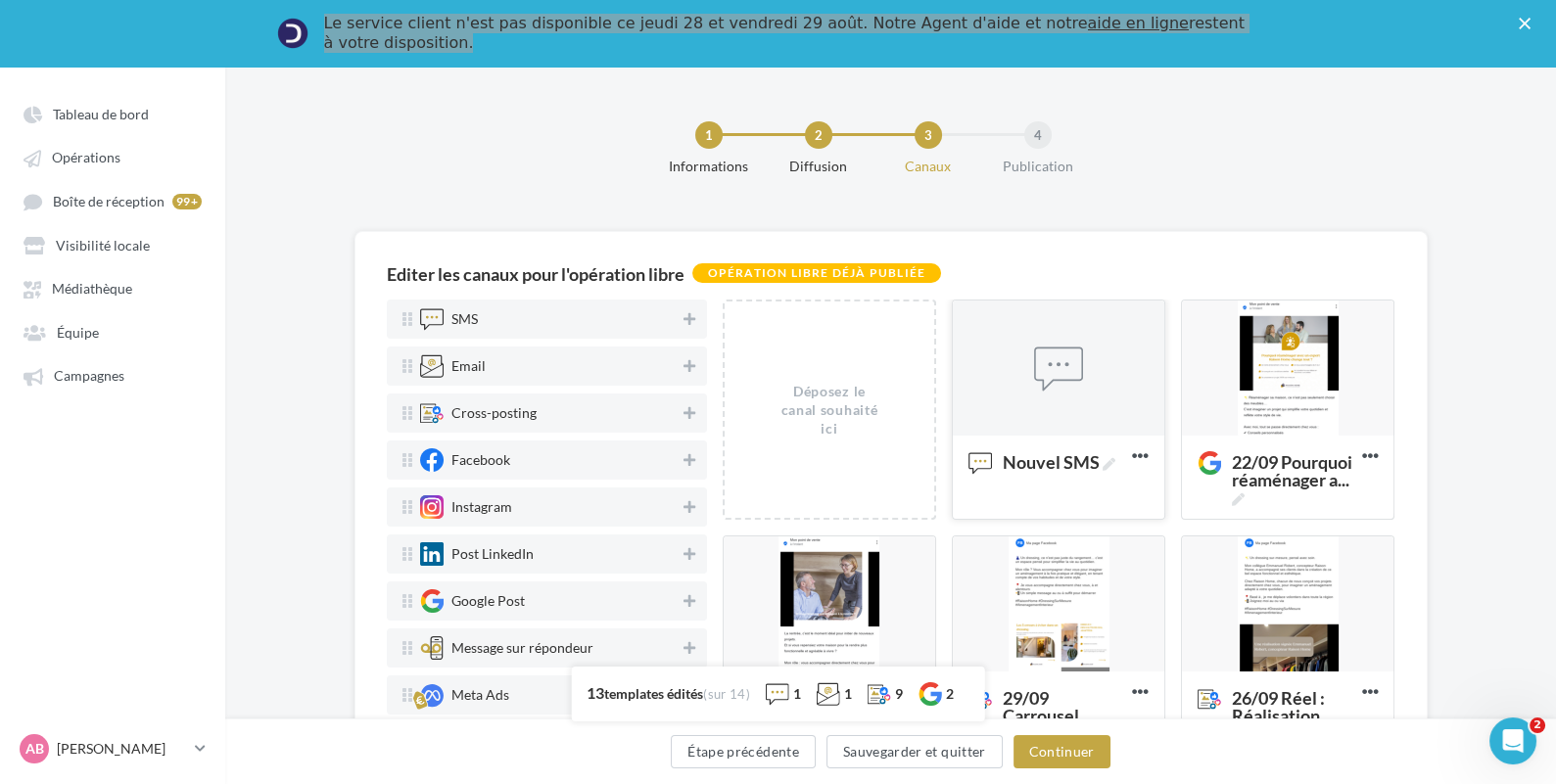
click at [1074, 387] on div at bounding box center [1058, 369] width 49 height 49
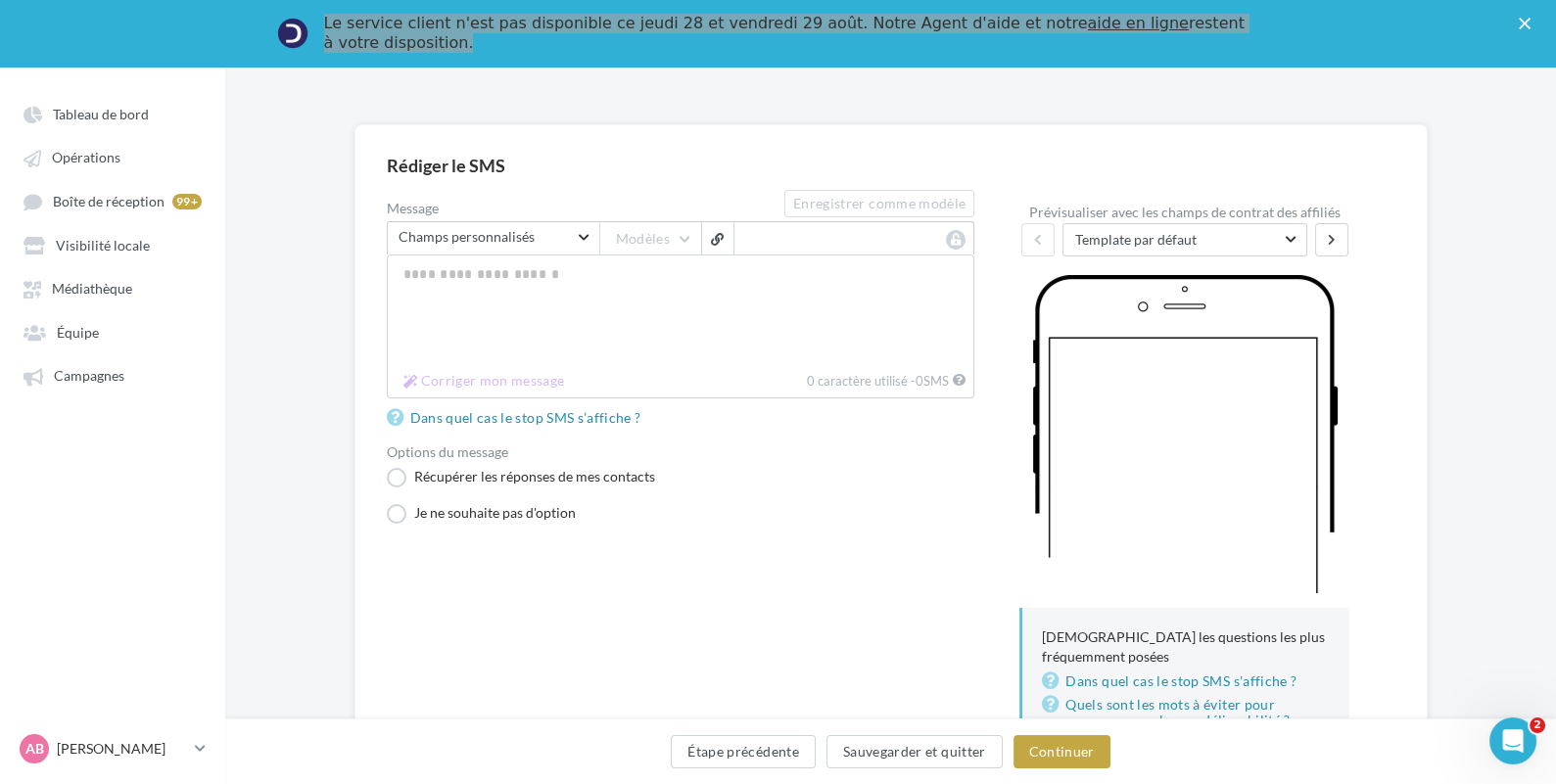
scroll to position [107, 0]
click at [752, 754] on button "Étape précédente" at bounding box center [744, 751] width 145 height 33
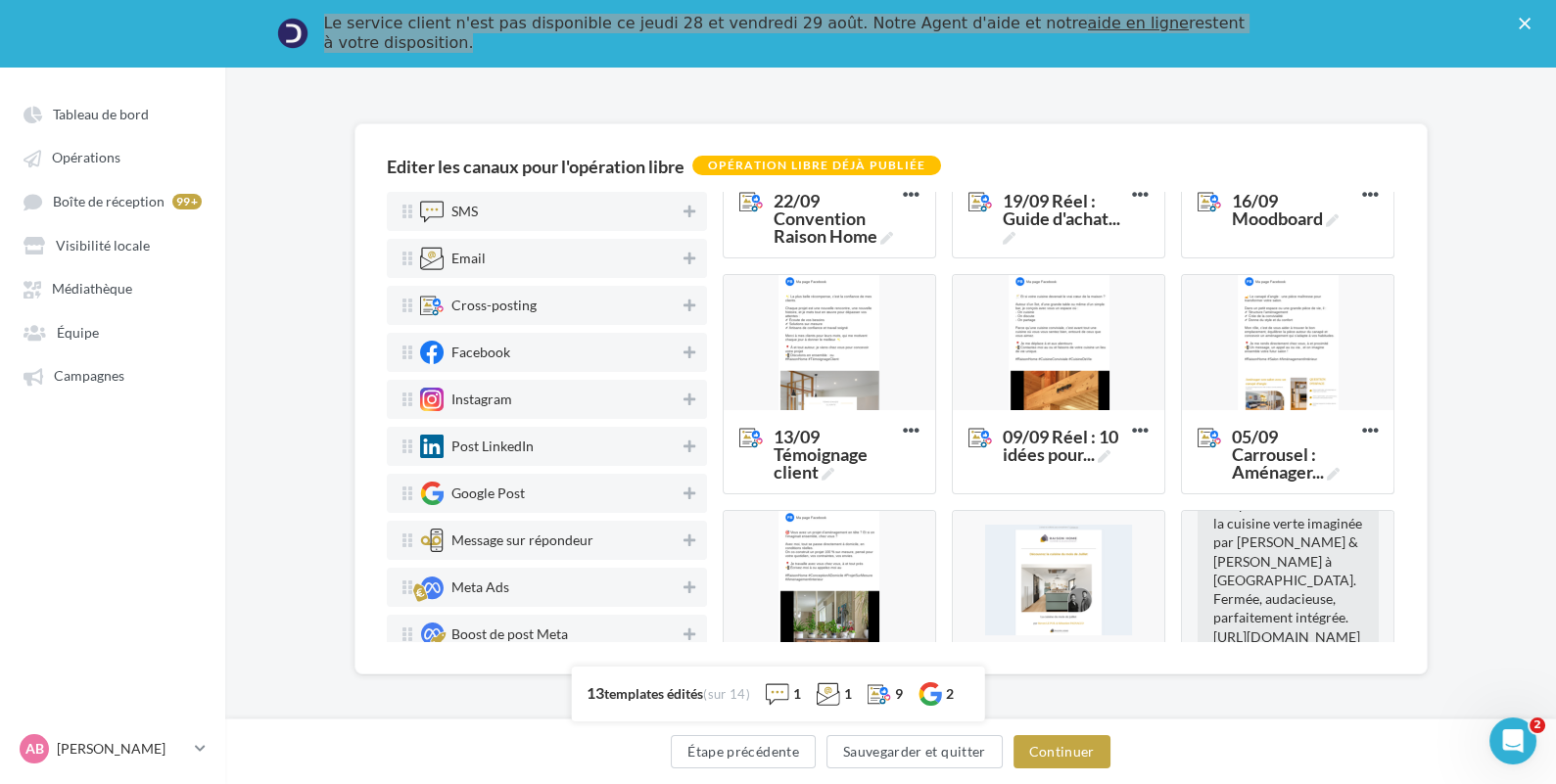
scroll to position [745, 0]
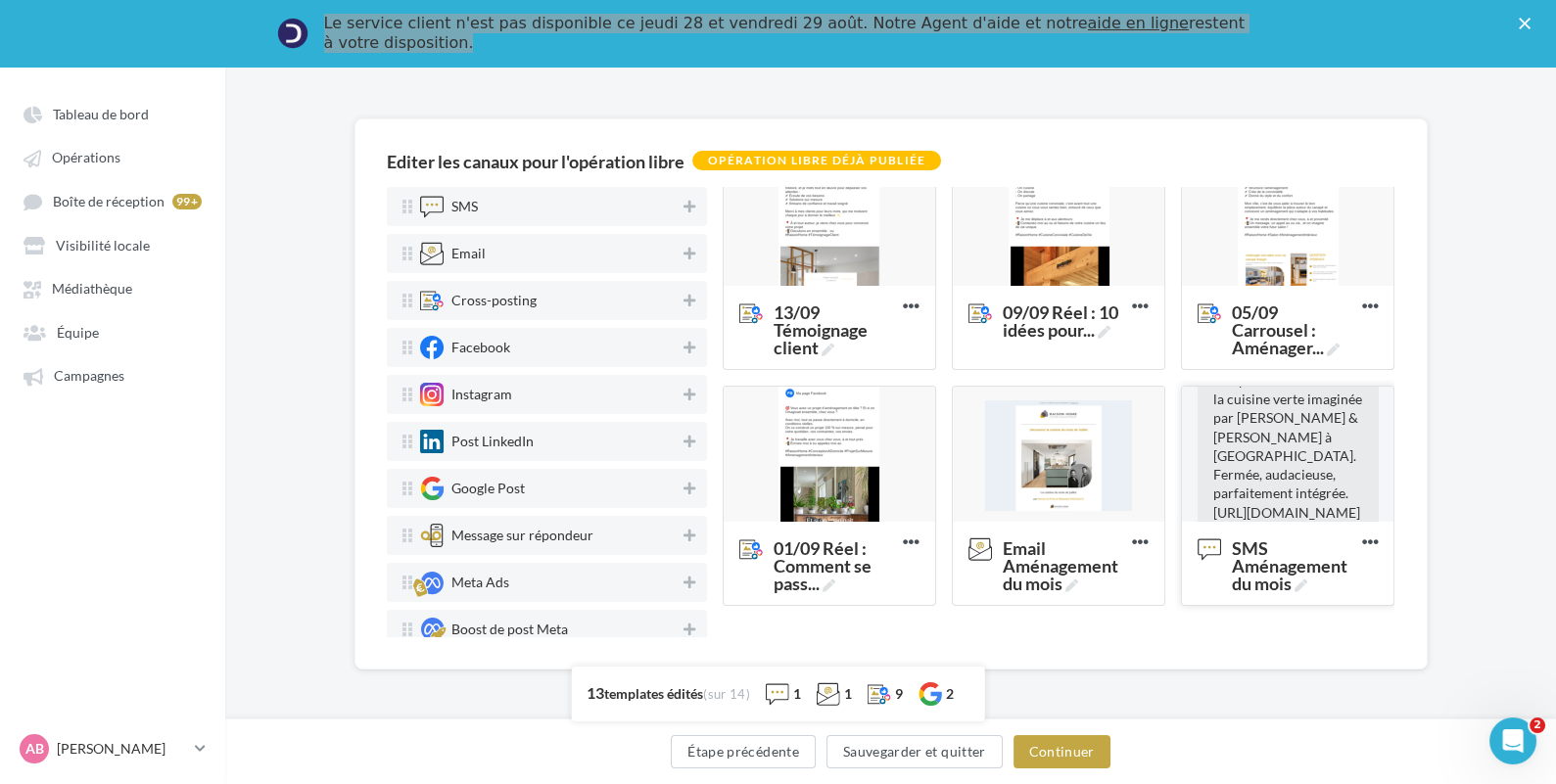
click at [1258, 415] on span "Bonjour #firstName#, Coup de coeur du mois : la cuisine verte imaginée par [PER…" at bounding box center [1288, 455] width 149 height 206
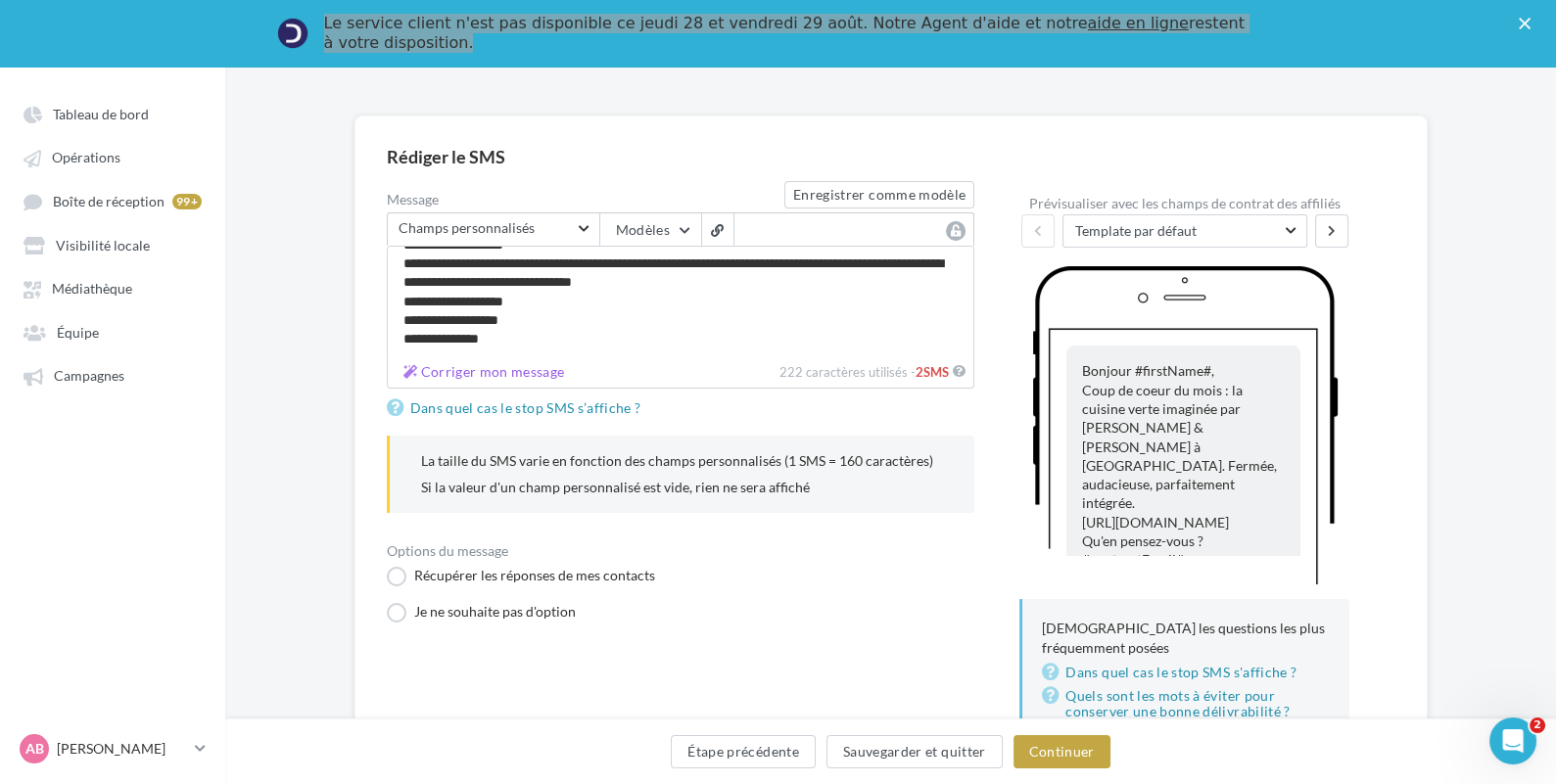
scroll to position [117, 0]
click at [521, 295] on textarea "**********" at bounding box center [681, 298] width 589 height 110
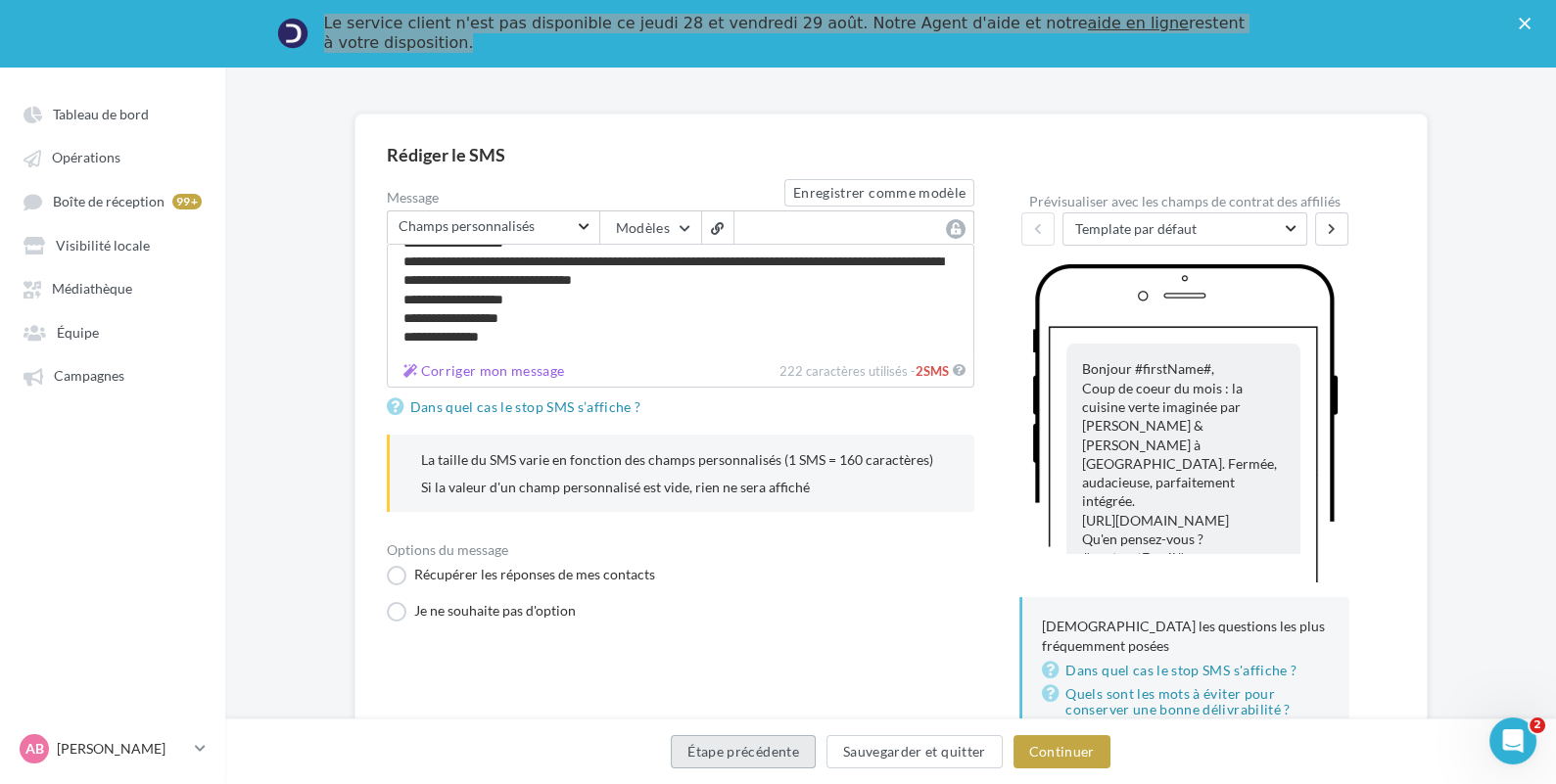
click at [703, 755] on button "Étape précédente" at bounding box center [744, 751] width 145 height 33
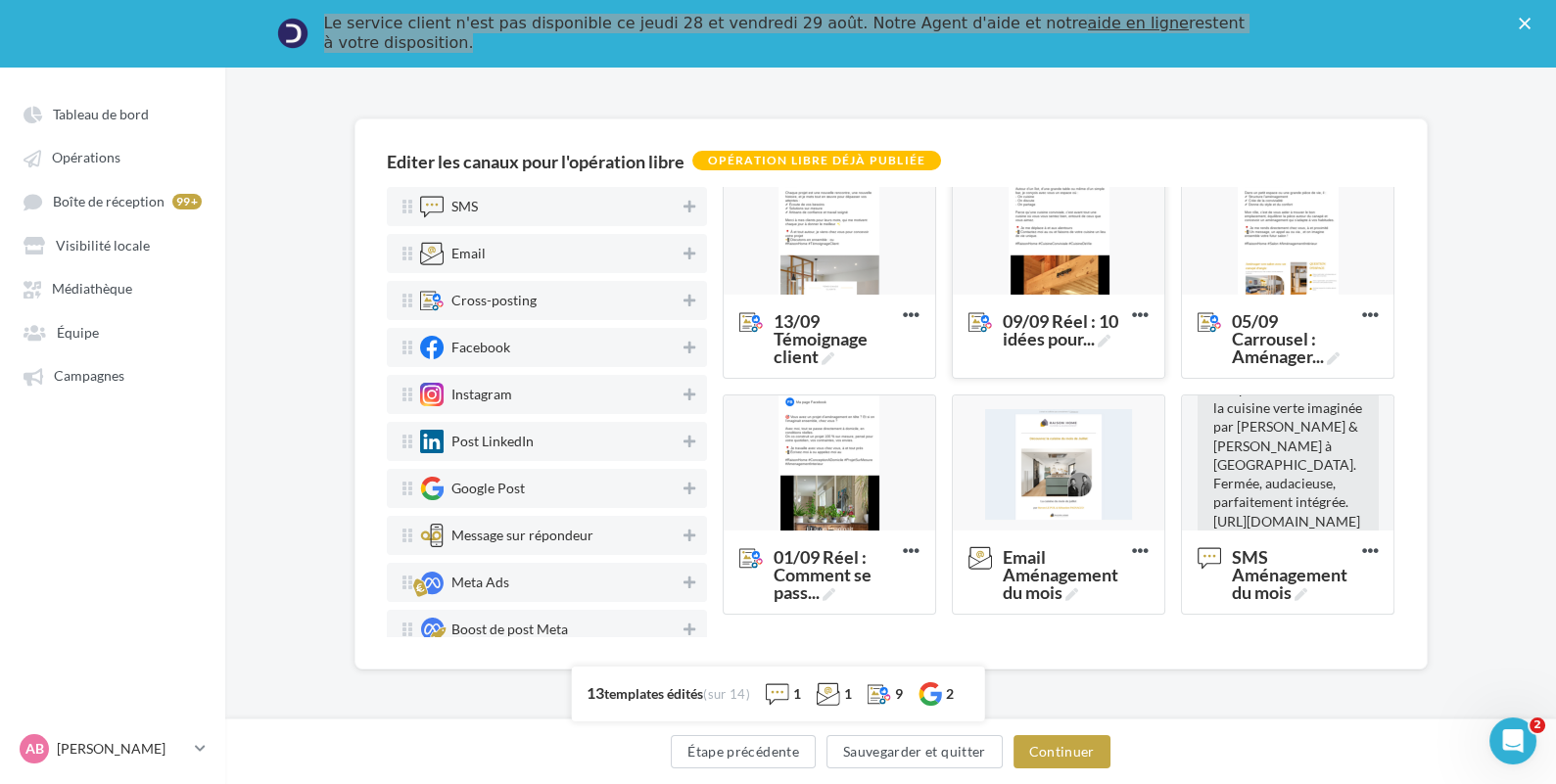
scroll to position [745, 0]
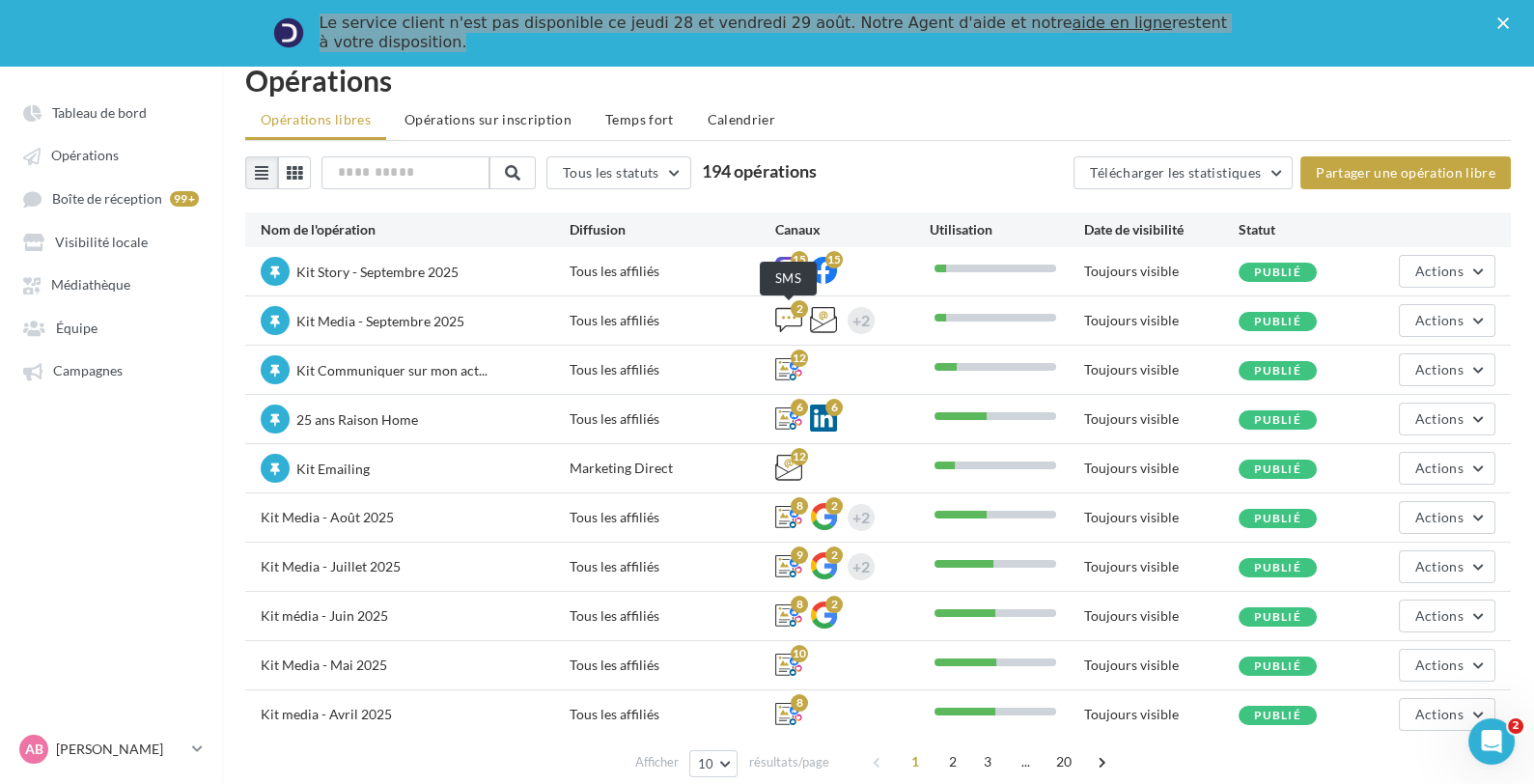
click at [778, 320] on icon at bounding box center [789, 319] width 27 height 27
click at [1415, 307] on button "Actions" at bounding box center [1447, 319] width 96 height 32
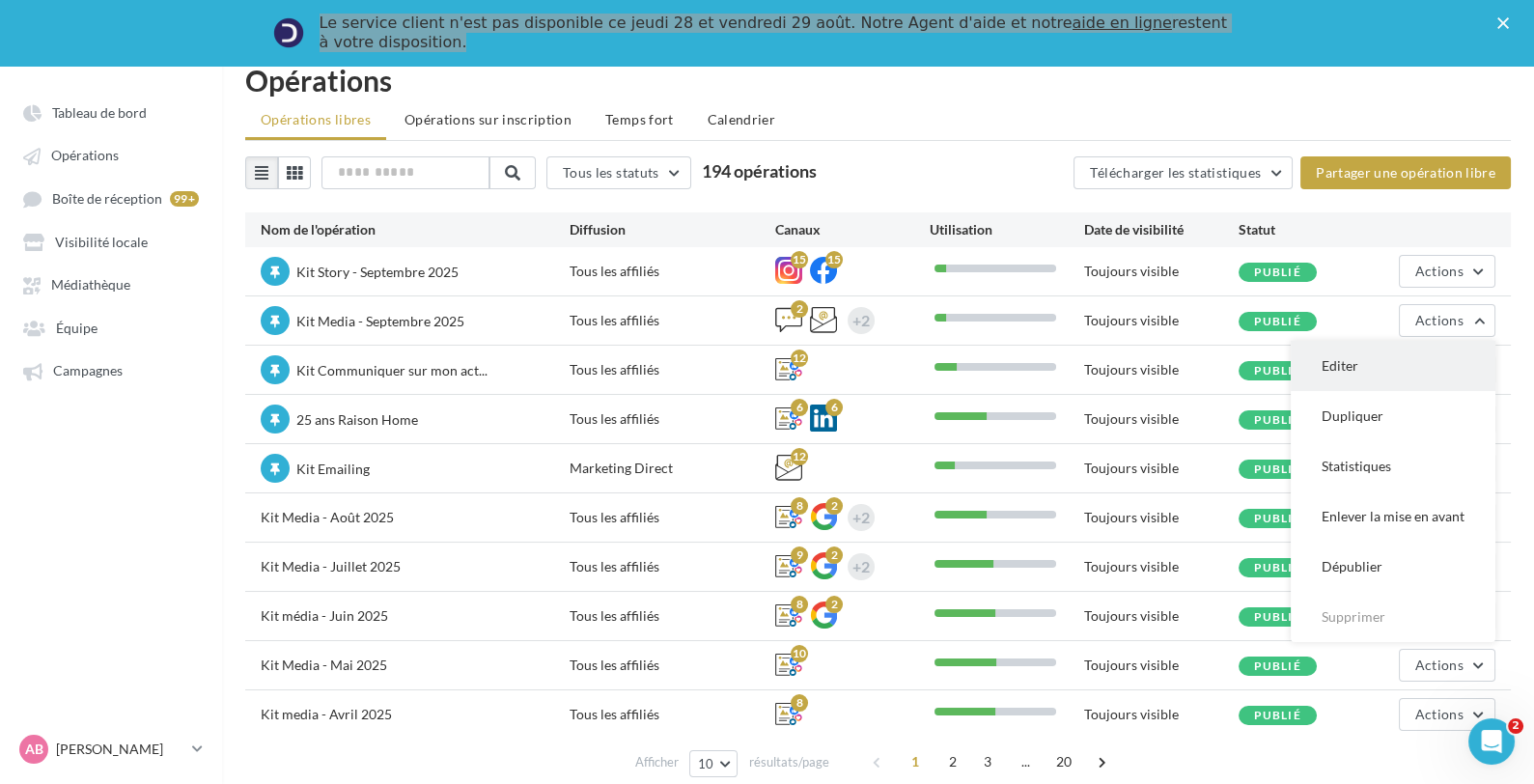
click at [1391, 358] on button "Editer" at bounding box center [1393, 366] width 205 height 50
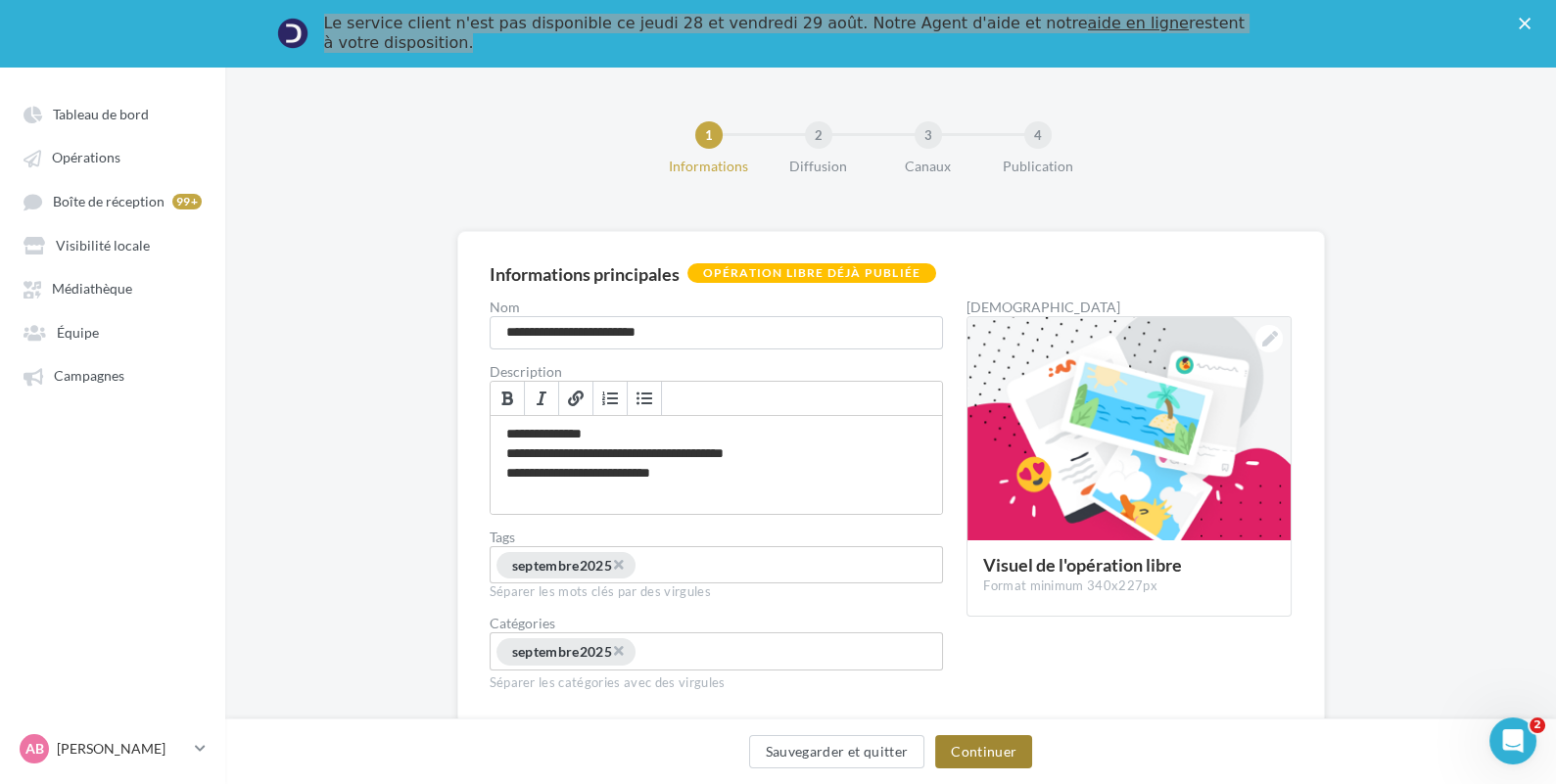
click at [995, 749] on button "Continuer" at bounding box center [984, 751] width 97 height 33
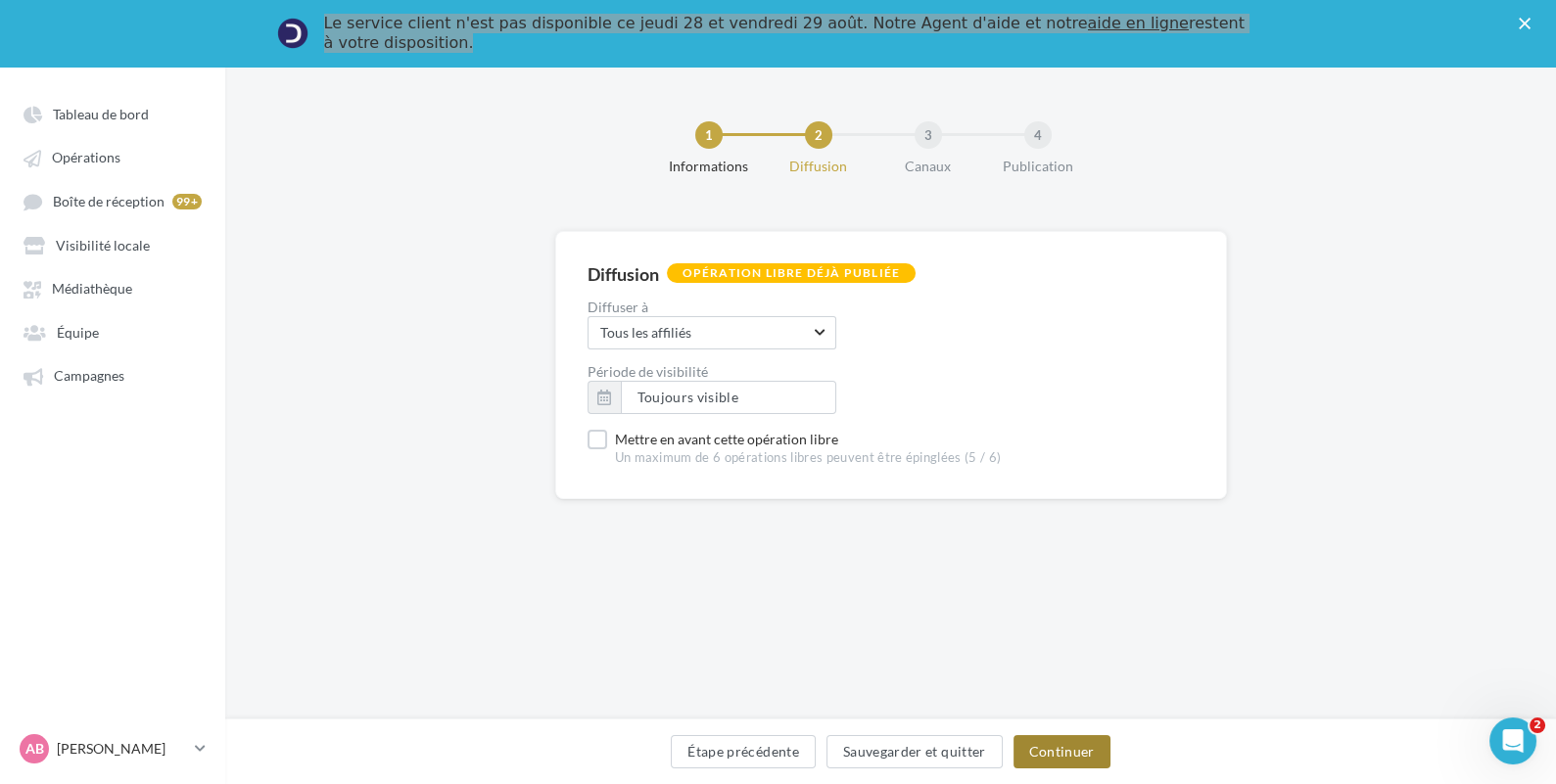
click at [1069, 741] on button "Continuer" at bounding box center [1062, 751] width 97 height 33
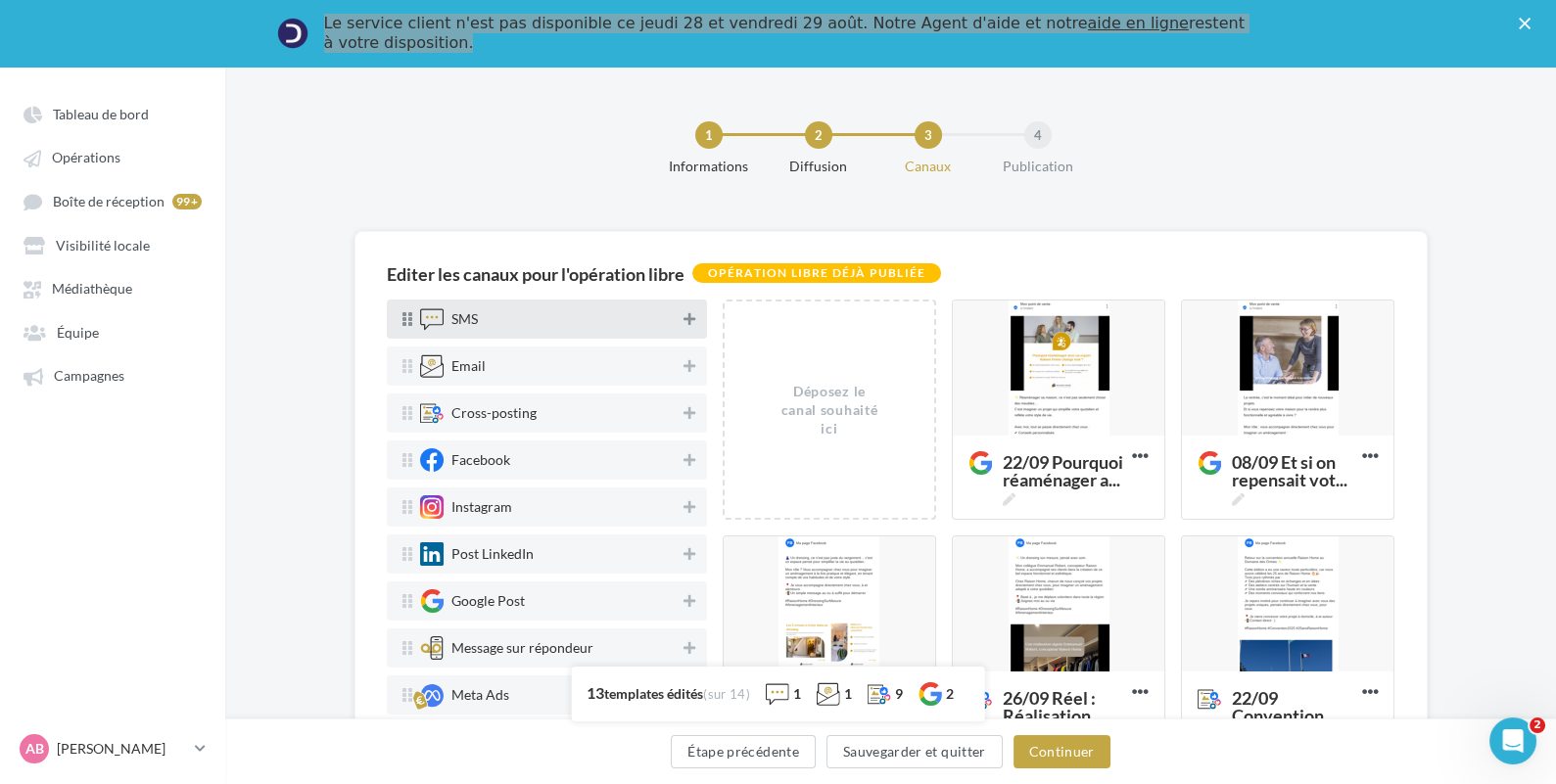
click at [685, 320] on button at bounding box center [689, 319] width 20 height 24
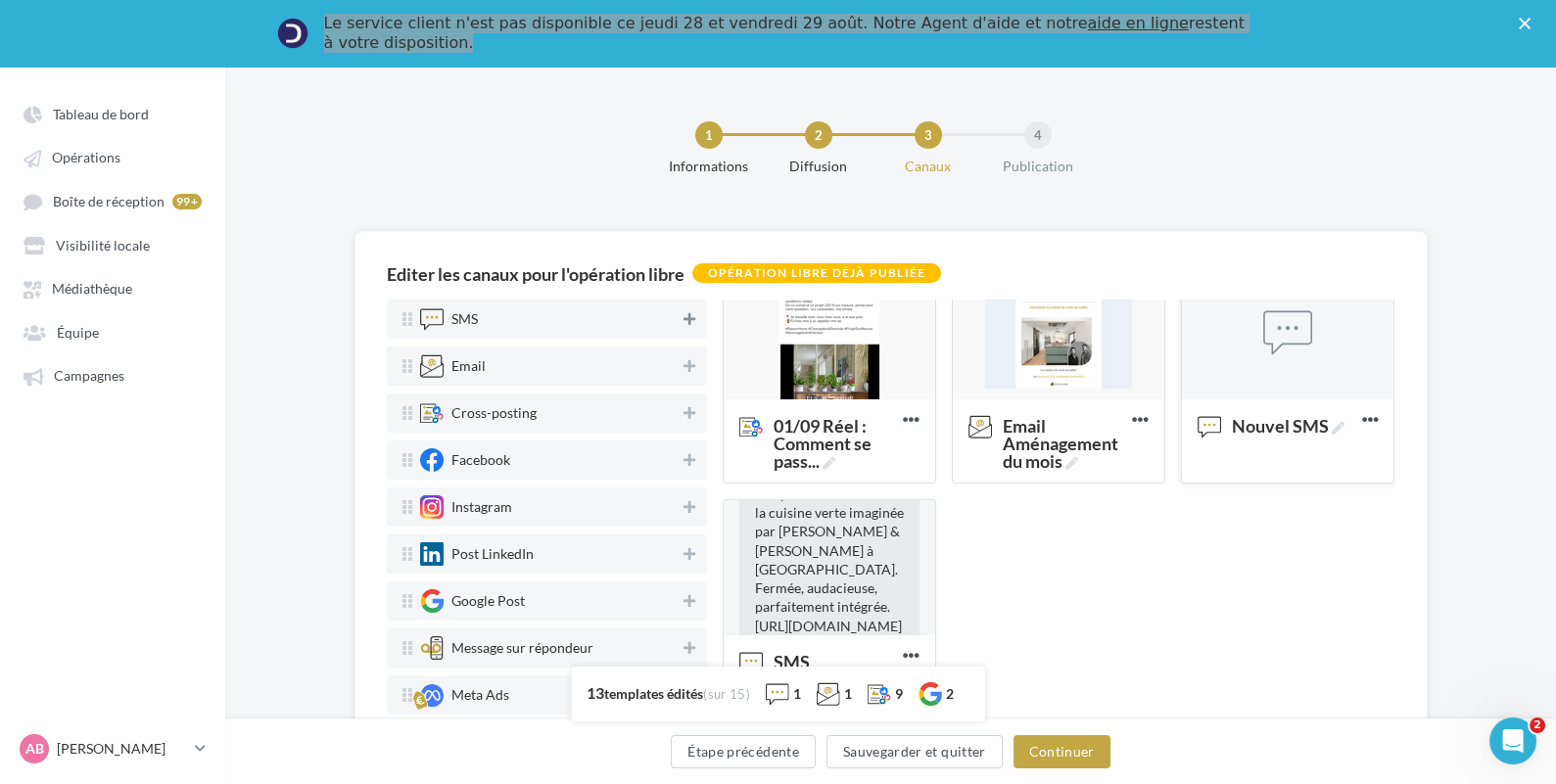
scroll to position [1, 0]
drag, startPoint x: 1292, startPoint y: 432, endPoint x: 1367, endPoint y: 421, distance: 75.8
click at [1367, 421] on icon at bounding box center [1369, 418] width 48 height 48
click at [1245, 426] on span "Nouvel SMS" at bounding box center [1288, 425] width 112 height 18
click at [1245, 426] on textarea "Nouvel SMS Nouvel SMS" at bounding box center [1266, 427] width 156 height 45
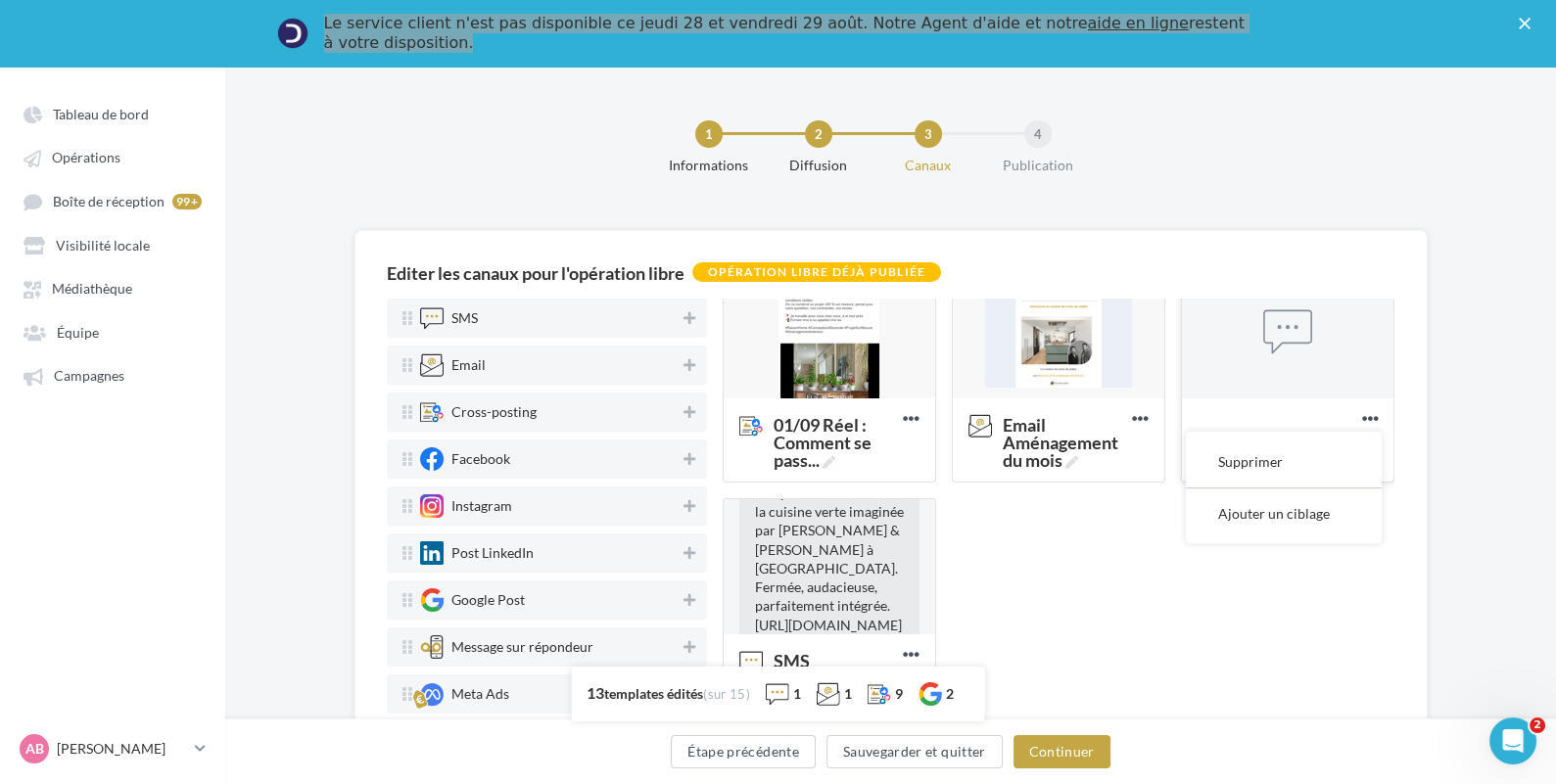
click at [1297, 361] on div at bounding box center [1288, 332] width 212 height 137
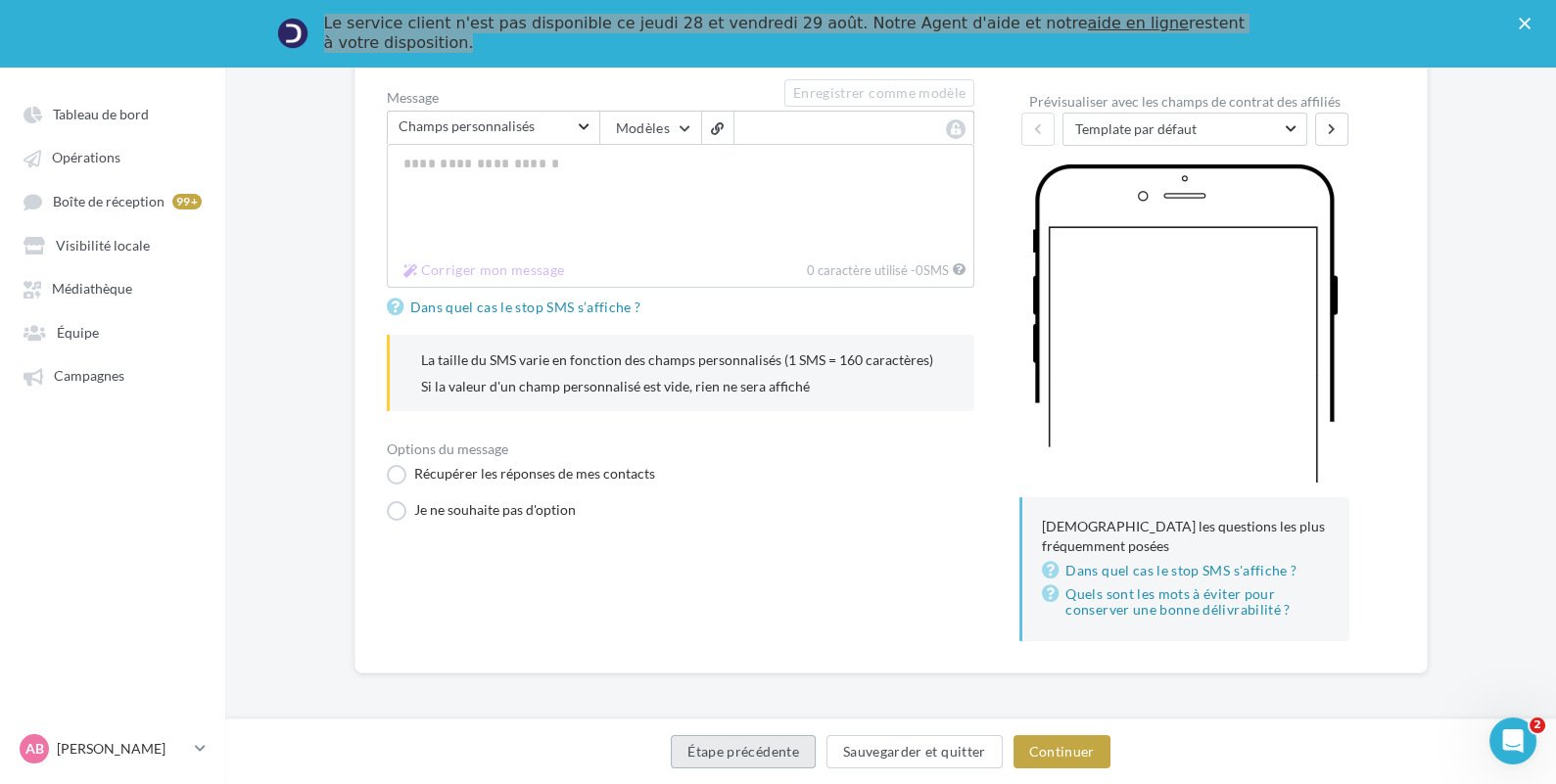
click at [778, 750] on button "Étape précédente" at bounding box center [744, 751] width 145 height 33
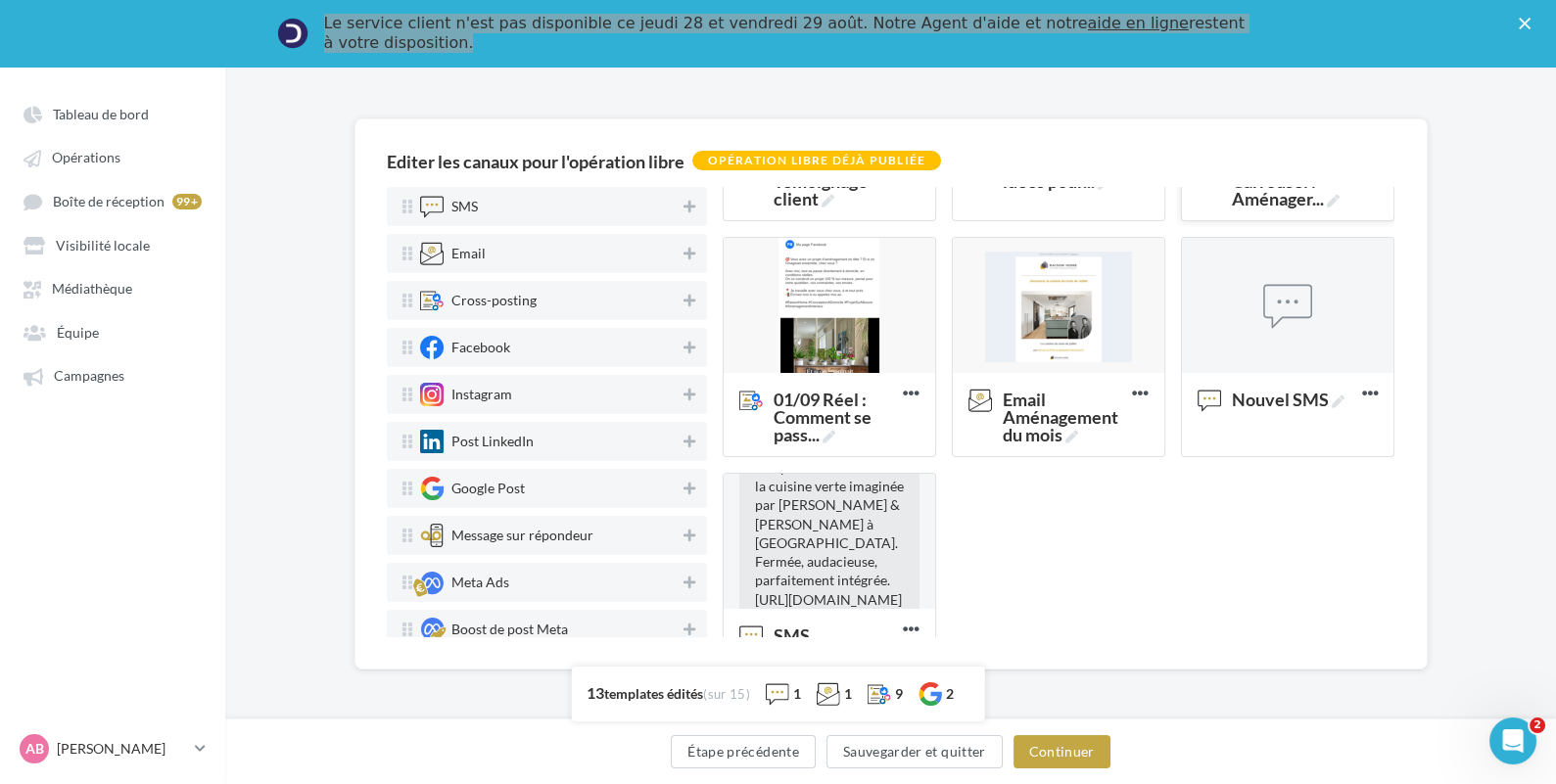
scroll to position [980, 0]
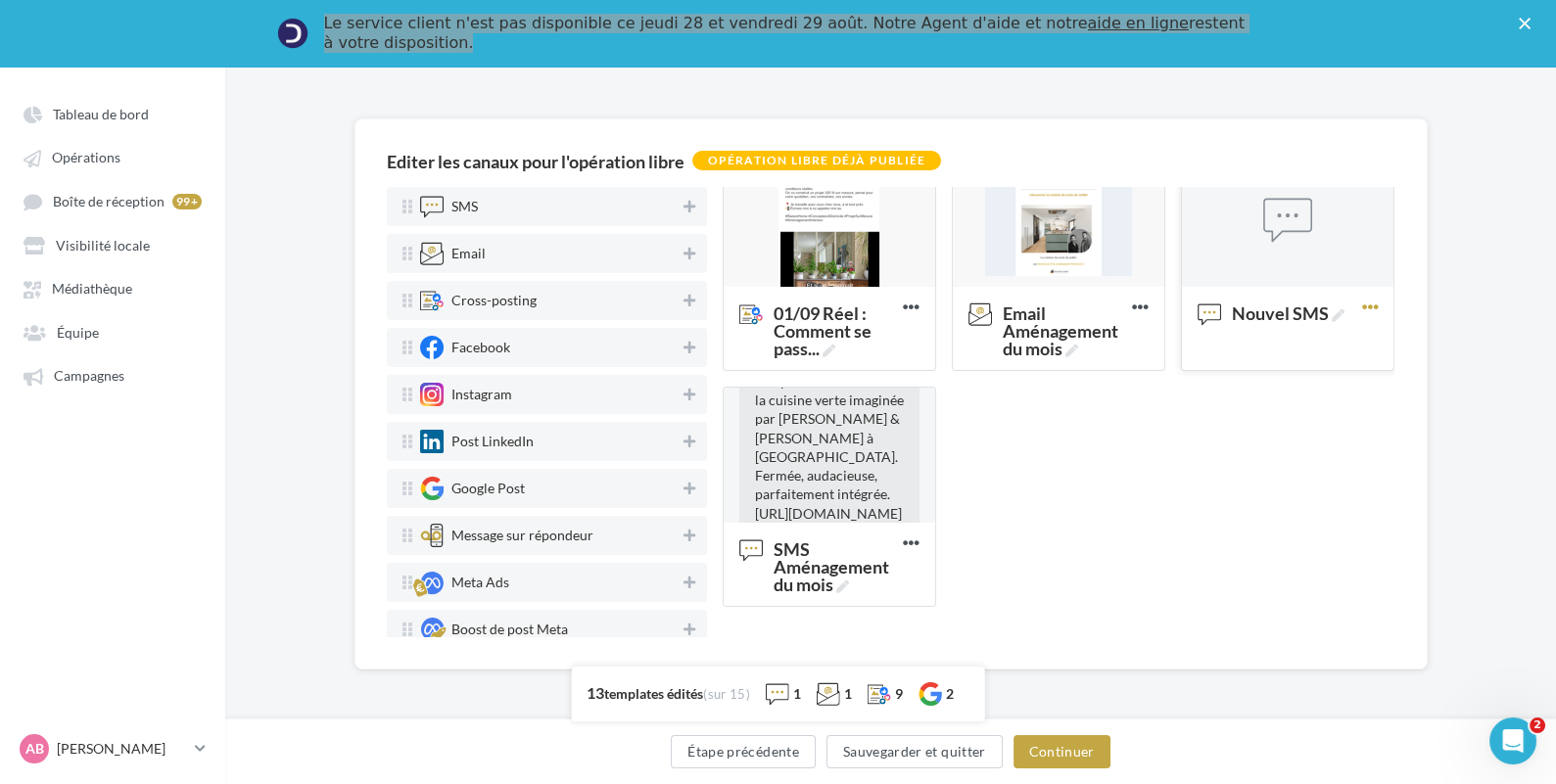
click at [1348, 297] on icon at bounding box center [1369, 307] width 48 height 48
click at [1293, 345] on button "Supprimer" at bounding box center [1284, 350] width 196 height 50
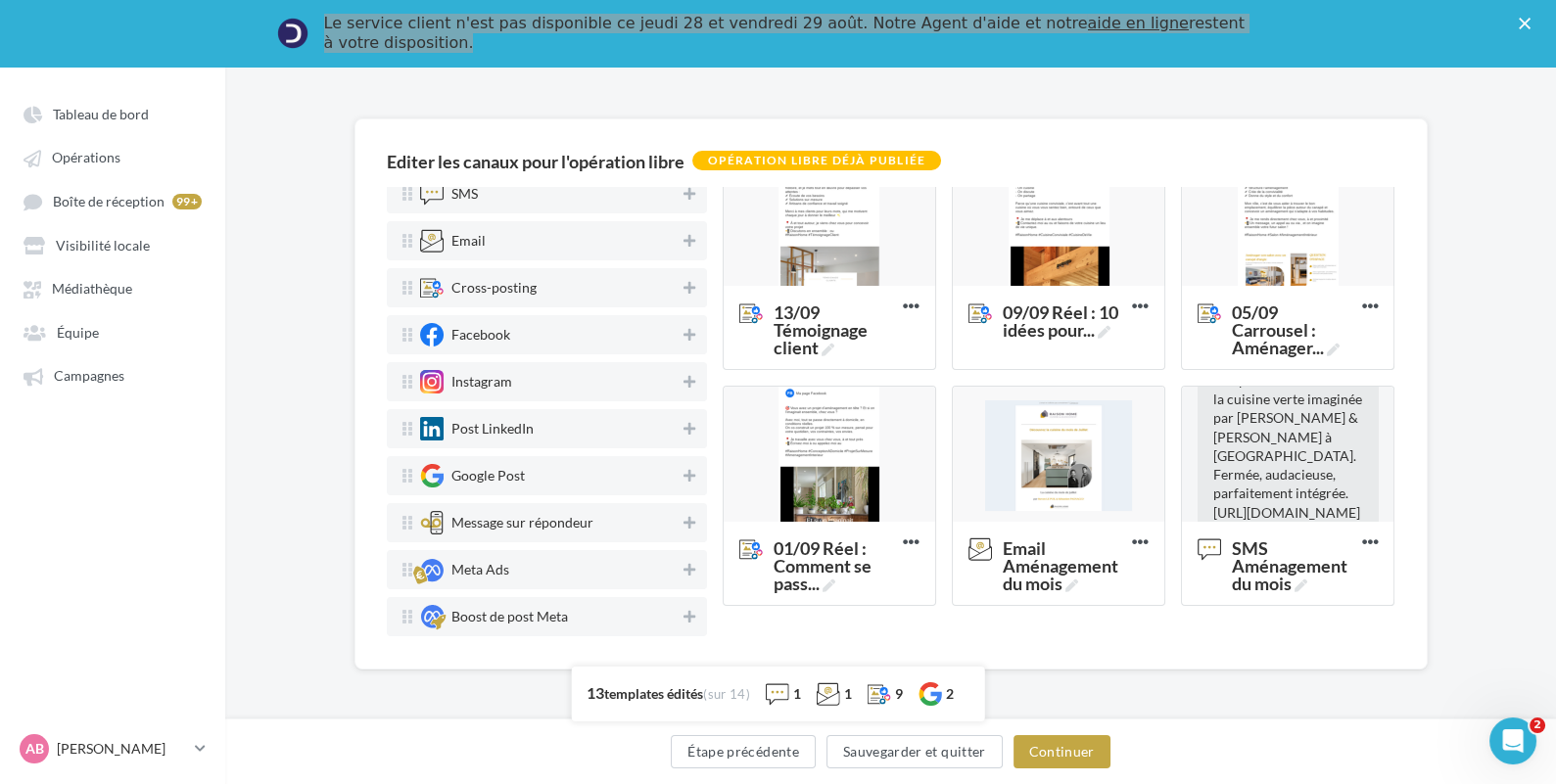
scroll to position [13, 0]
click at [1074, 758] on button "Continuer" at bounding box center [1062, 751] width 97 height 33
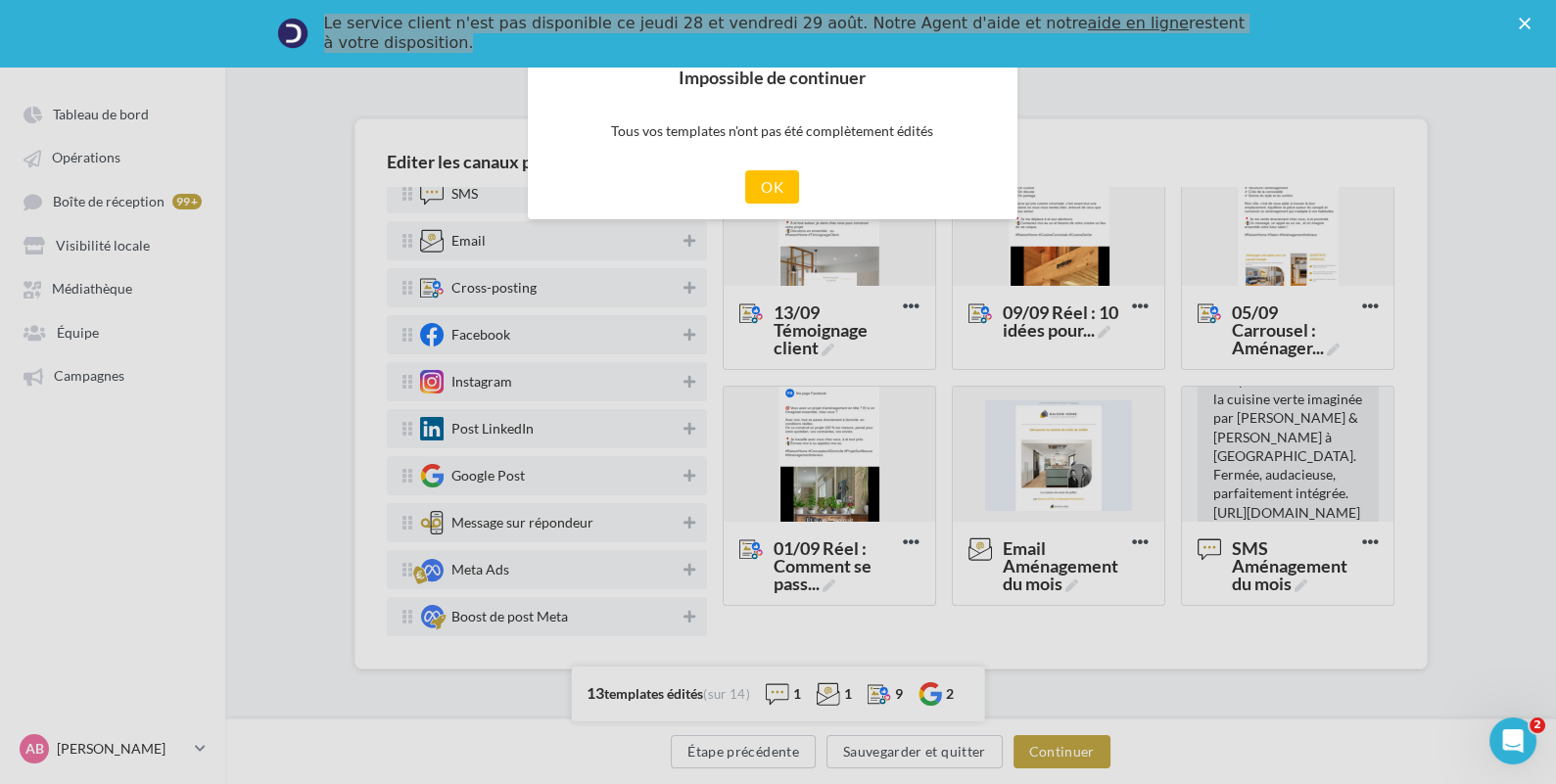
scroll to position [101, 0]
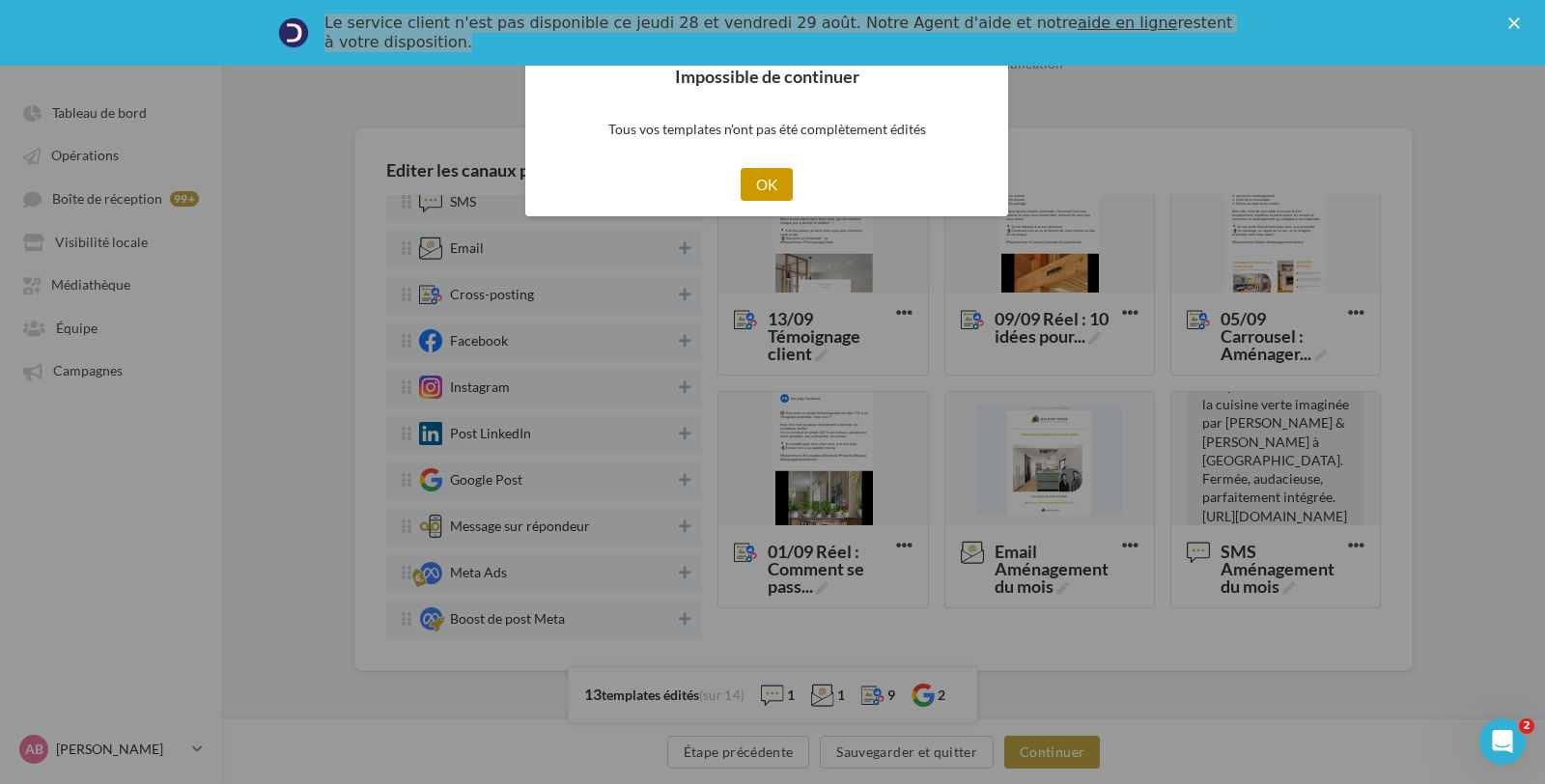
click at [760, 176] on button "OK" at bounding box center [767, 183] width 53 height 32
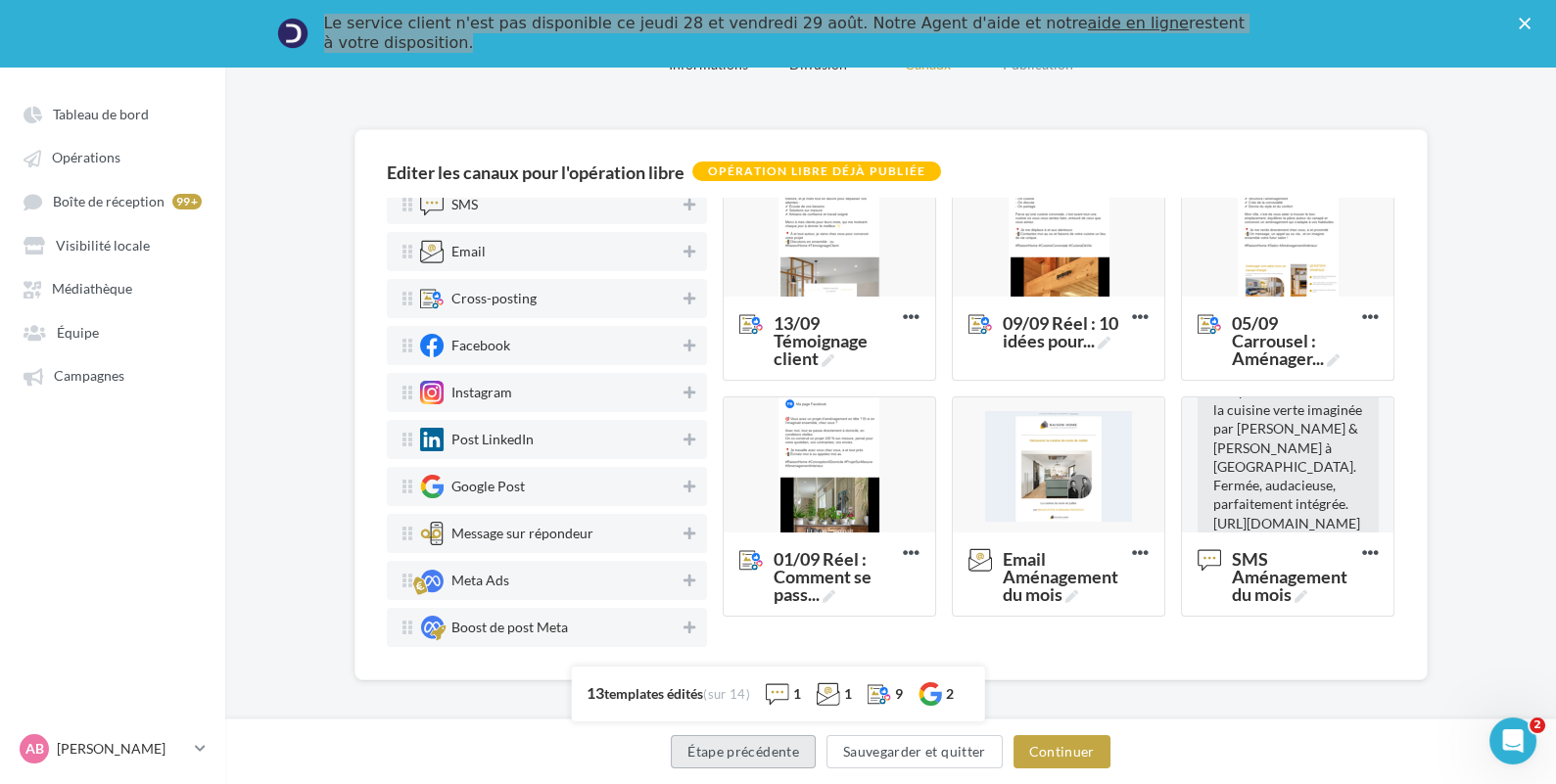
click at [788, 759] on button "Étape précédente" at bounding box center [744, 751] width 145 height 33
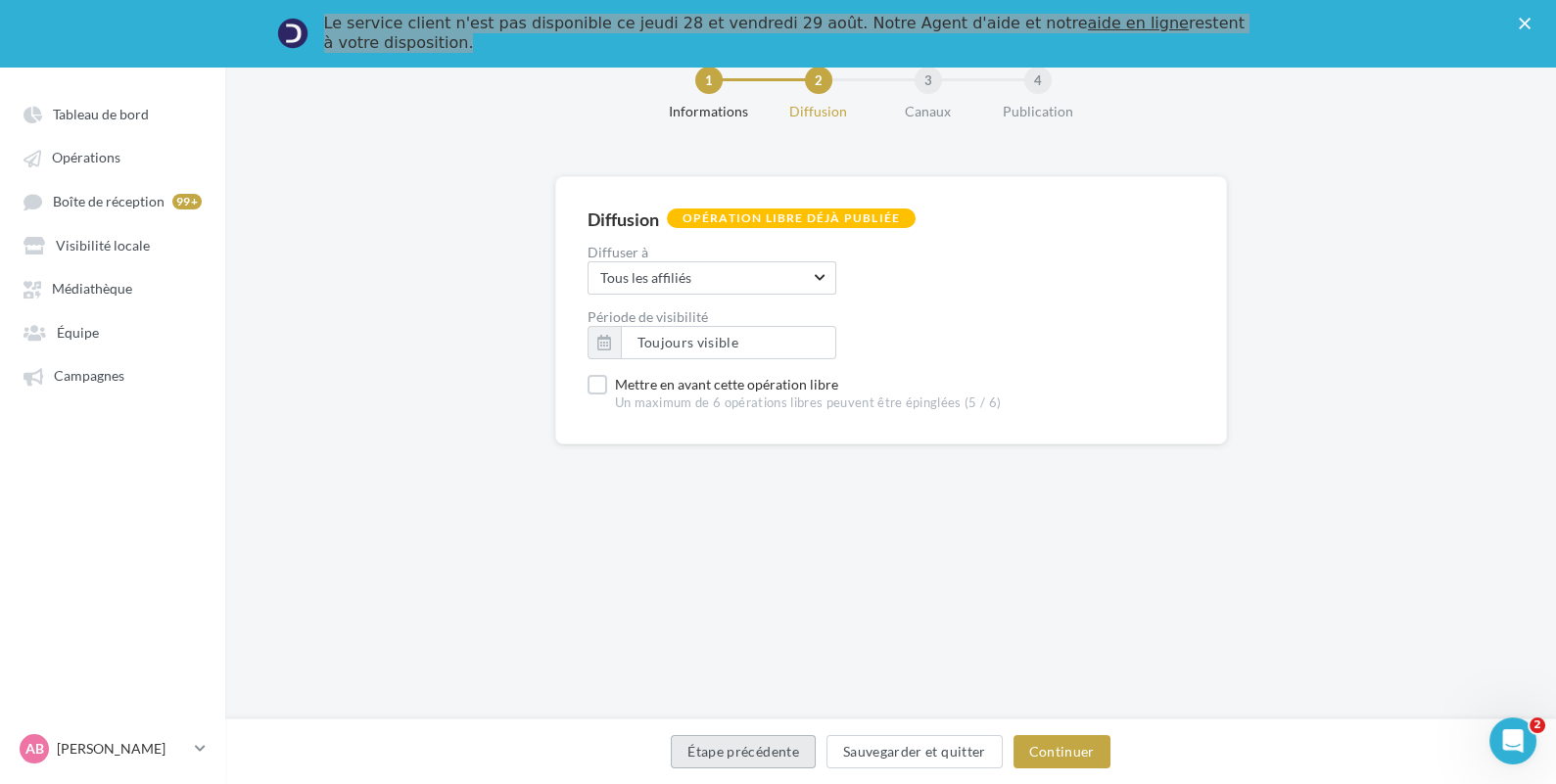
click at [780, 750] on button "Étape précédente" at bounding box center [744, 751] width 145 height 33
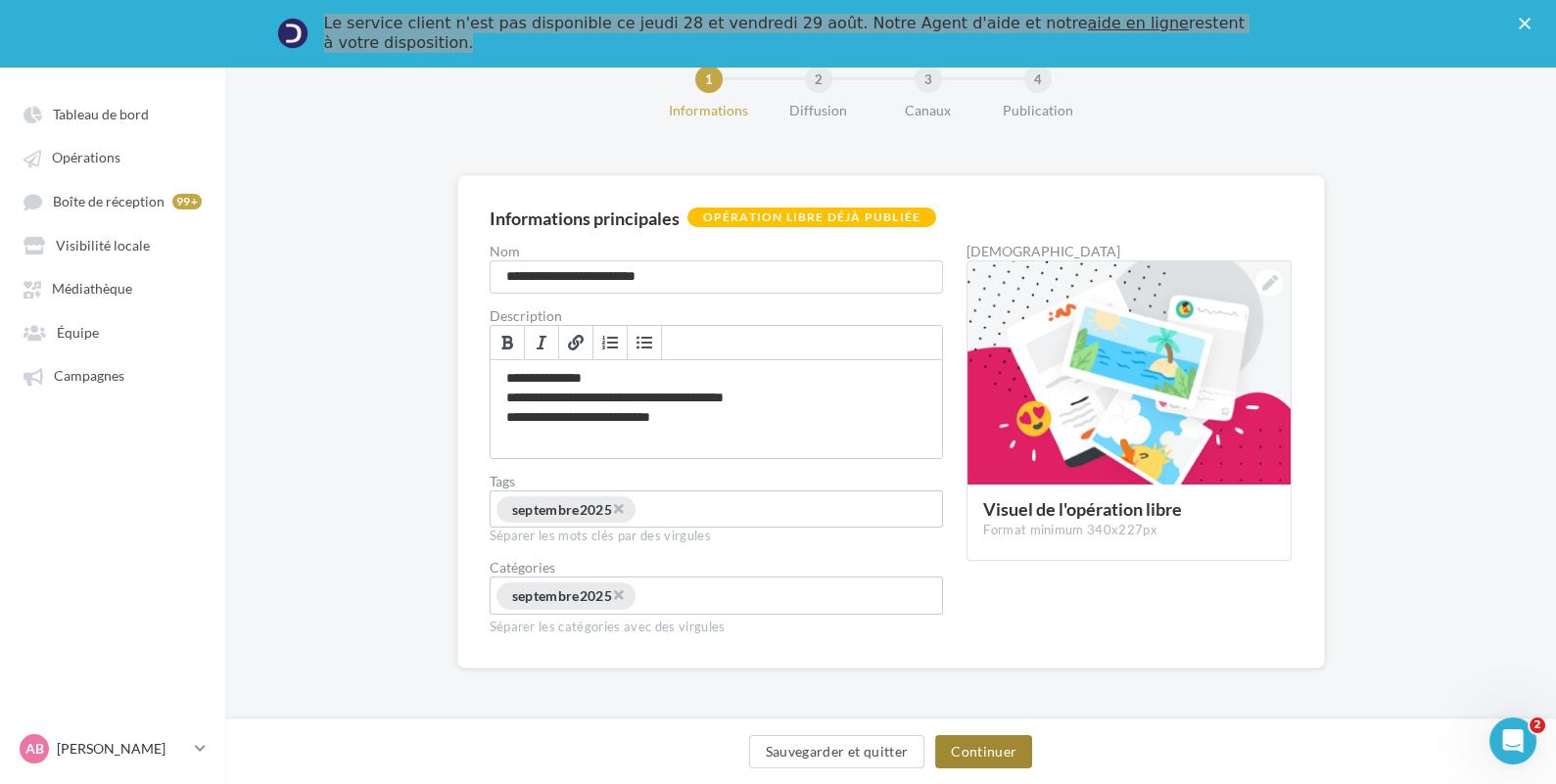
click at [1008, 756] on button "Continuer" at bounding box center [984, 751] width 97 height 33
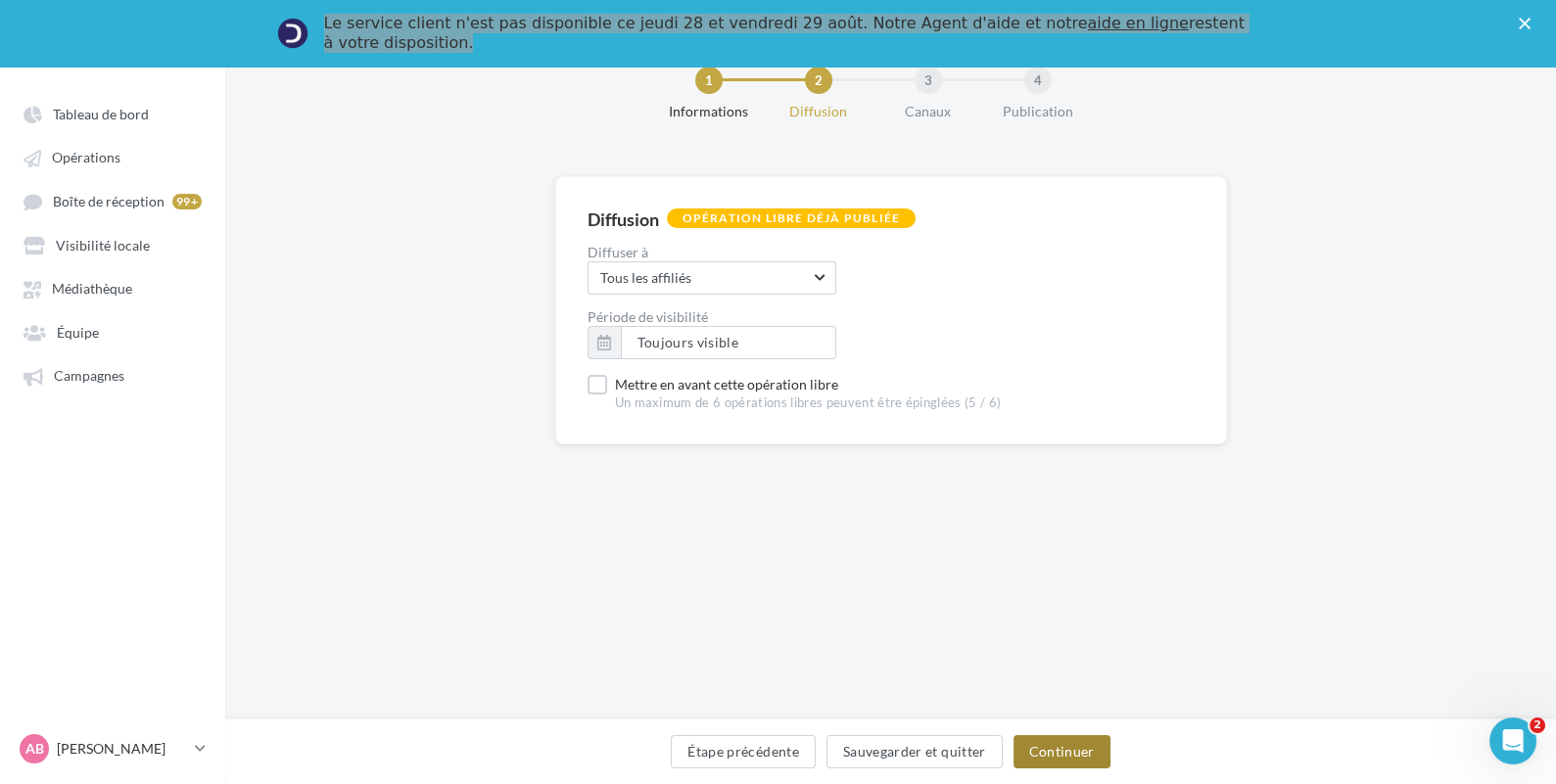
click at [1066, 754] on button "Continuer" at bounding box center [1062, 751] width 97 height 33
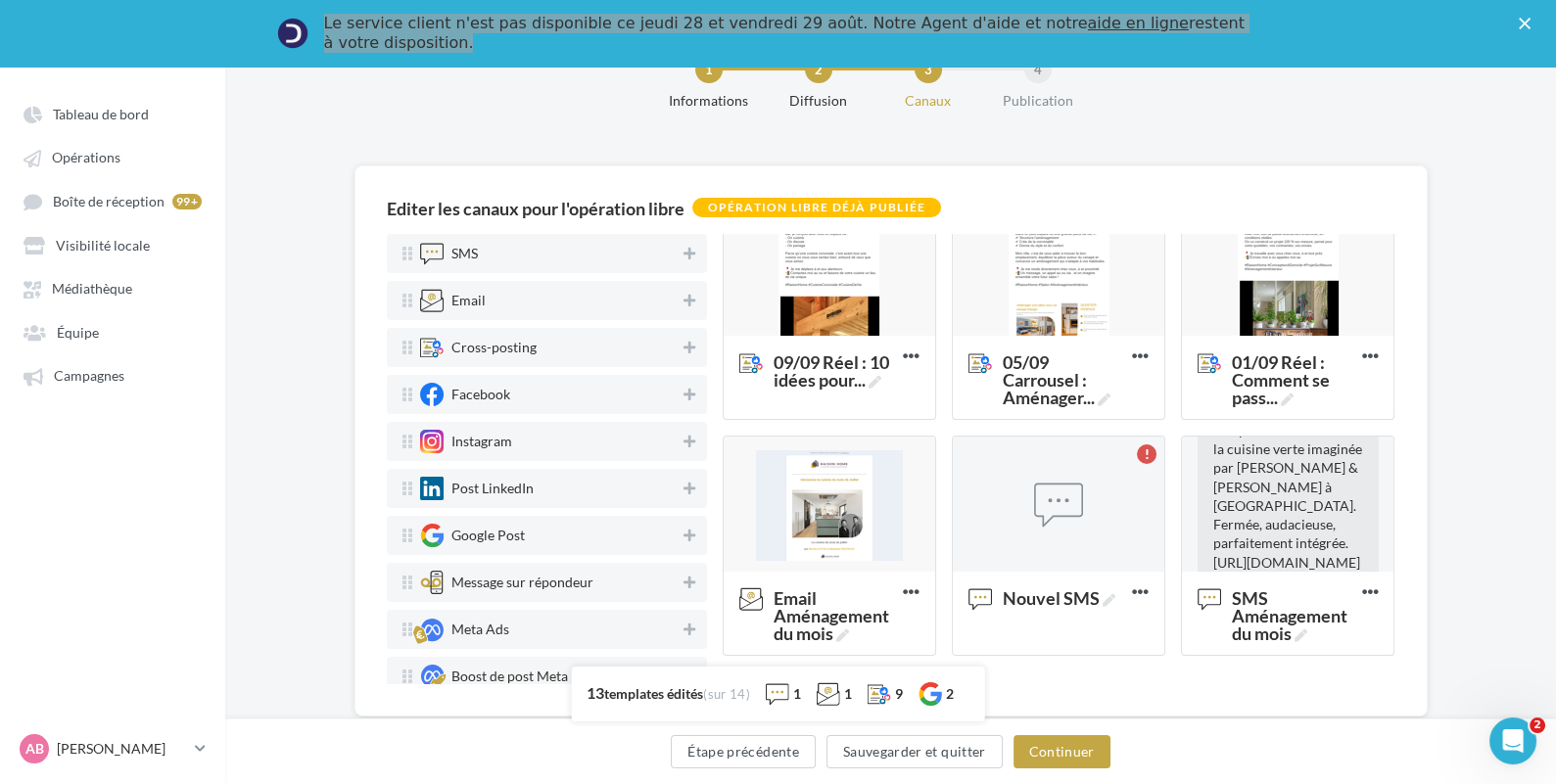
scroll to position [745, 0]
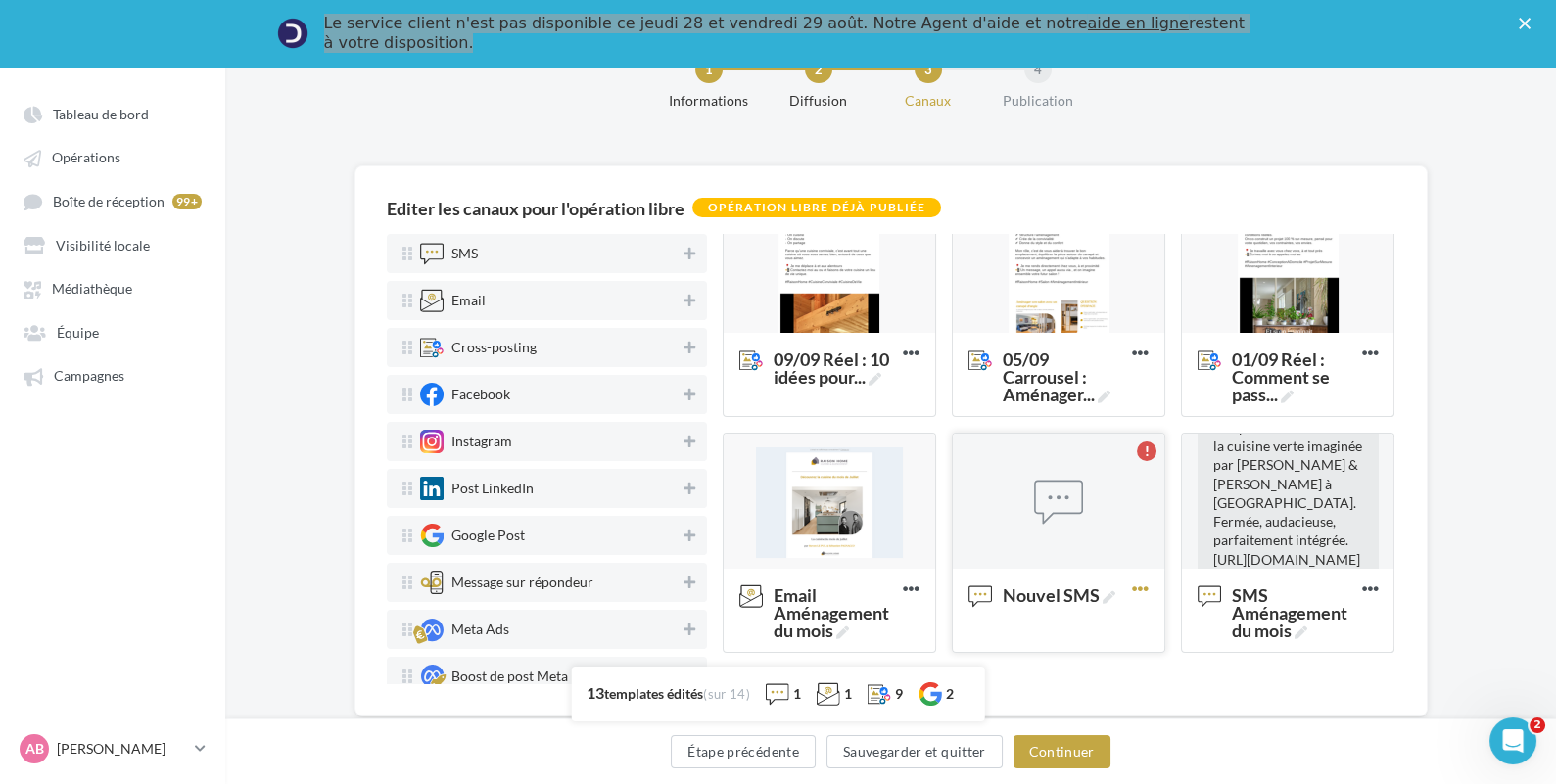
click at [1135, 587] on icon at bounding box center [1140, 588] width 48 height 48
click at [1148, 619] on button "Supprimer" at bounding box center [1226, 632] width 196 height 50
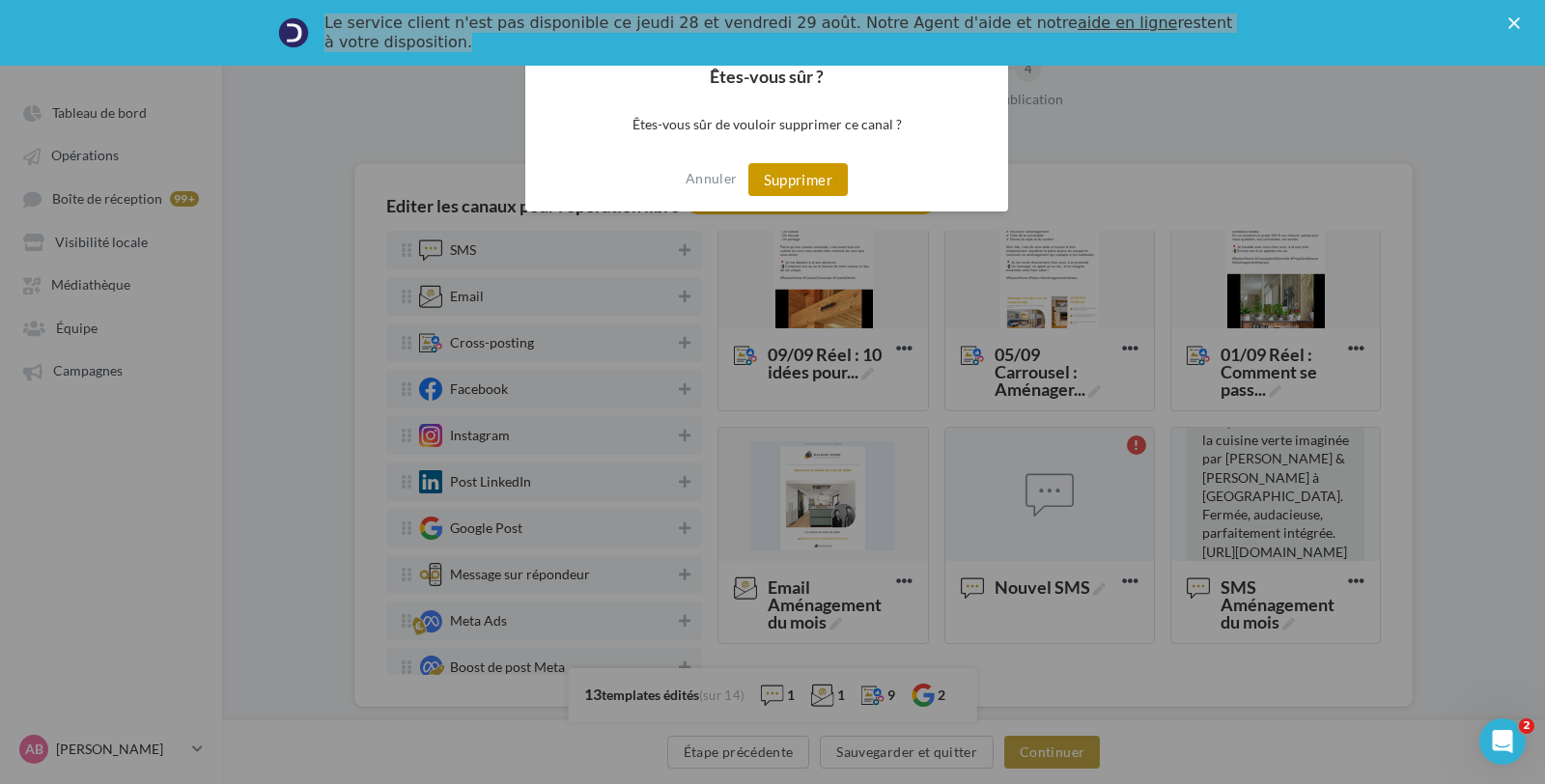
click at [837, 177] on button "Supprimer" at bounding box center [797, 178] width 99 height 32
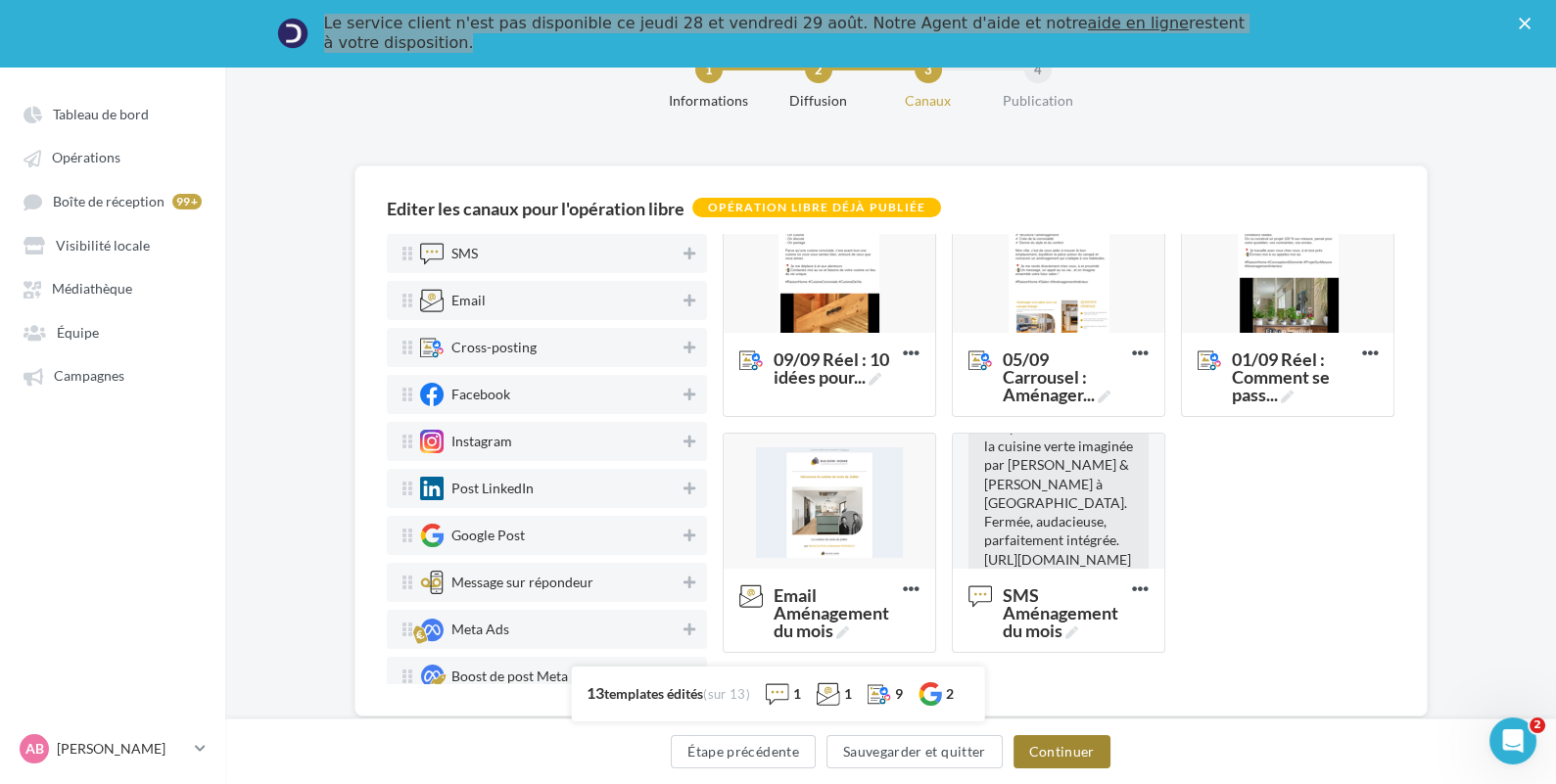
click at [1075, 756] on button "Continuer" at bounding box center [1062, 751] width 97 height 33
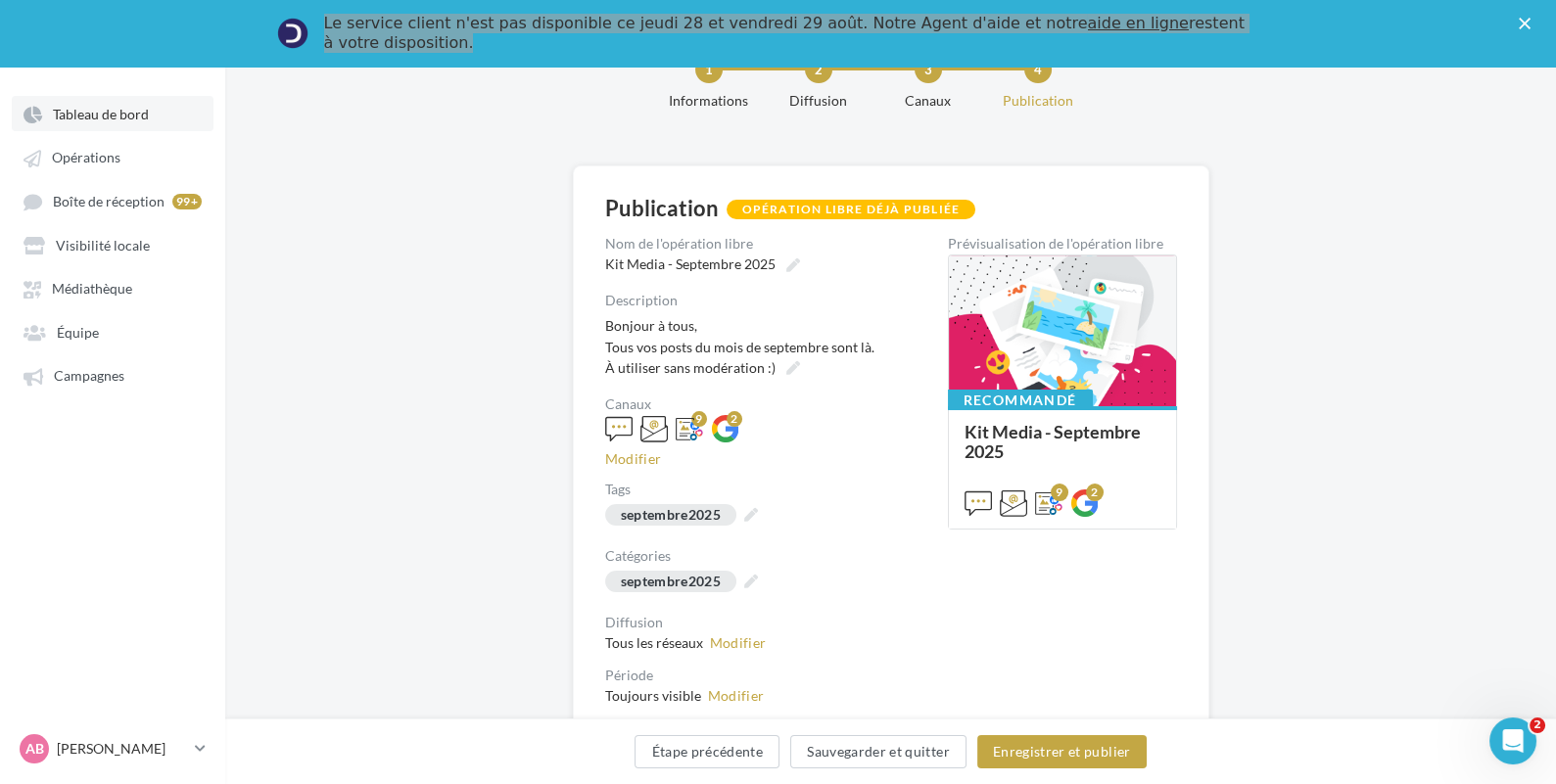
click at [78, 118] on span "Tableau de bord" at bounding box center [100, 113] width 96 height 17
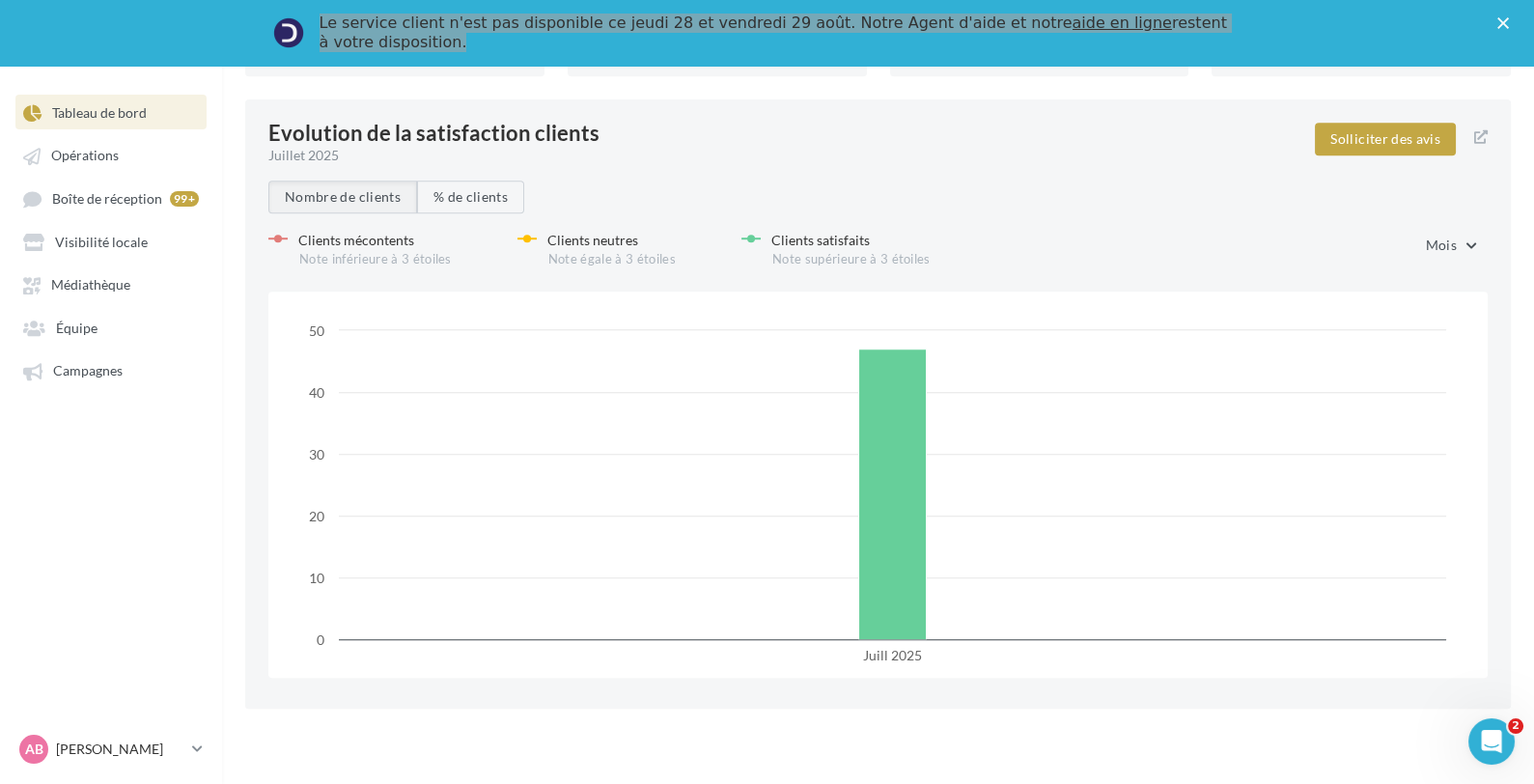
scroll to position [2733, 0]
